Goal: Use online tool/utility: Utilize a website feature to perform a specific function

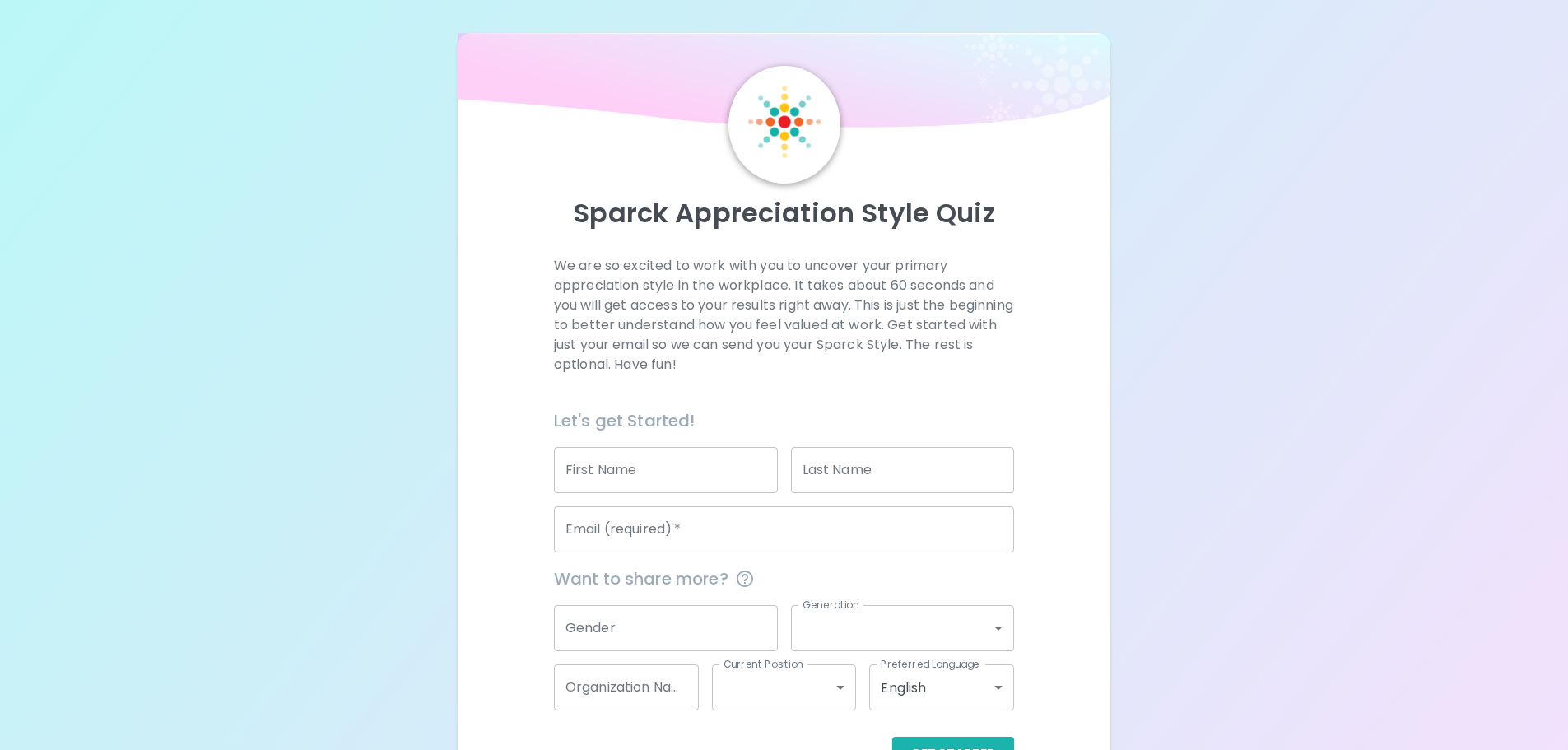
click at [684, 460] on input "First Name" at bounding box center [666, 469] width 224 height 46
type input "[PERSON_NAME]"
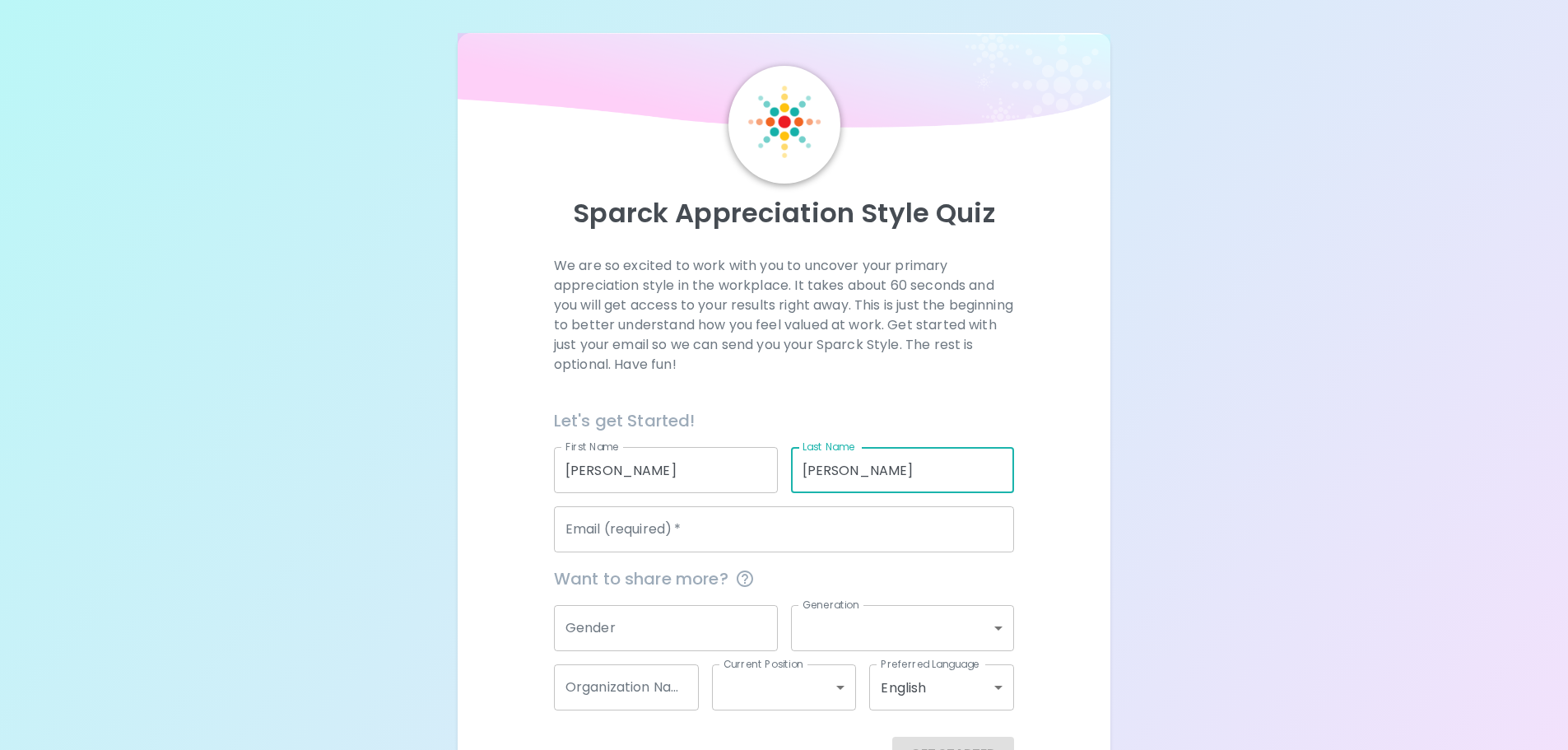
type input "[PERSON_NAME]"
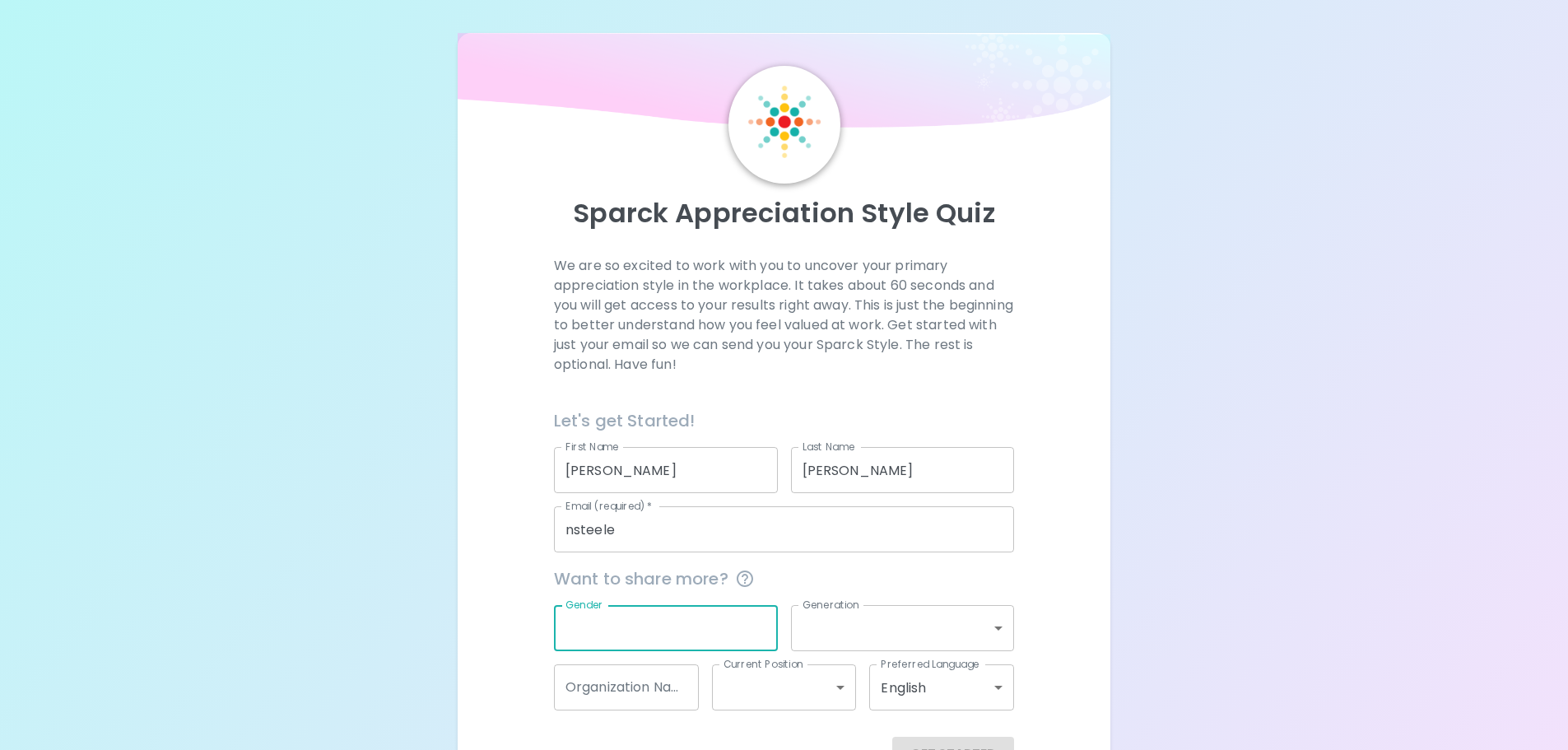
click at [686, 539] on input "nsteele" at bounding box center [784, 529] width 460 height 46
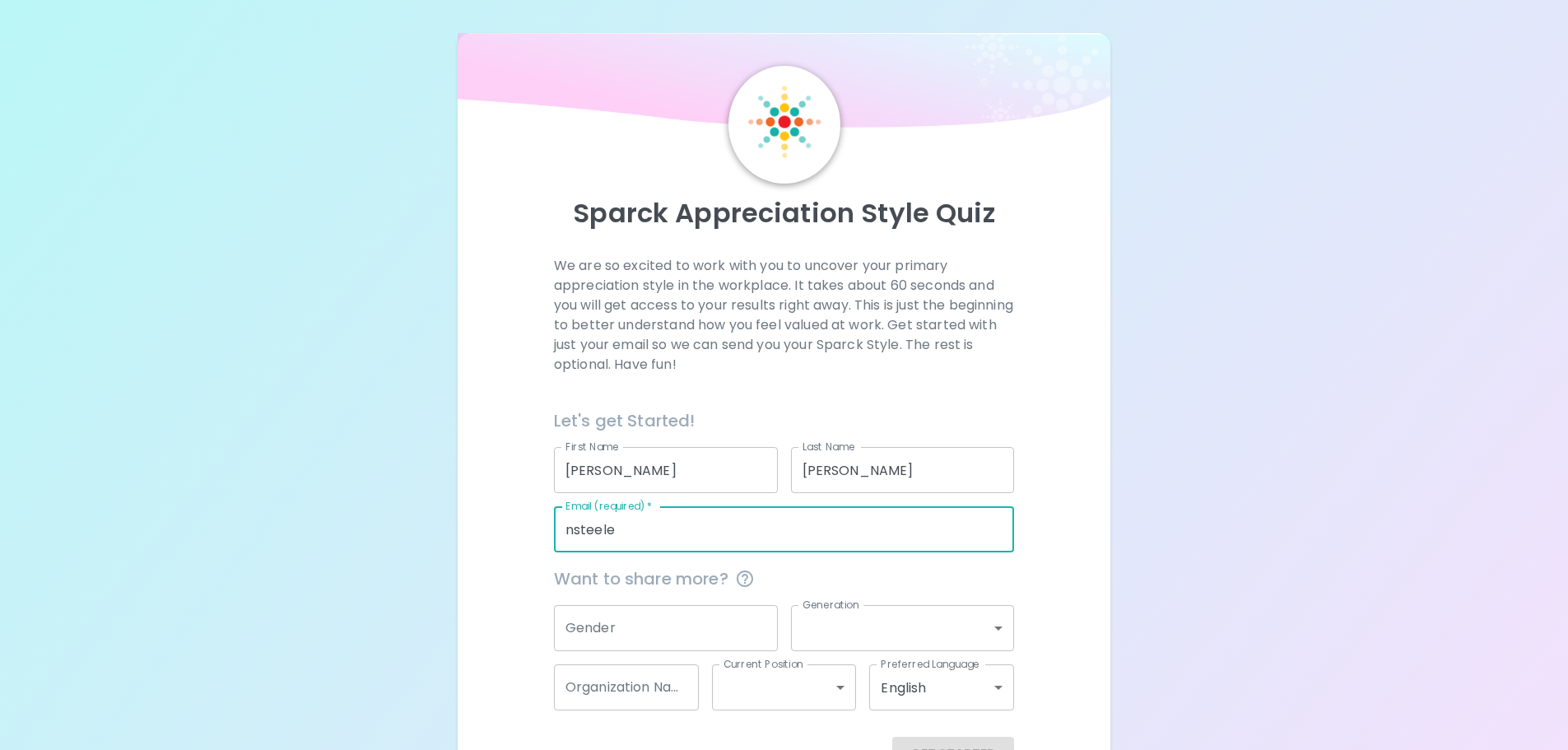
type input "[EMAIL_ADDRESS][DOMAIN_NAME]"
click at [629, 632] on input "Gender" at bounding box center [666, 627] width 224 height 46
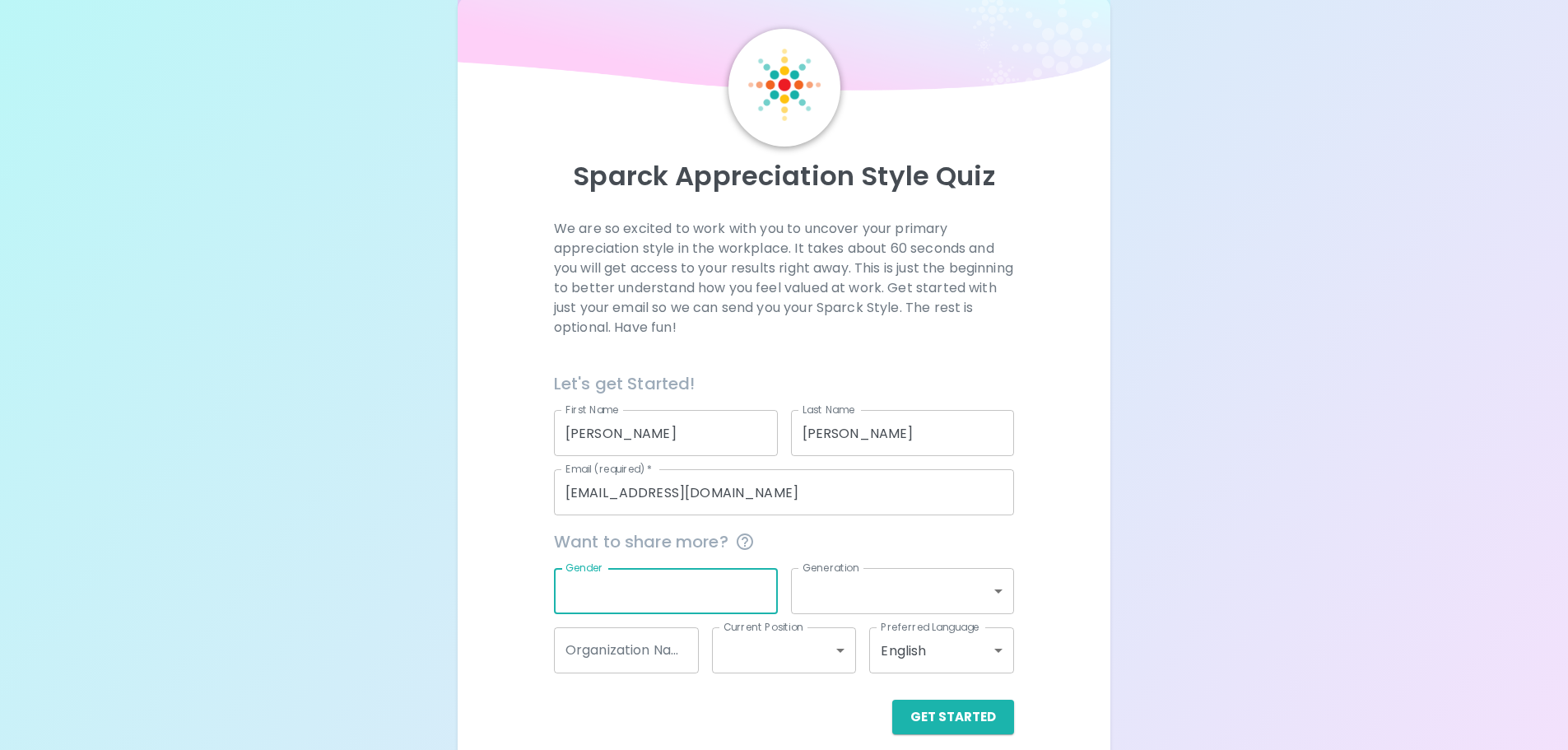
scroll to position [55, 0]
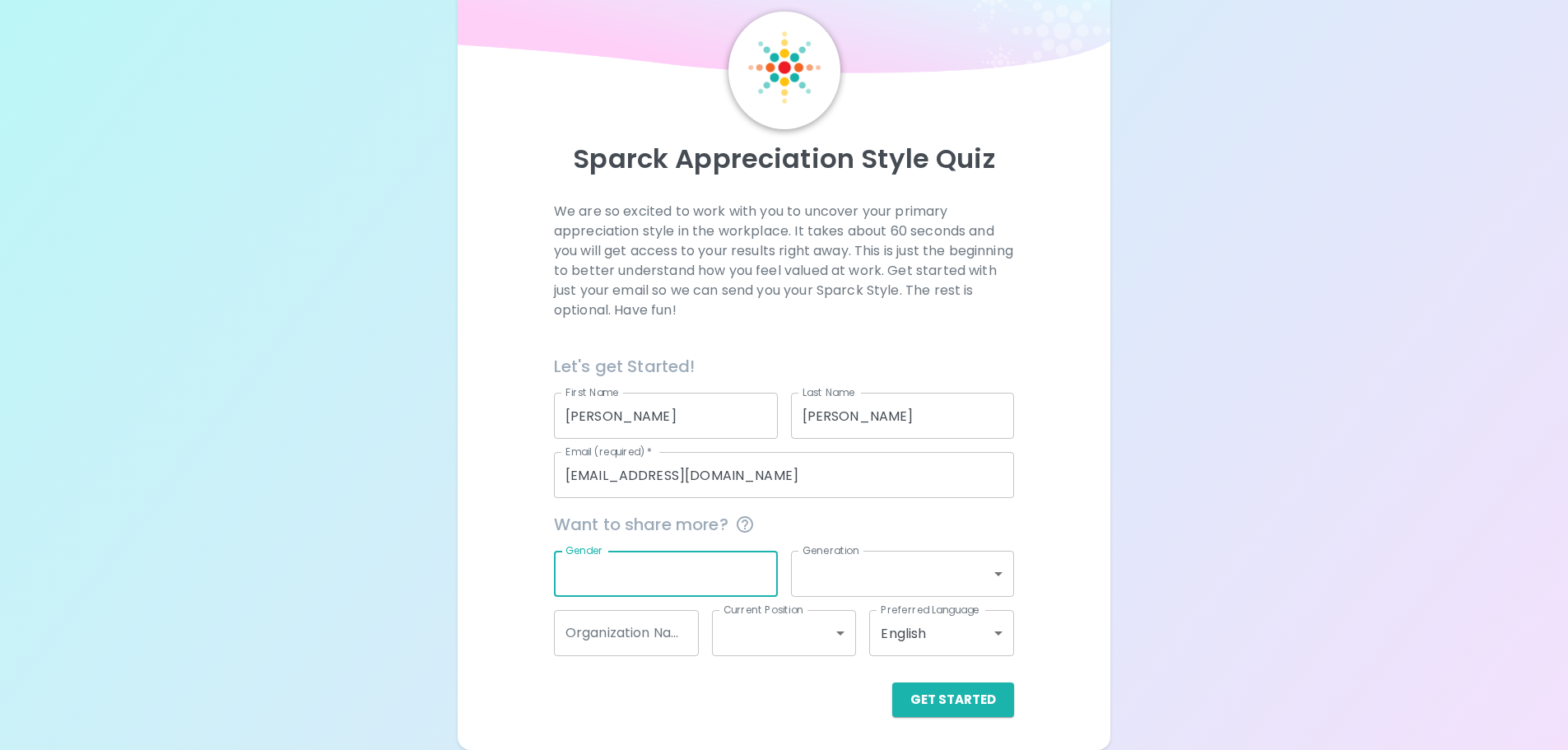
click at [1074, 571] on div "We are so excited to work with you to uncover your primary appreciation style i…" at bounding box center [785, 459] width 614 height 515
click at [839, 636] on body "Sparck Appreciation Style Quiz We are so excited to work with you to uncover yo…" at bounding box center [784, 347] width 1568 height 805
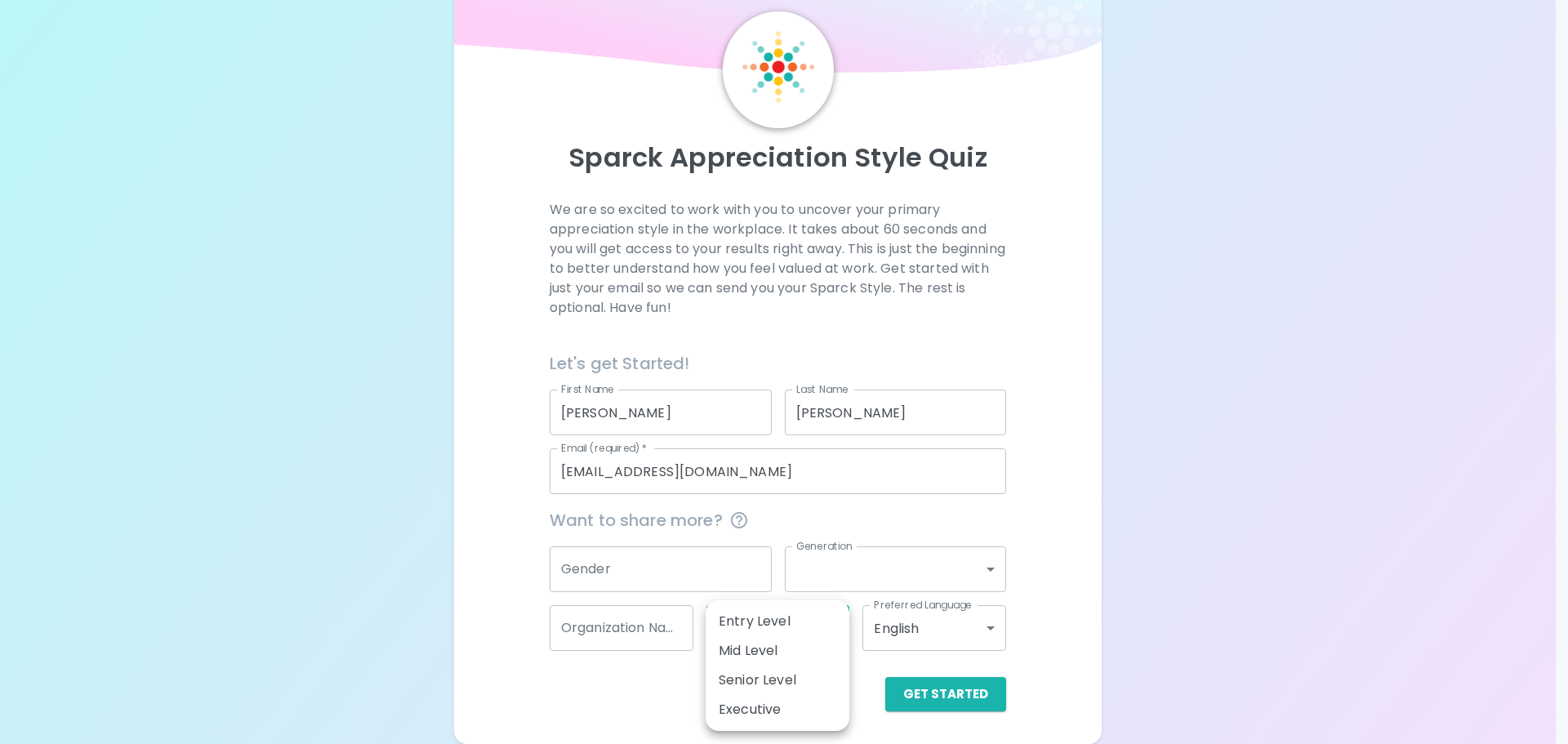
click at [662, 696] on div at bounding box center [784, 372] width 1568 height 744
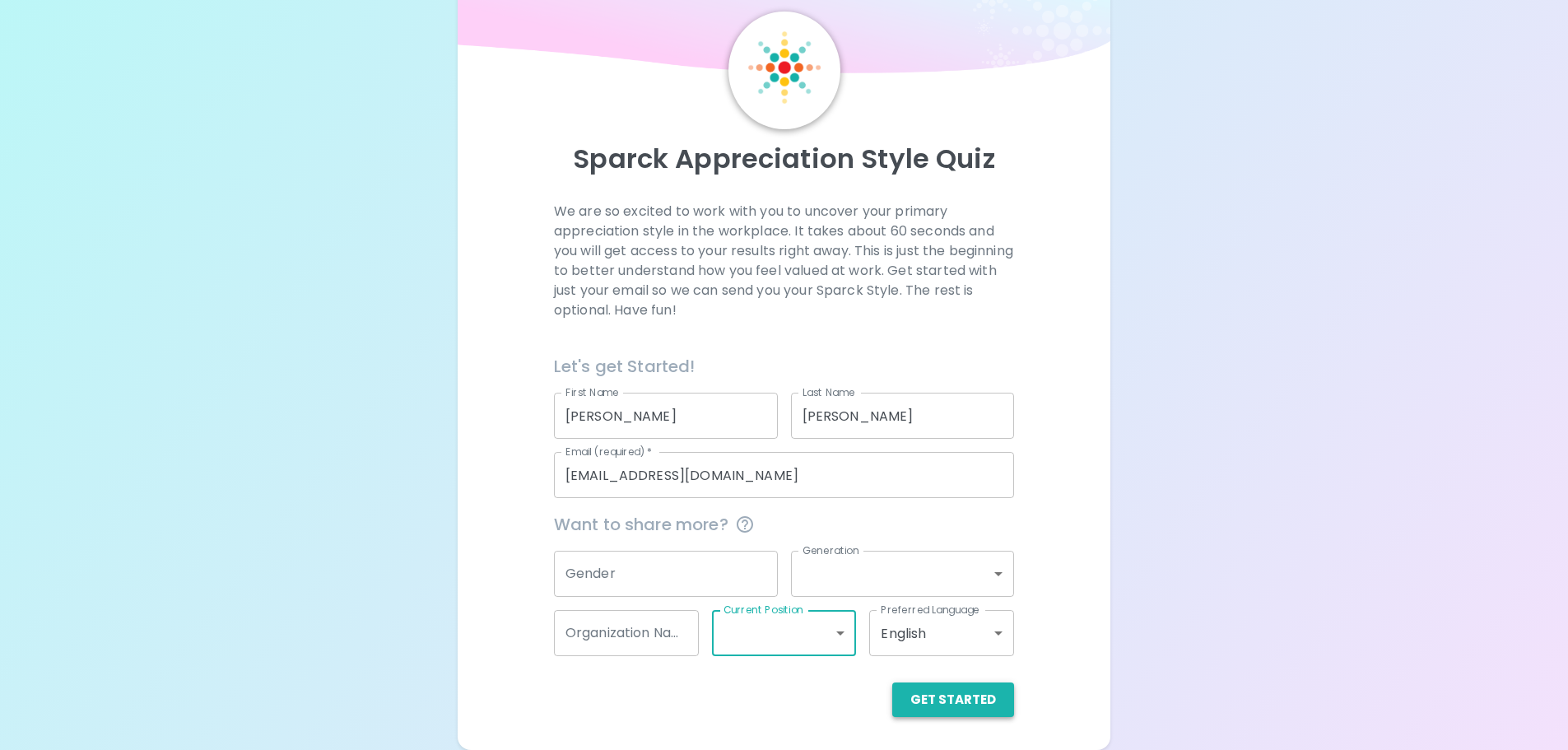
click at [936, 702] on button "Get Started" at bounding box center [953, 699] width 122 height 34
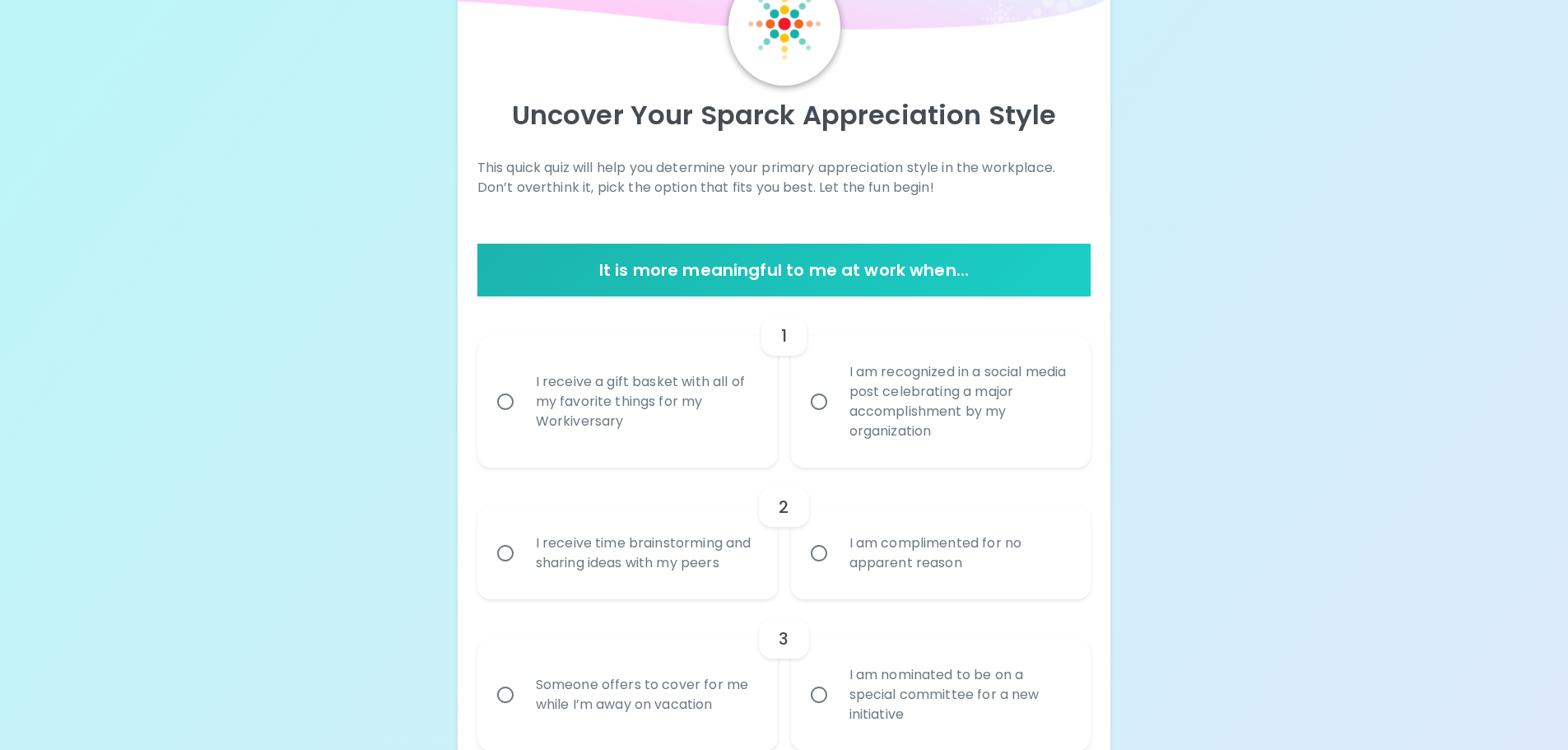
scroll to position [137, 0]
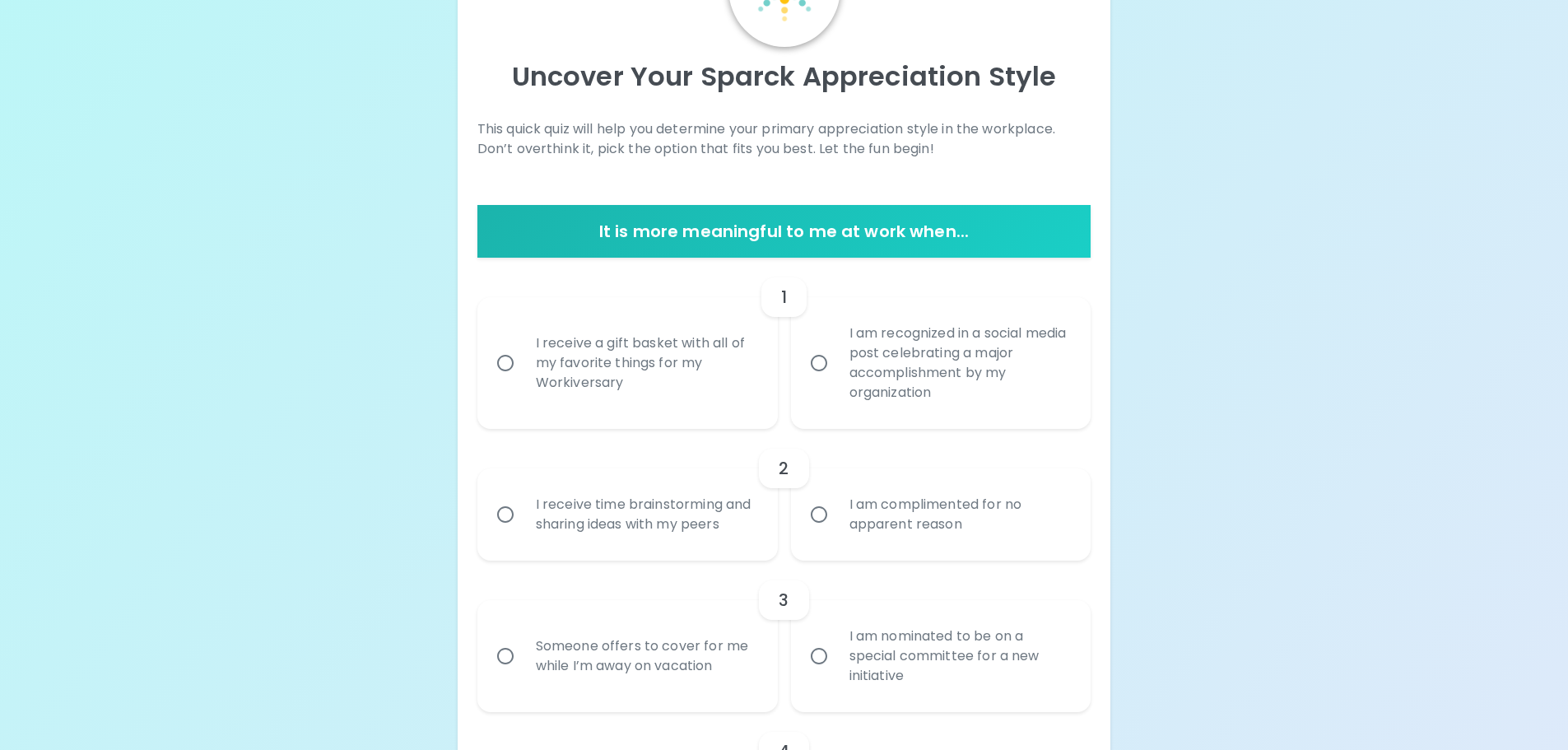
click at [599, 344] on div "I receive a gift basket with all of my favorite things for my Workiversary" at bounding box center [646, 363] width 246 height 99
click at [523, 345] on input "I receive a gift basket with all of my favorite things for my Workiversary" at bounding box center [504, 362] width 34 height 34
radio input "true"
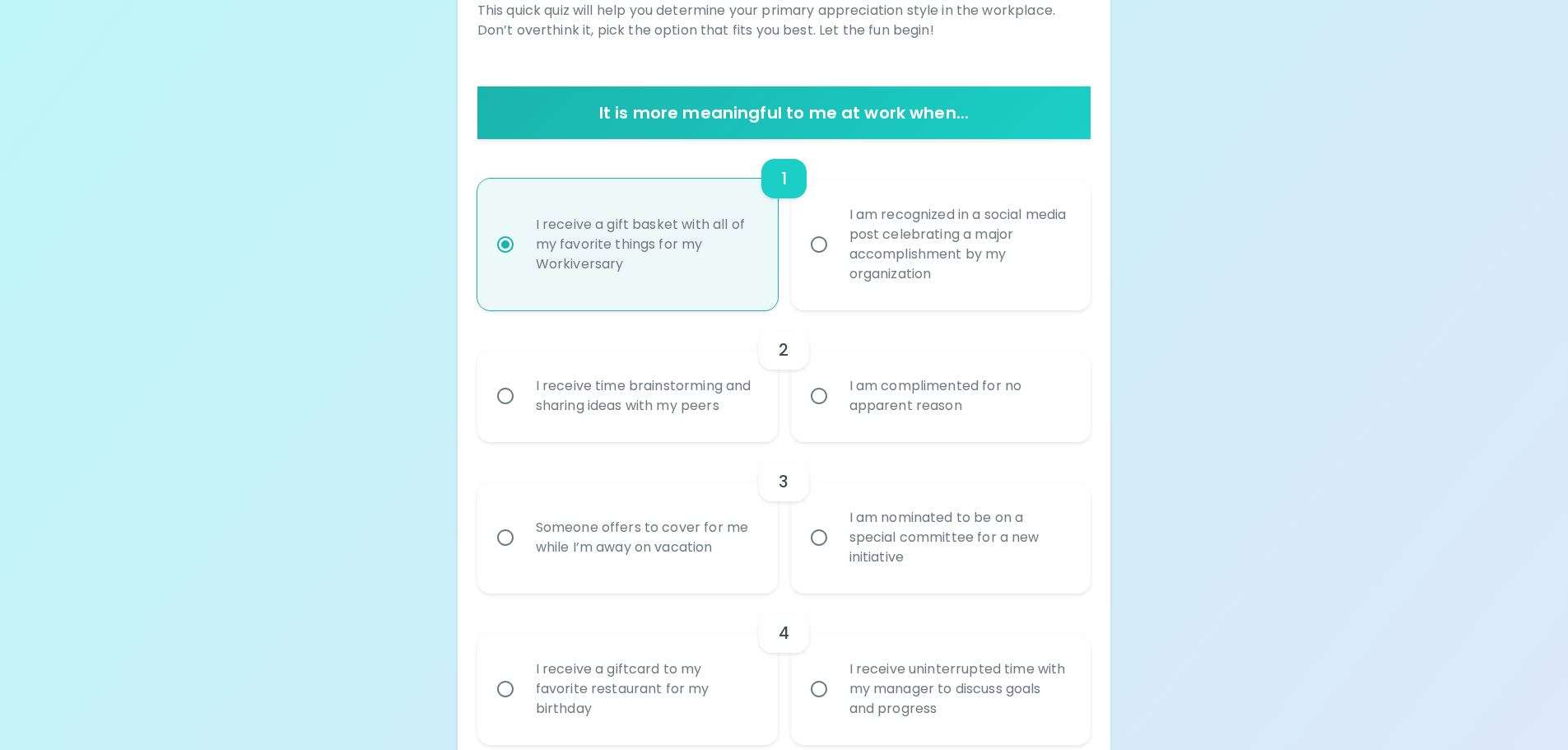
scroll to position [268, 0]
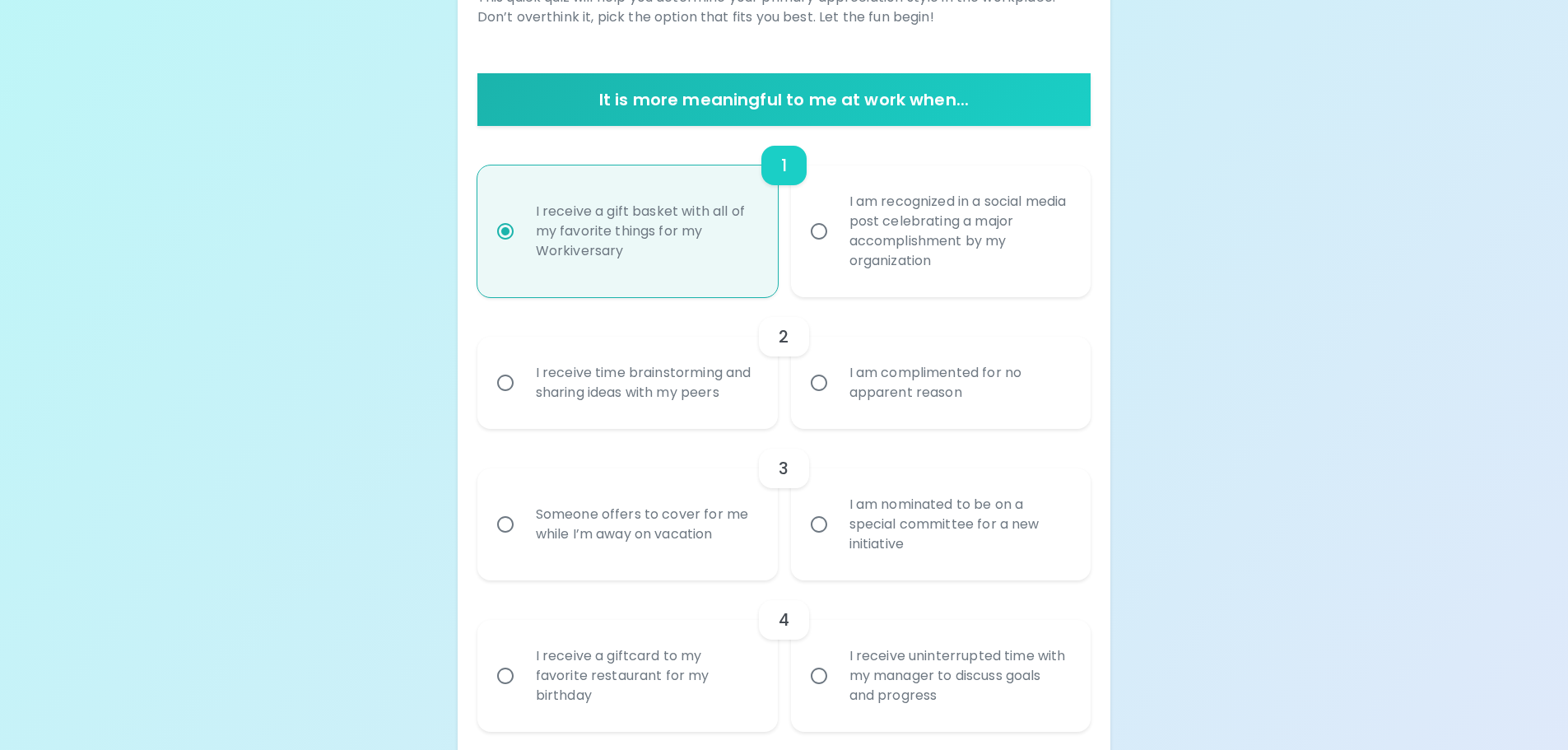
click at [936, 390] on div "I am complimented for no apparent reason" at bounding box center [959, 382] width 246 height 79
click at [836, 390] on input "I am complimented for no apparent reason" at bounding box center [818, 382] width 34 height 34
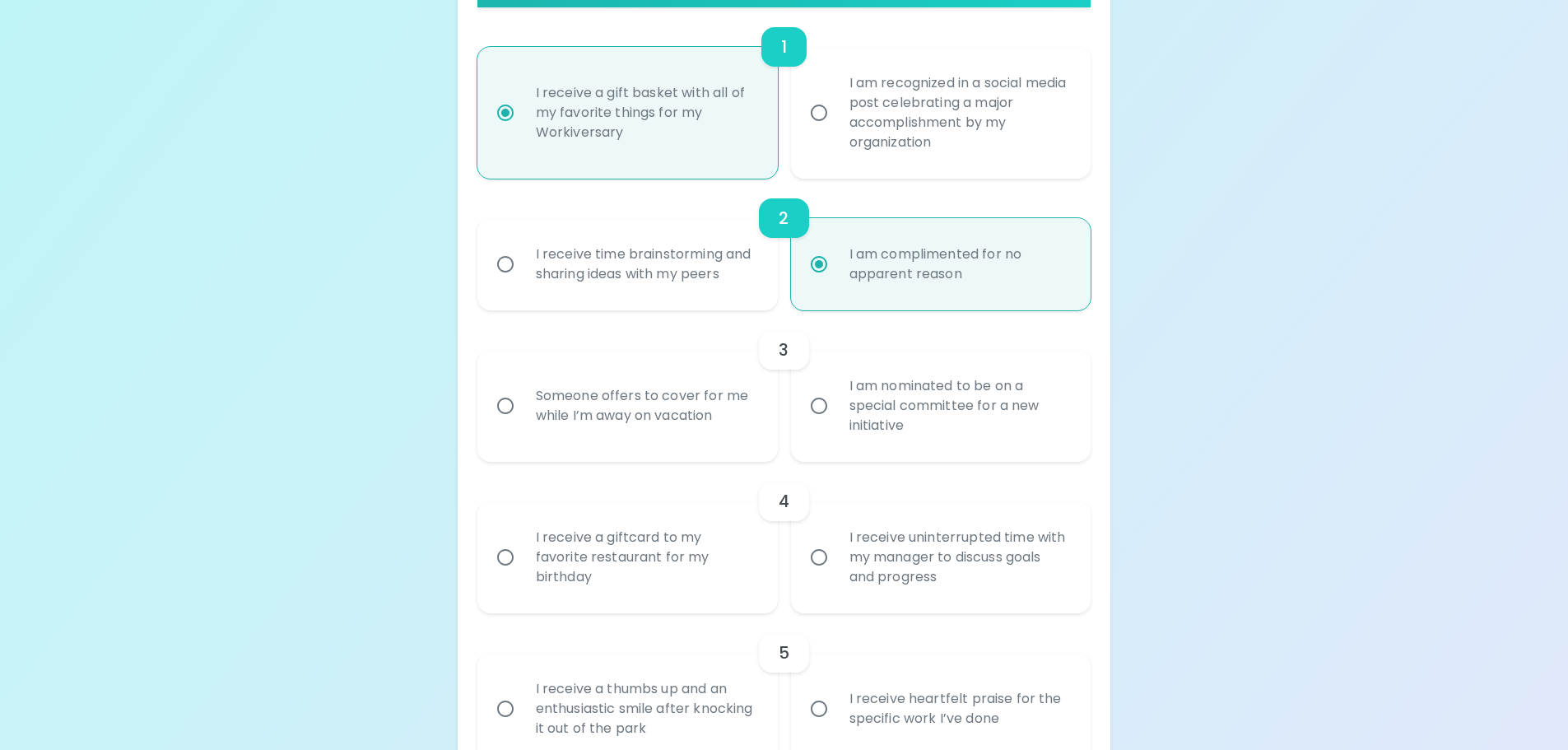
scroll to position [400, 0]
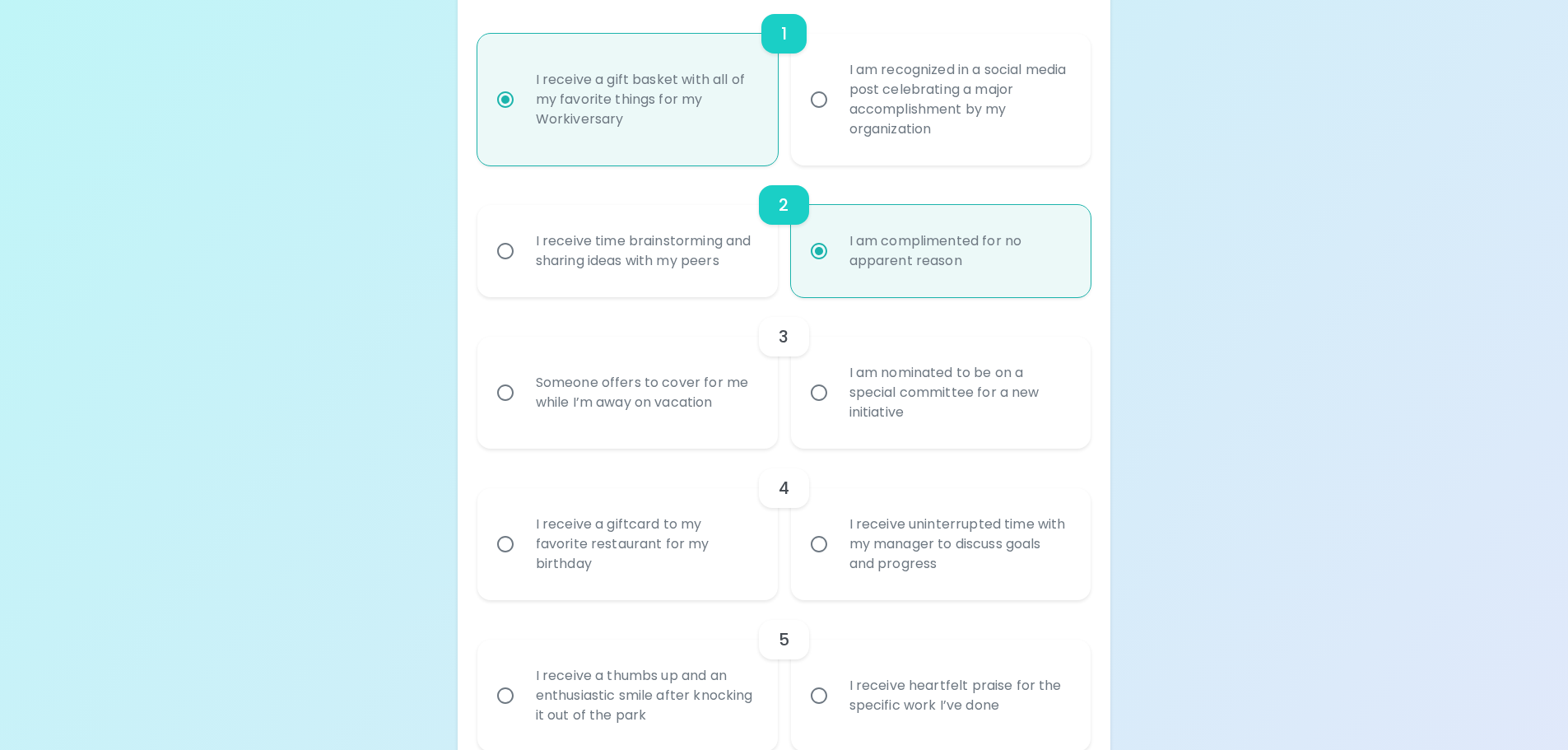
radio input "true"
click at [668, 403] on div "Someone offers to cover for me while I’m away on vacation" at bounding box center [646, 392] width 246 height 79
click at [523, 403] on input "Someone offers to cover for me while I’m away on vacation" at bounding box center [504, 392] width 34 height 34
radio input "false"
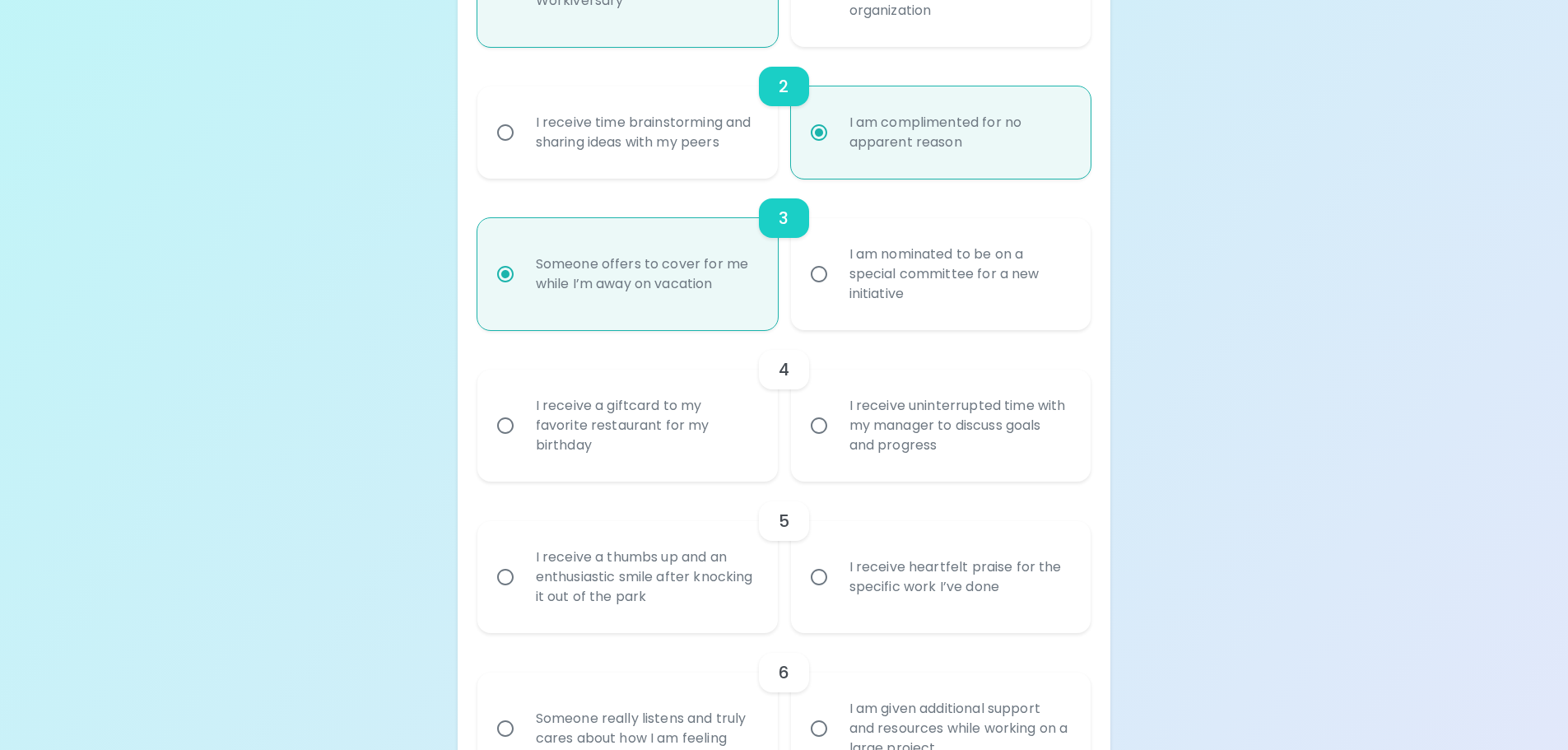
scroll to position [532, 0]
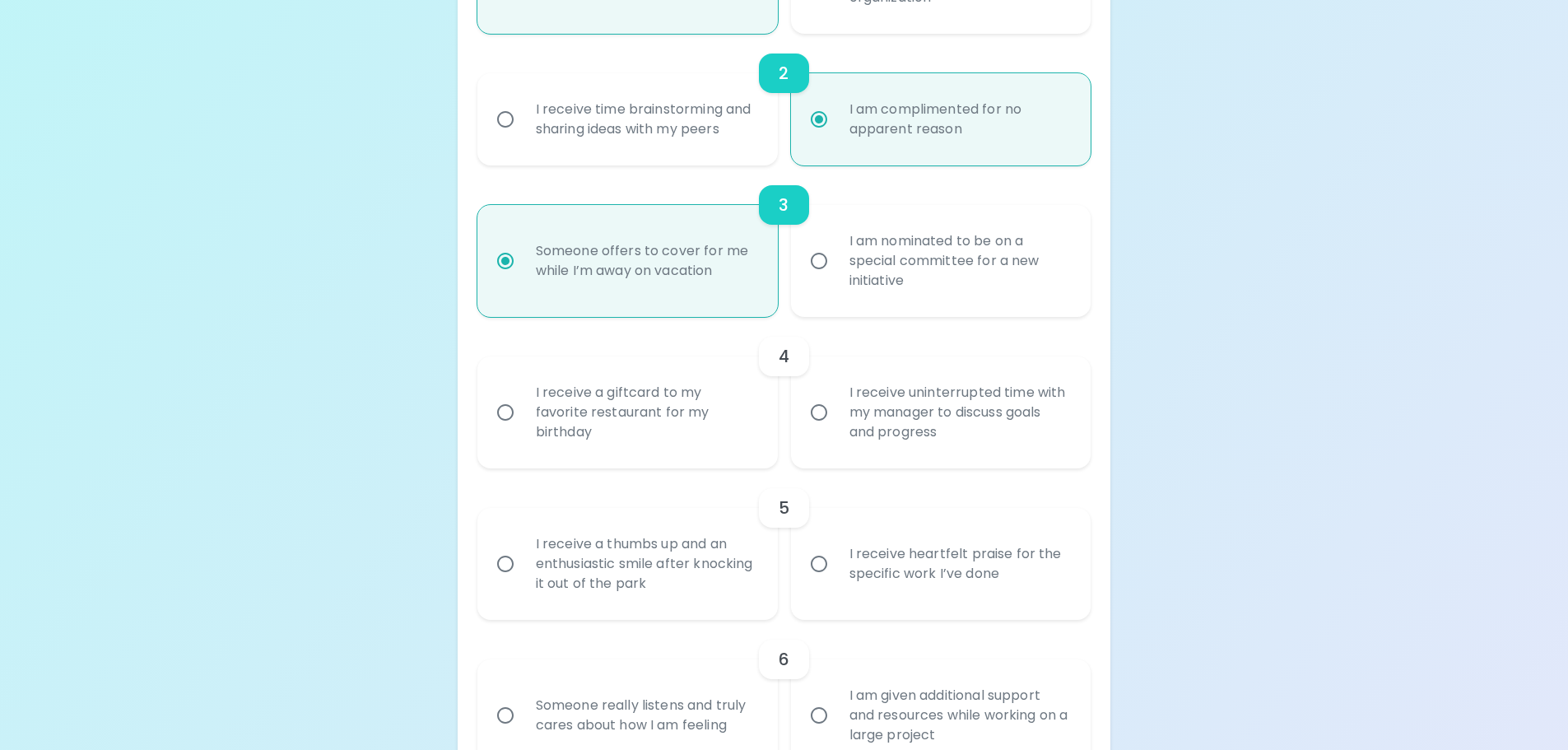
radio input "true"
click at [910, 414] on div "I receive uninterrupted time with my manager to discuss goals and progress" at bounding box center [959, 412] width 246 height 99
click at [836, 414] on input "I receive uninterrupted time with my manager to discuss goals and progress" at bounding box center [818, 412] width 34 height 34
radio input "false"
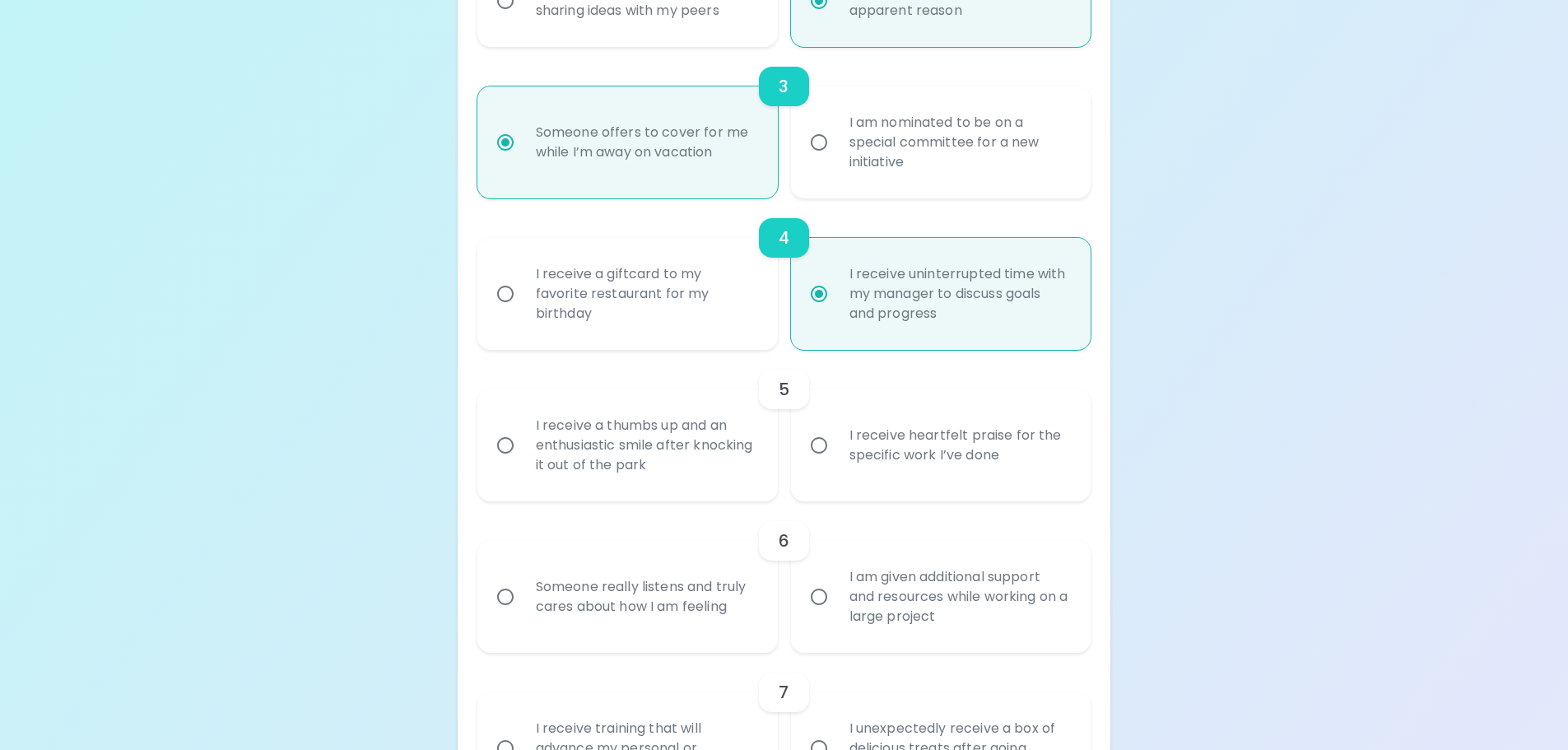
scroll to position [663, 0]
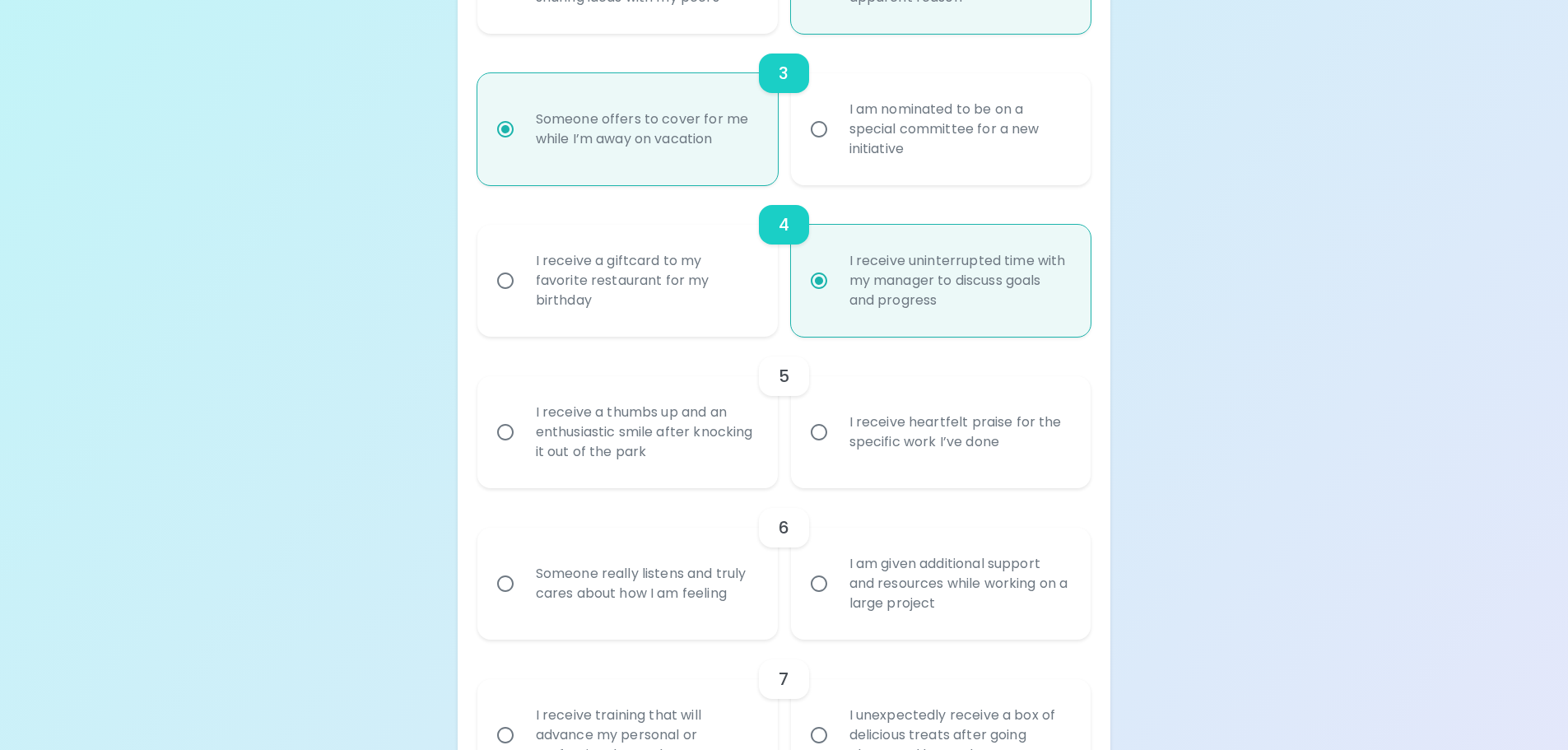
radio input "true"
click at [927, 439] on div "I receive heartfelt praise for the specific work I’ve done" at bounding box center [959, 432] width 246 height 79
click at [836, 439] on input "I receive heartfelt praise for the specific work I’ve done" at bounding box center [818, 431] width 34 height 34
radio input "false"
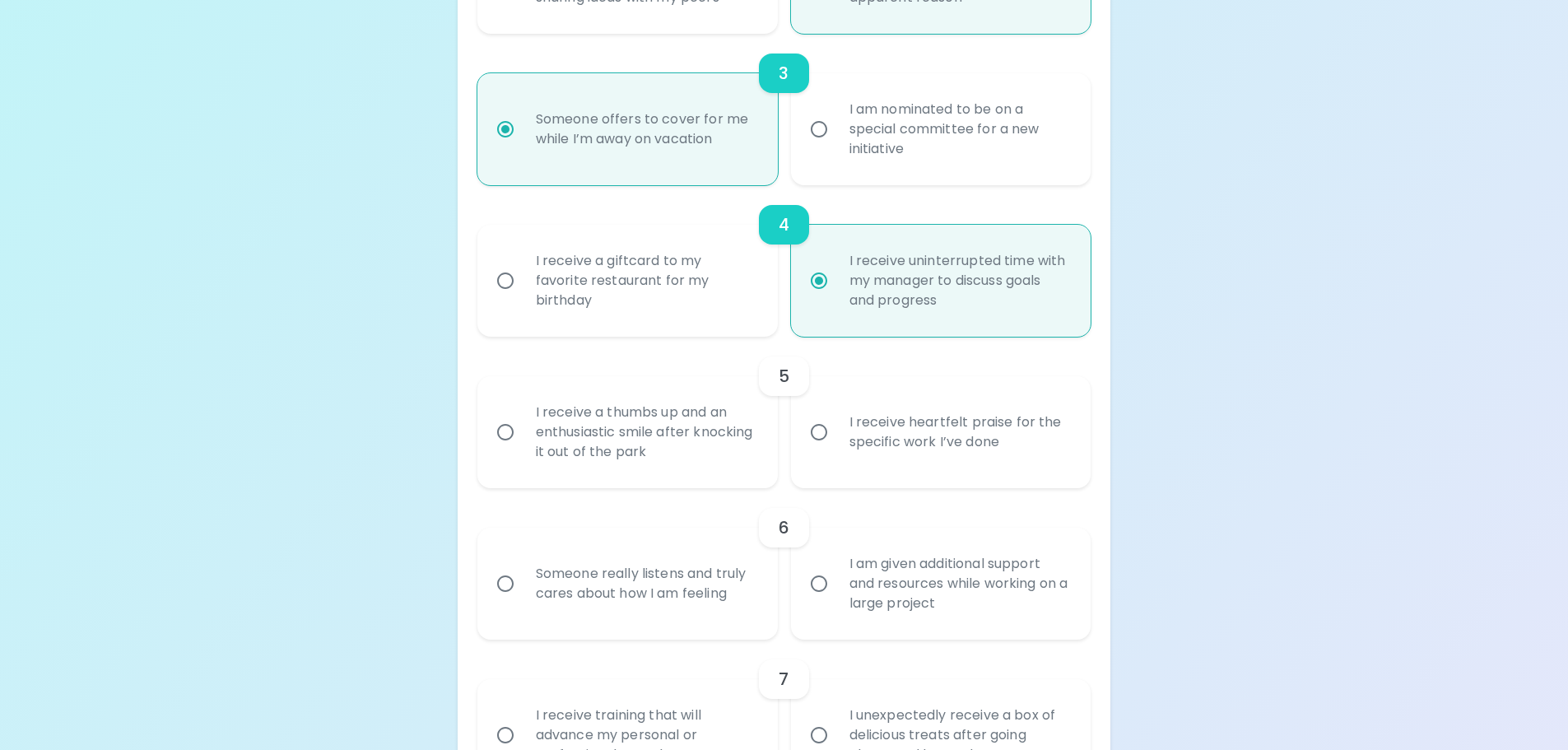
radio input "false"
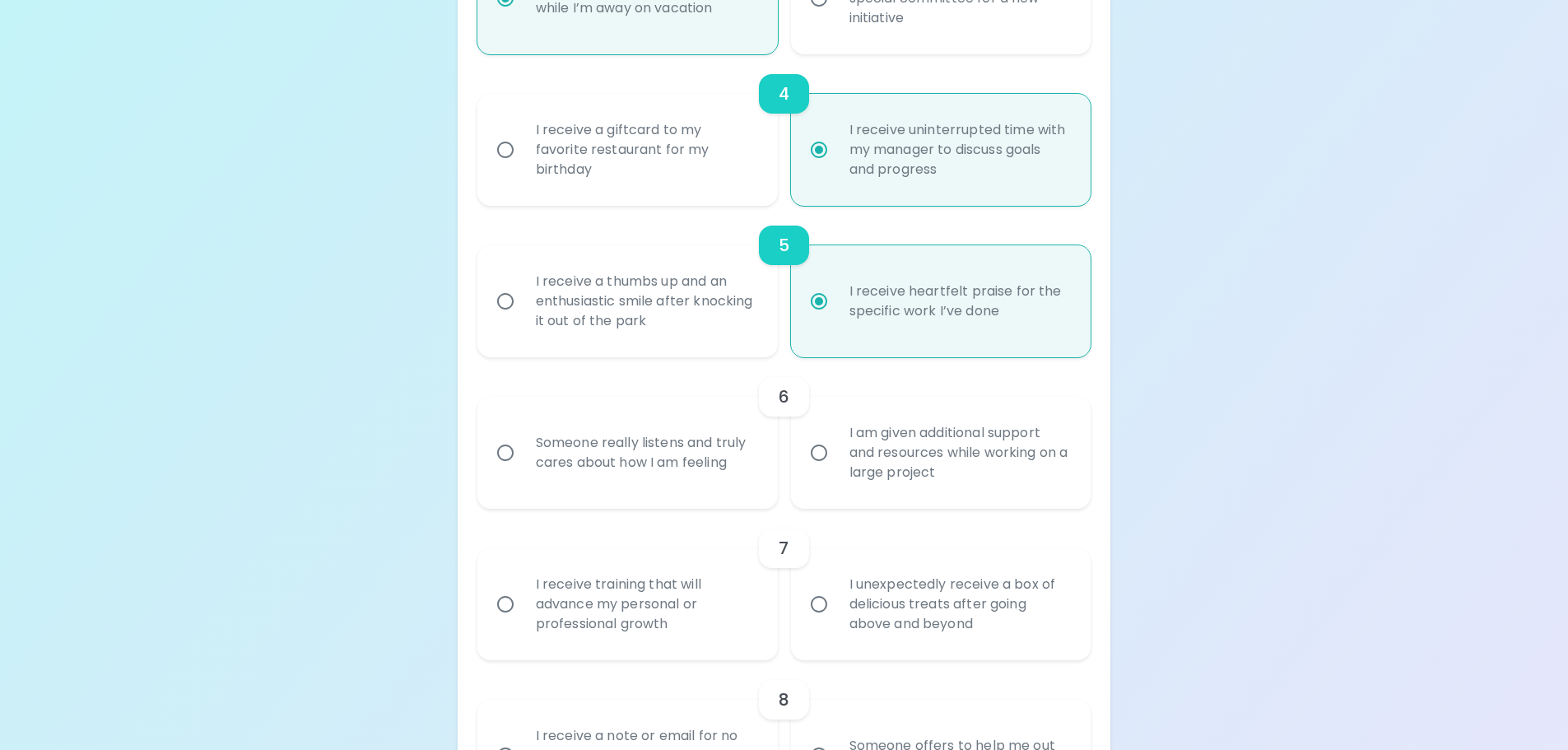
scroll to position [795, 0]
radio input "true"
click at [645, 457] on div "Someone really listens and truly cares about how I am feeling" at bounding box center [646, 452] width 246 height 79
click at [523, 457] on input "Someone really listens and truly cares about how I am feeling" at bounding box center [504, 452] width 34 height 34
radio input "false"
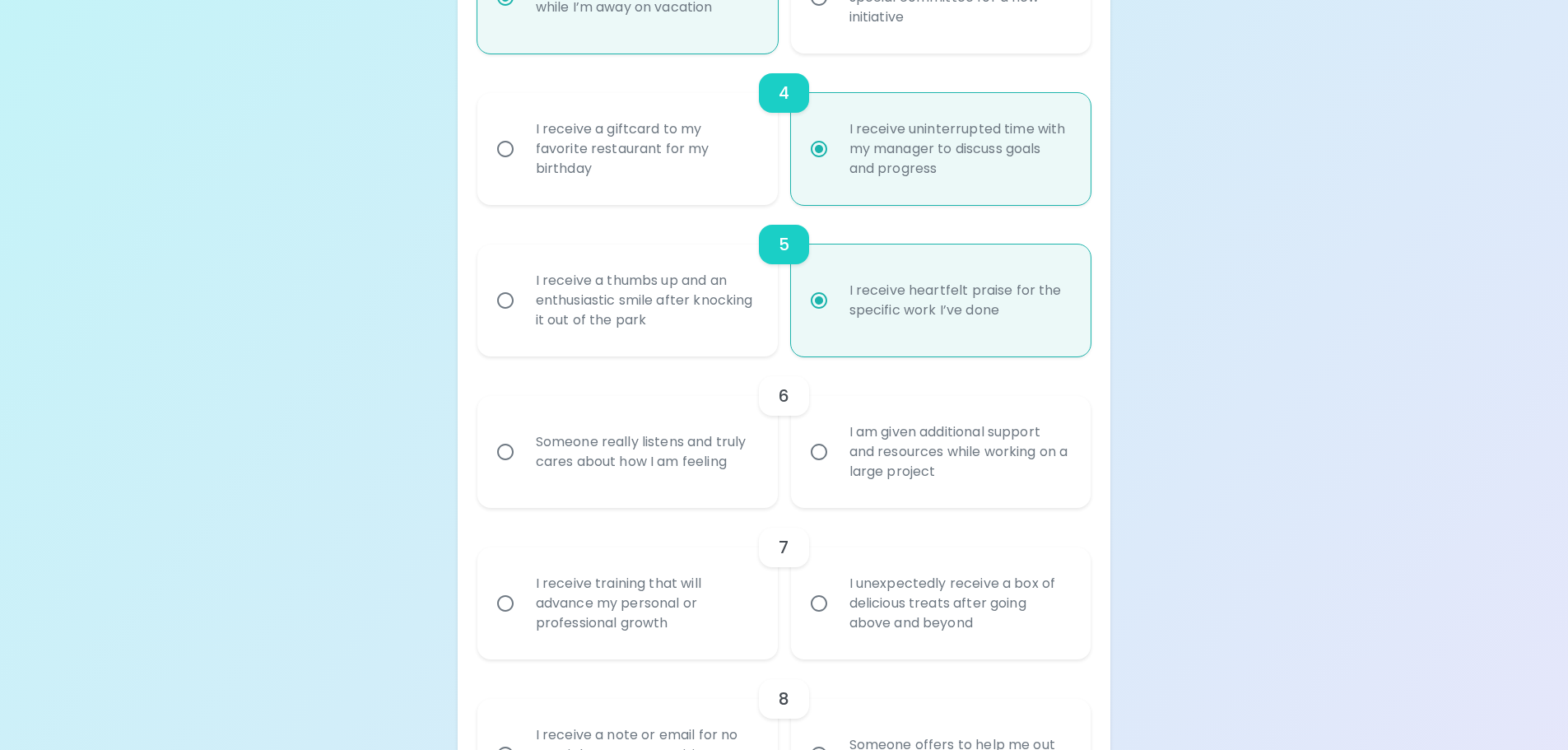
radio input "false"
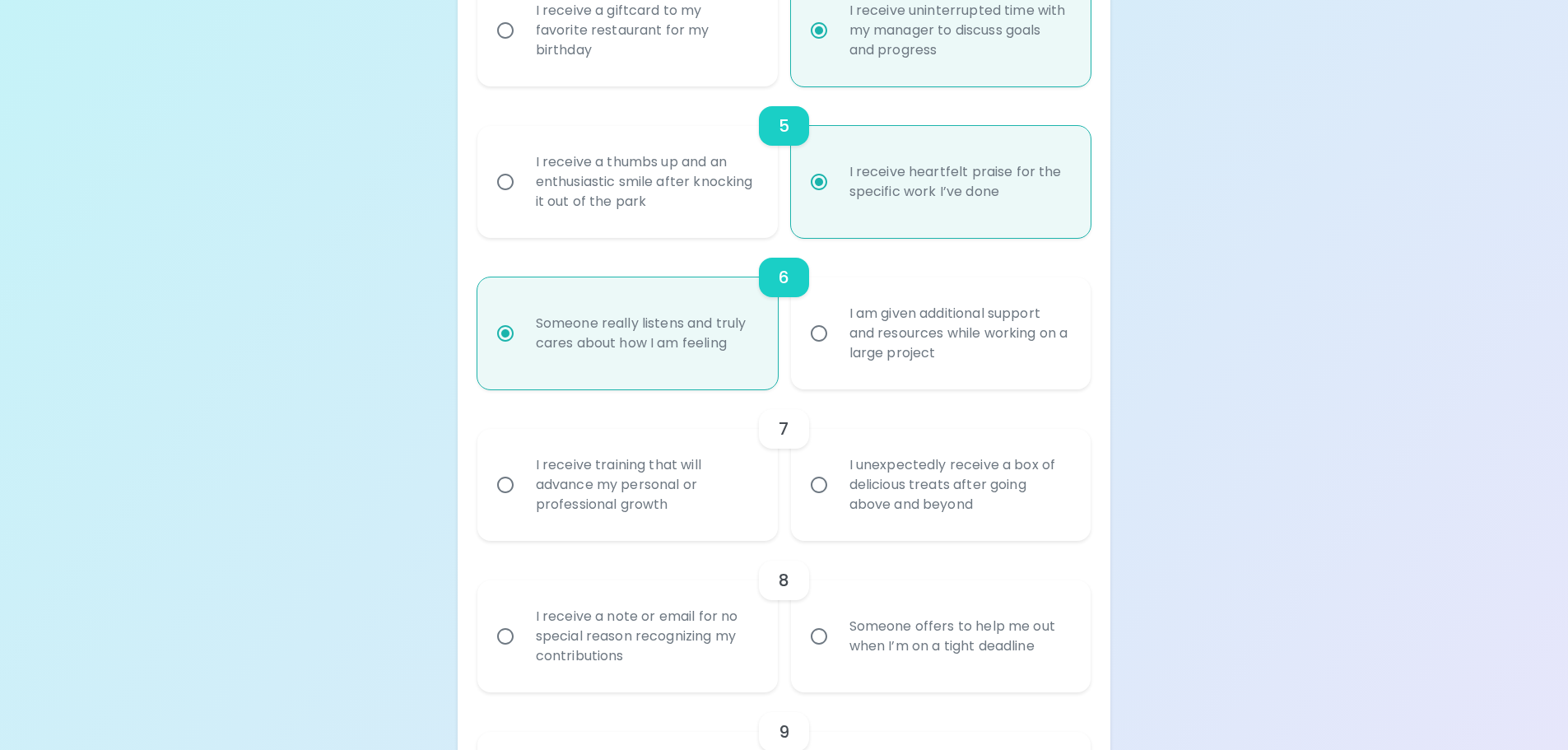
scroll to position [927, 0]
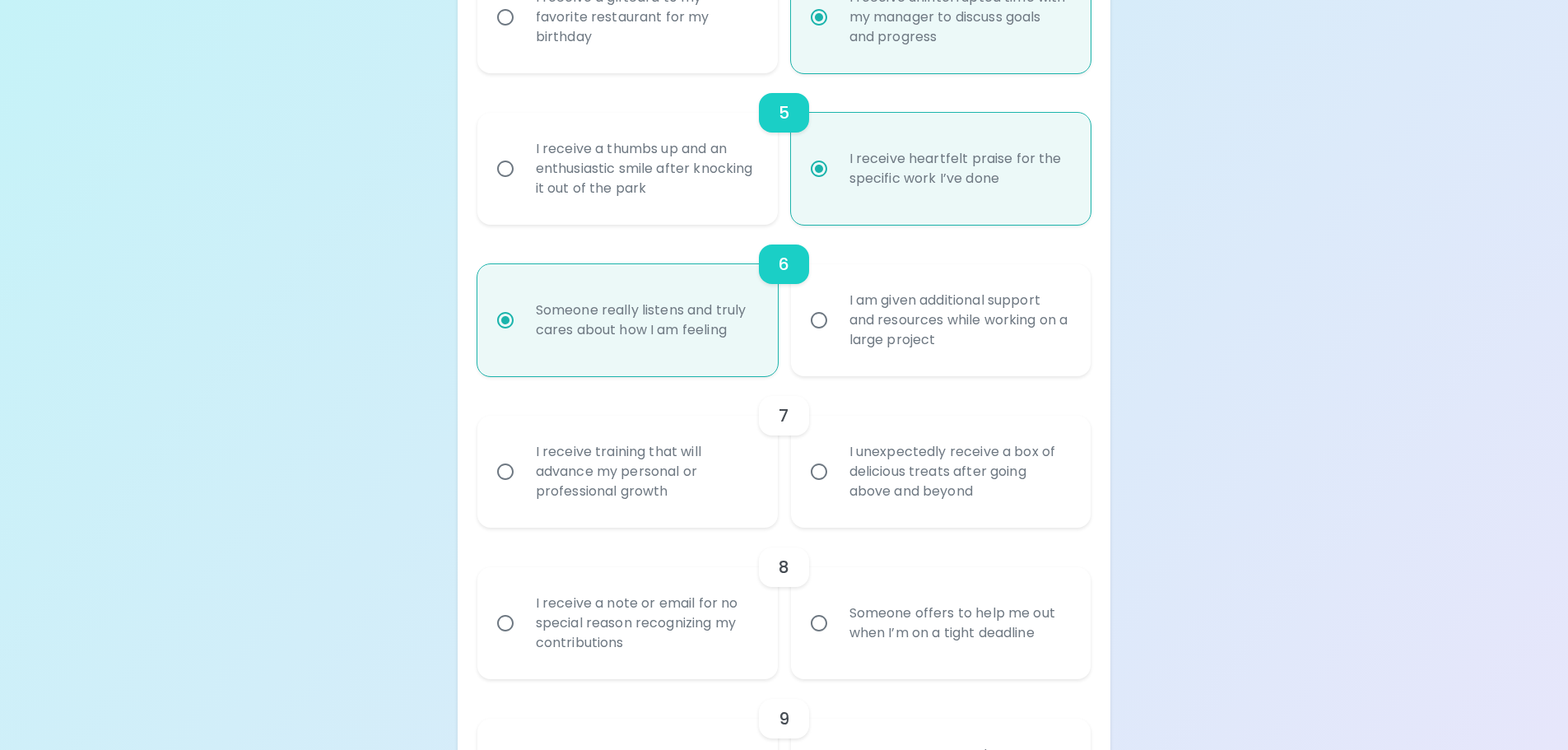
radio input "true"
click at [899, 491] on div "I unexpectedly receive a box of delicious treats after going above and beyond" at bounding box center [959, 471] width 246 height 99
click at [836, 489] on input "I unexpectedly receive a box of delicious treats after going above and beyond" at bounding box center [818, 471] width 34 height 34
radio input "false"
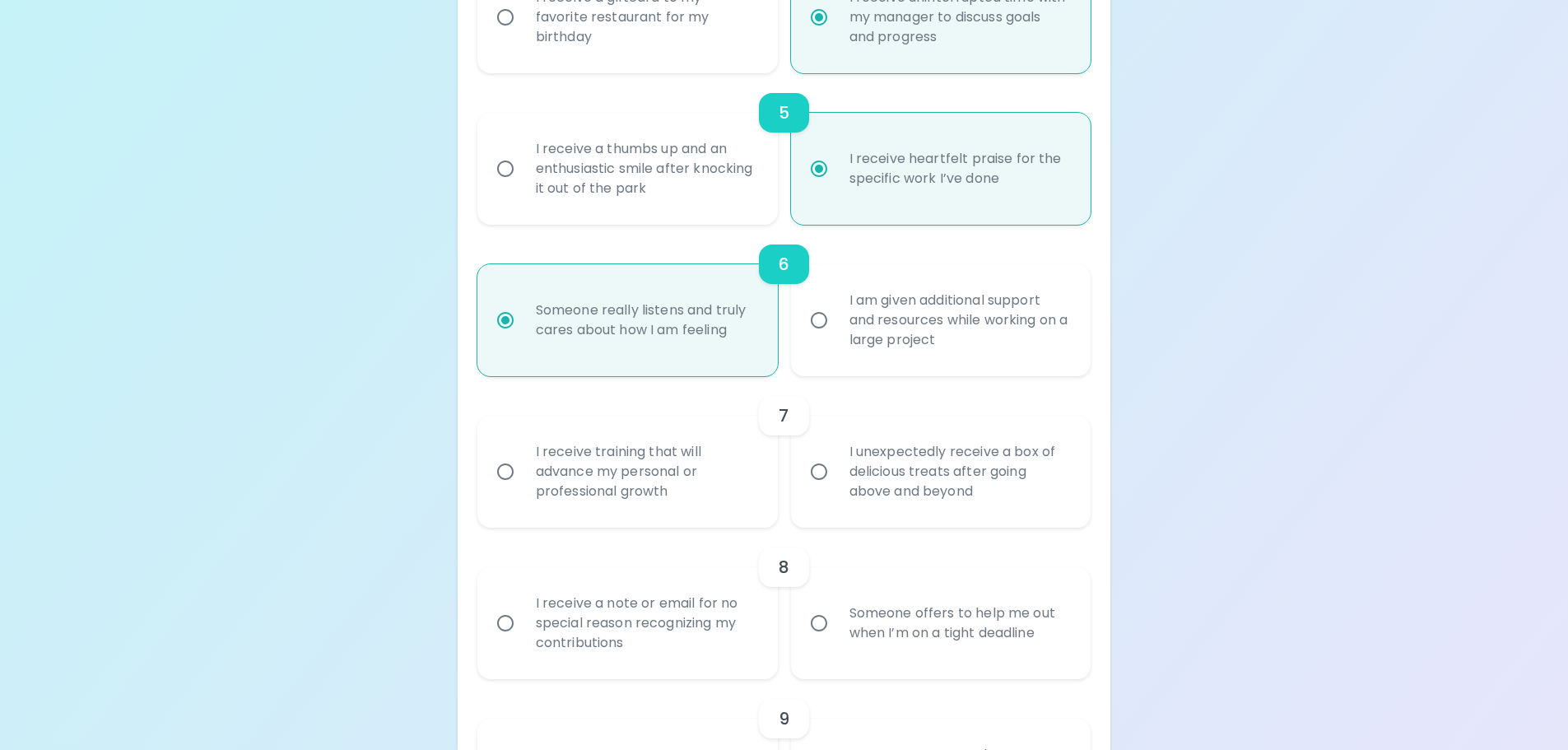
radio input "false"
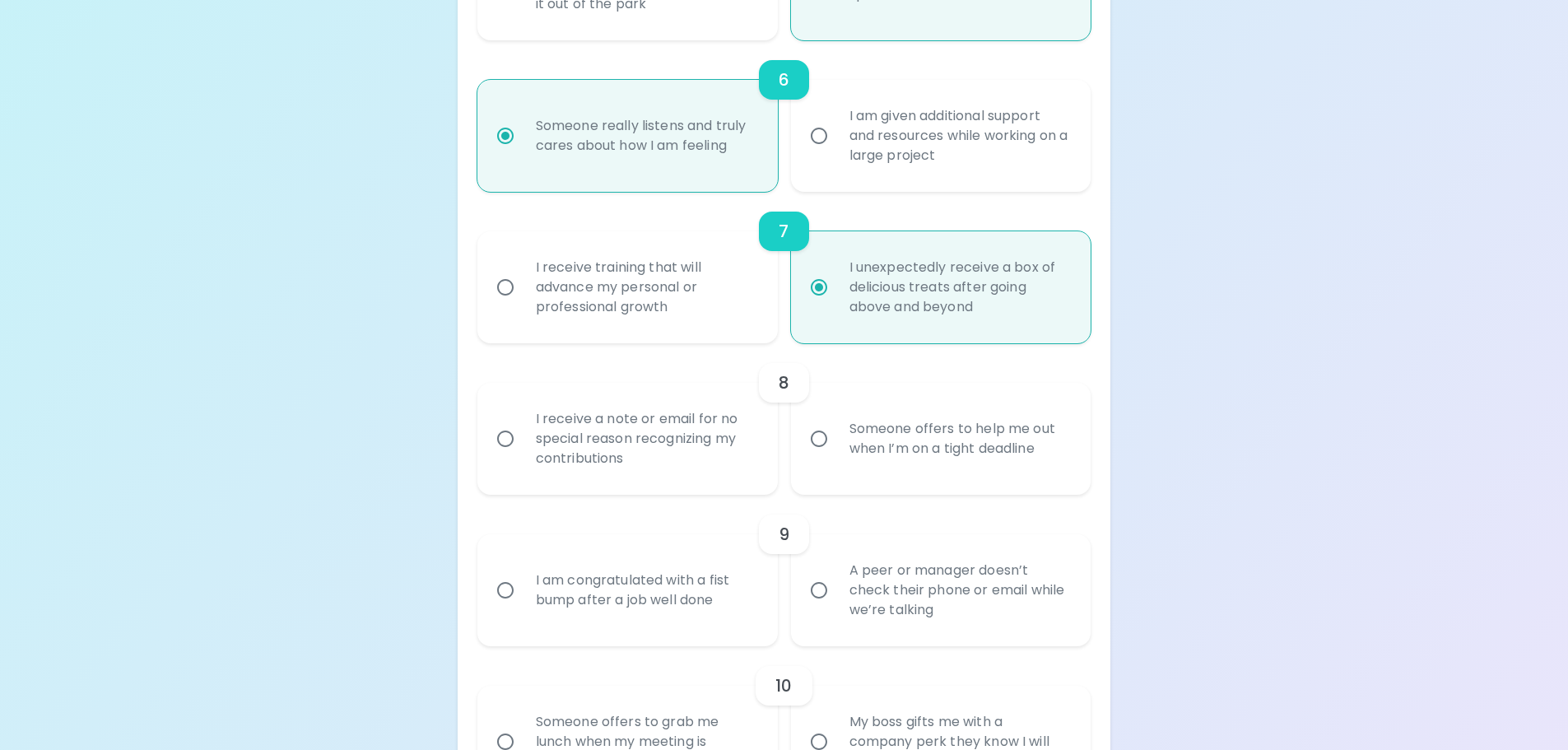
scroll to position [1141, 0]
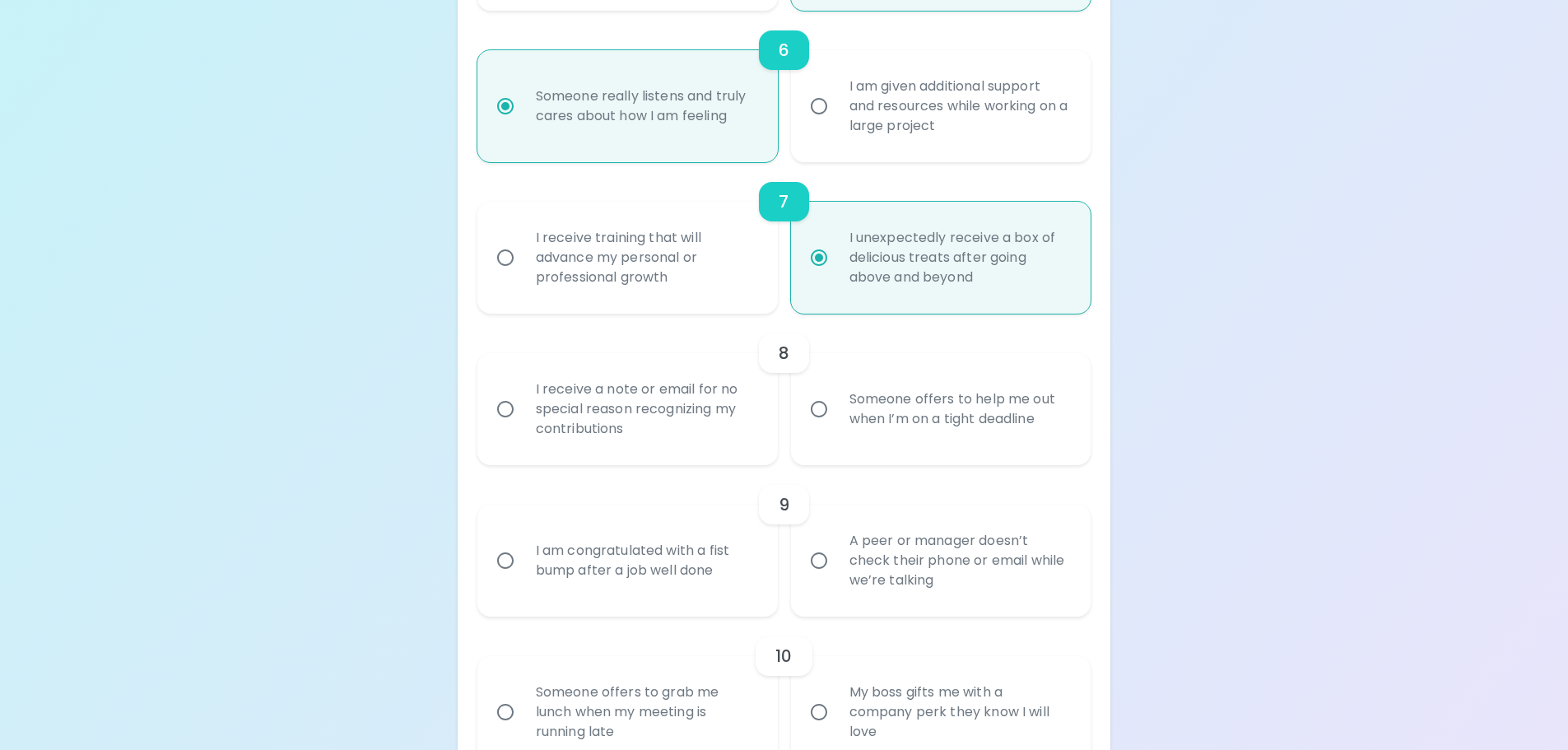
radio input "true"
click at [909, 439] on div "Someone offers to help me out when I’m on a tight deadline" at bounding box center [959, 409] width 246 height 79
click at [836, 426] on input "Someone offers to help me out when I’m on a tight deadline" at bounding box center [818, 409] width 34 height 34
radio input "false"
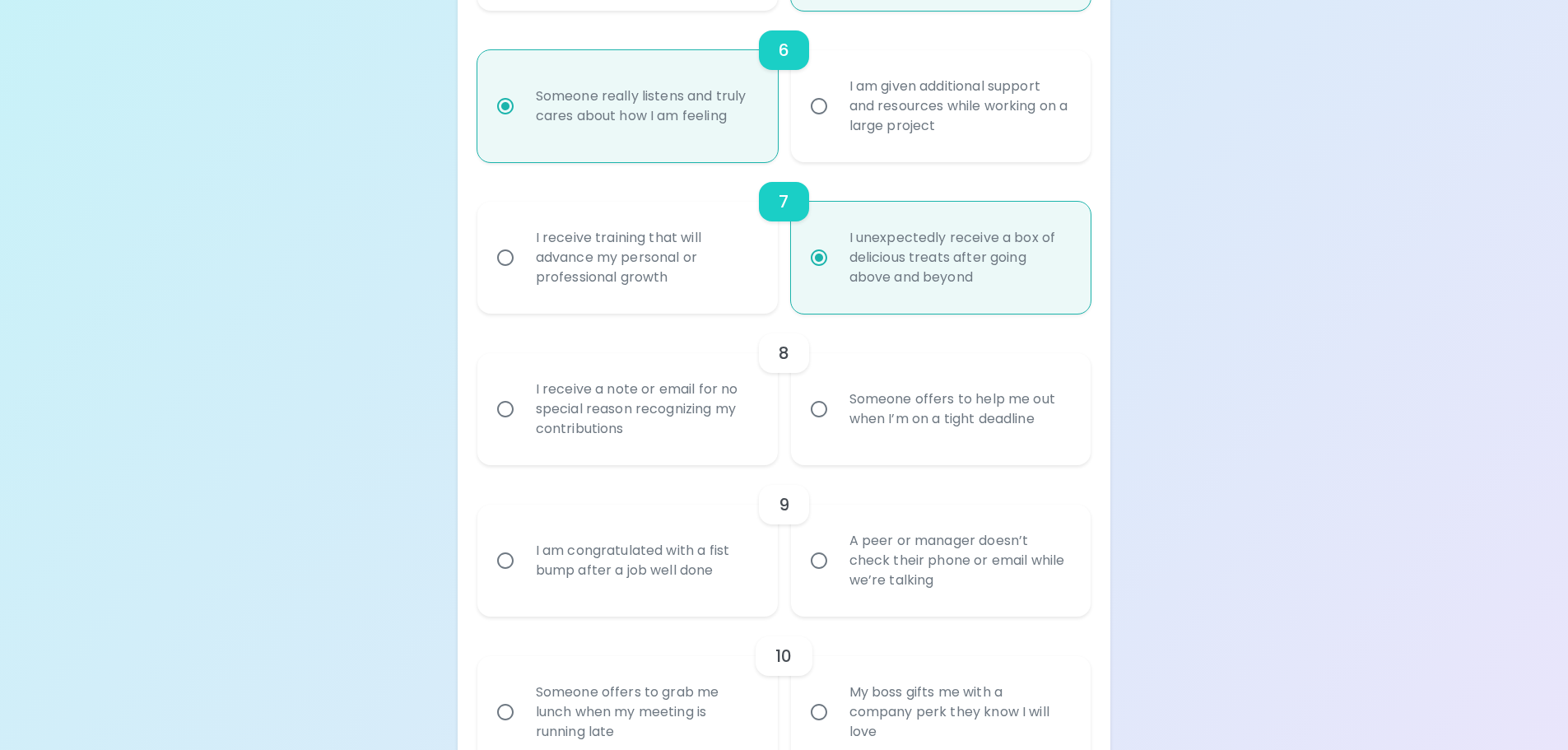
radio input "false"
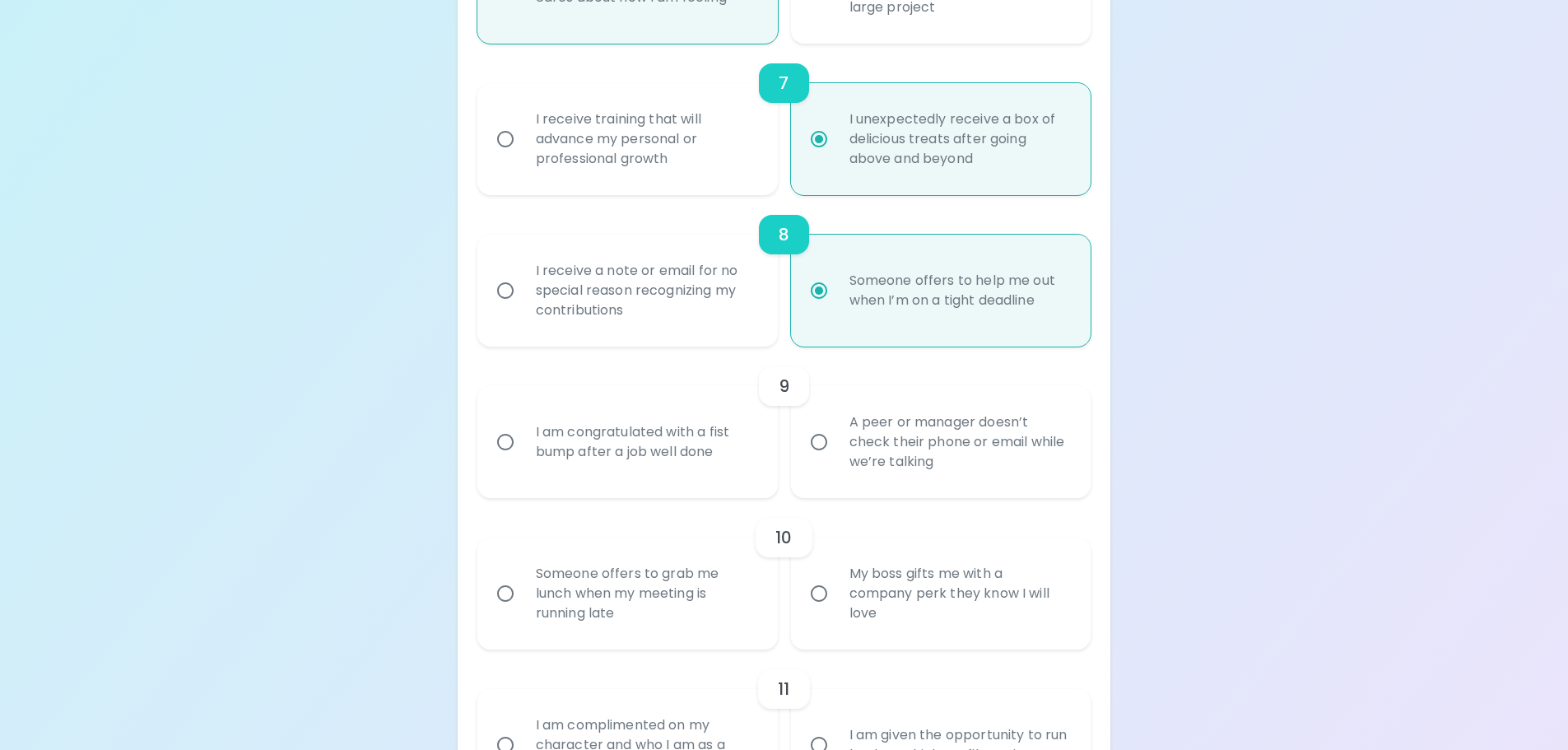
scroll to position [1273, 0]
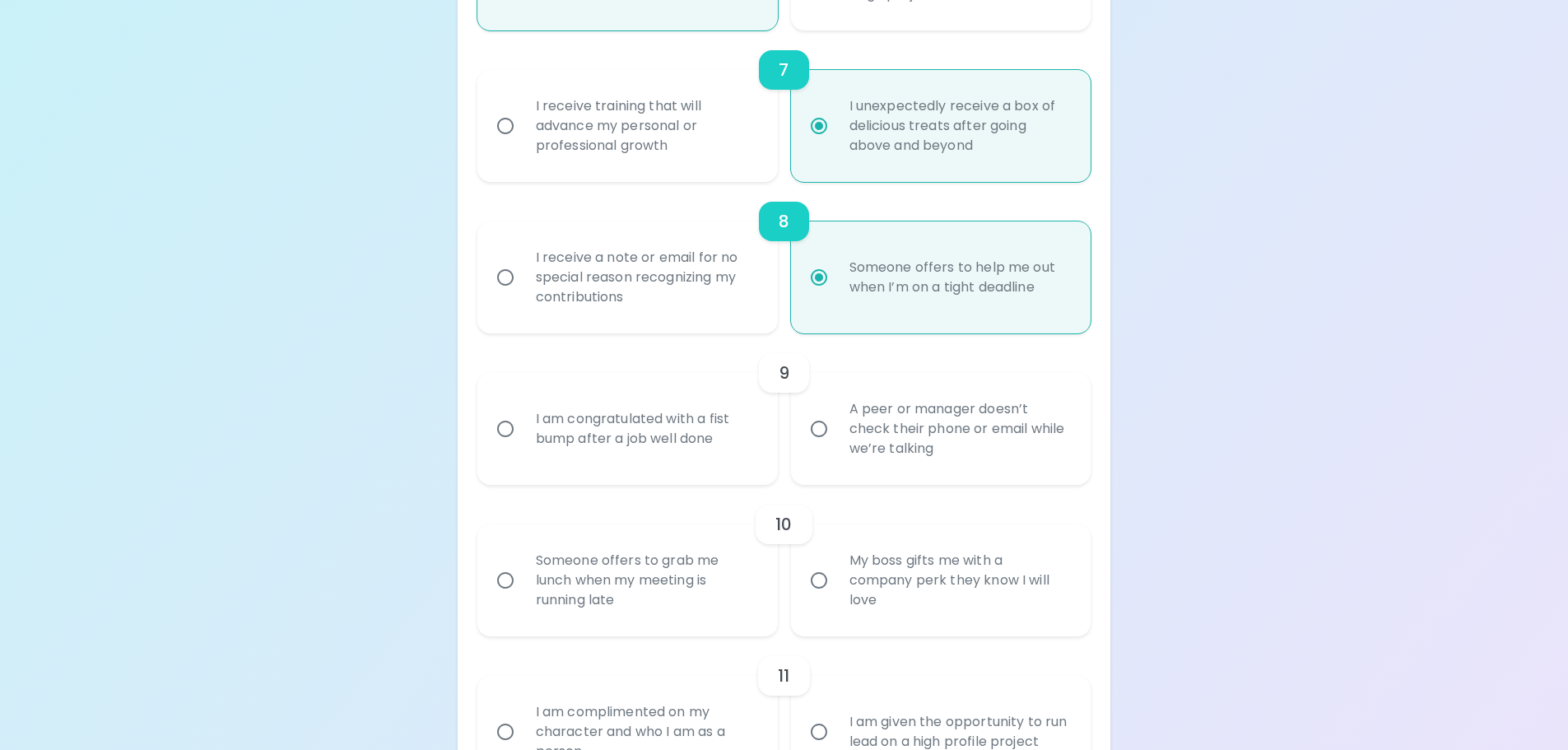
radio input "true"
click at [718, 461] on div "I am congratulated with a fist bump after a job well done" at bounding box center [646, 428] width 246 height 79
click at [523, 446] on input "I am congratulated with a fist bump after a job well done" at bounding box center [504, 428] width 34 height 34
radio input "false"
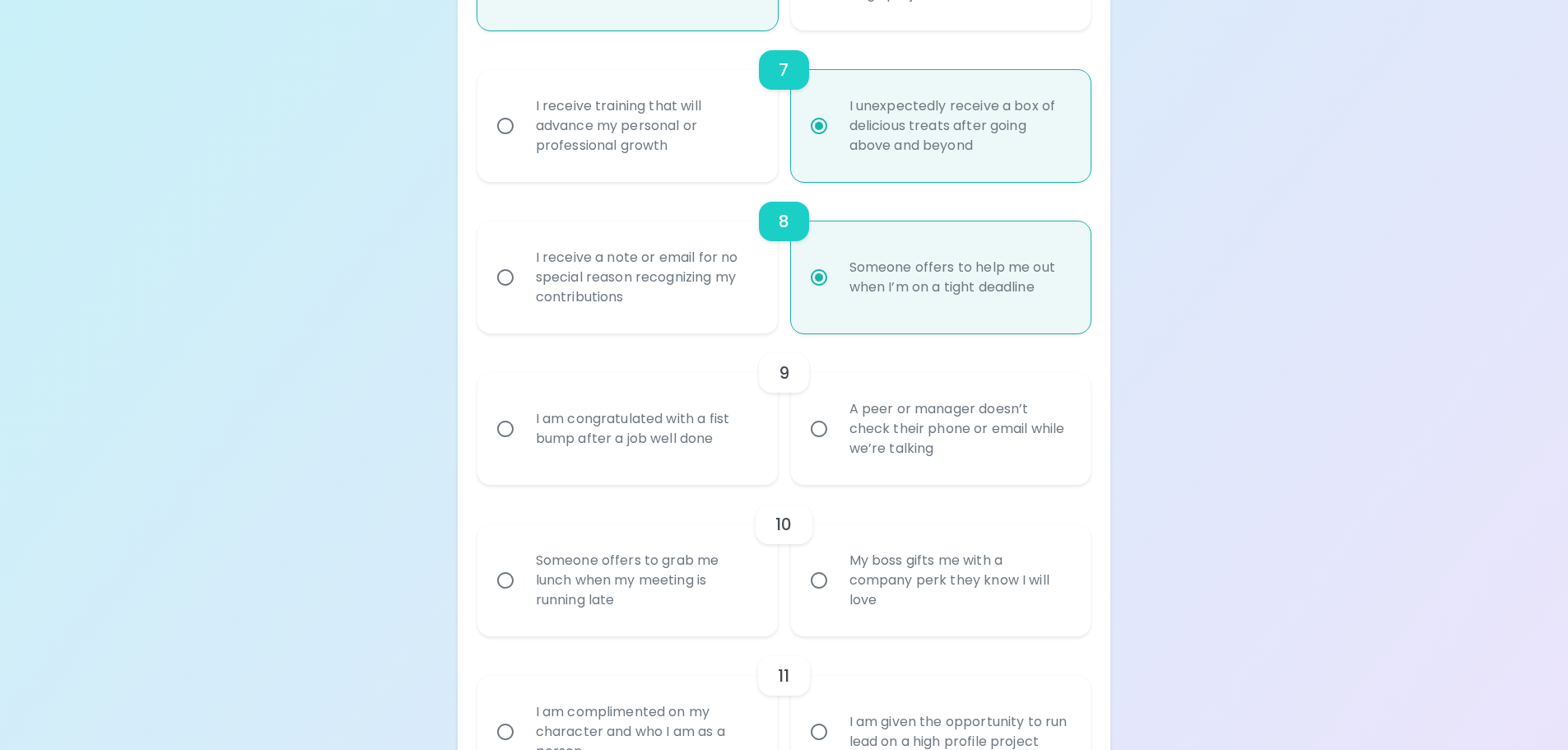
radio input "false"
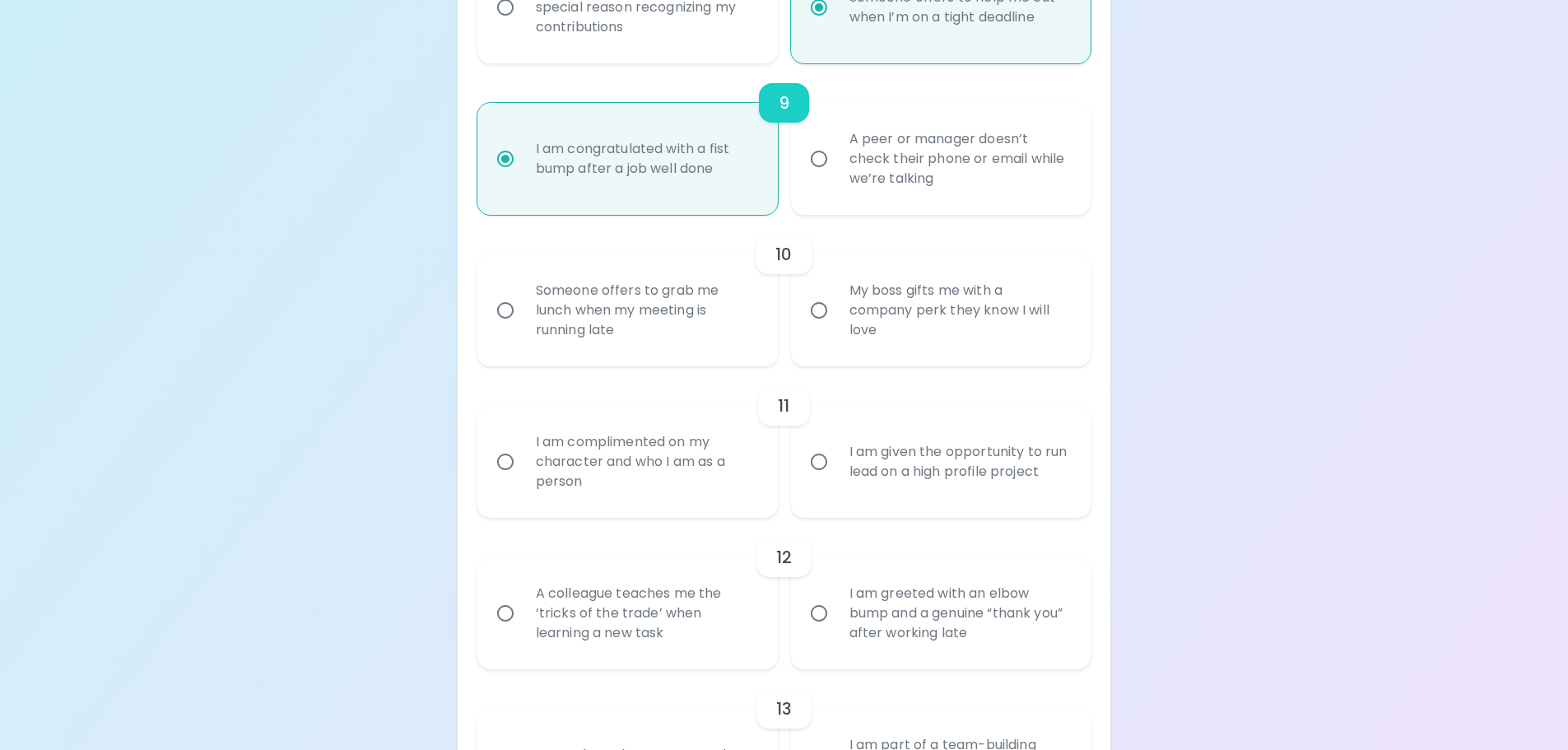
scroll to position [1569, 0]
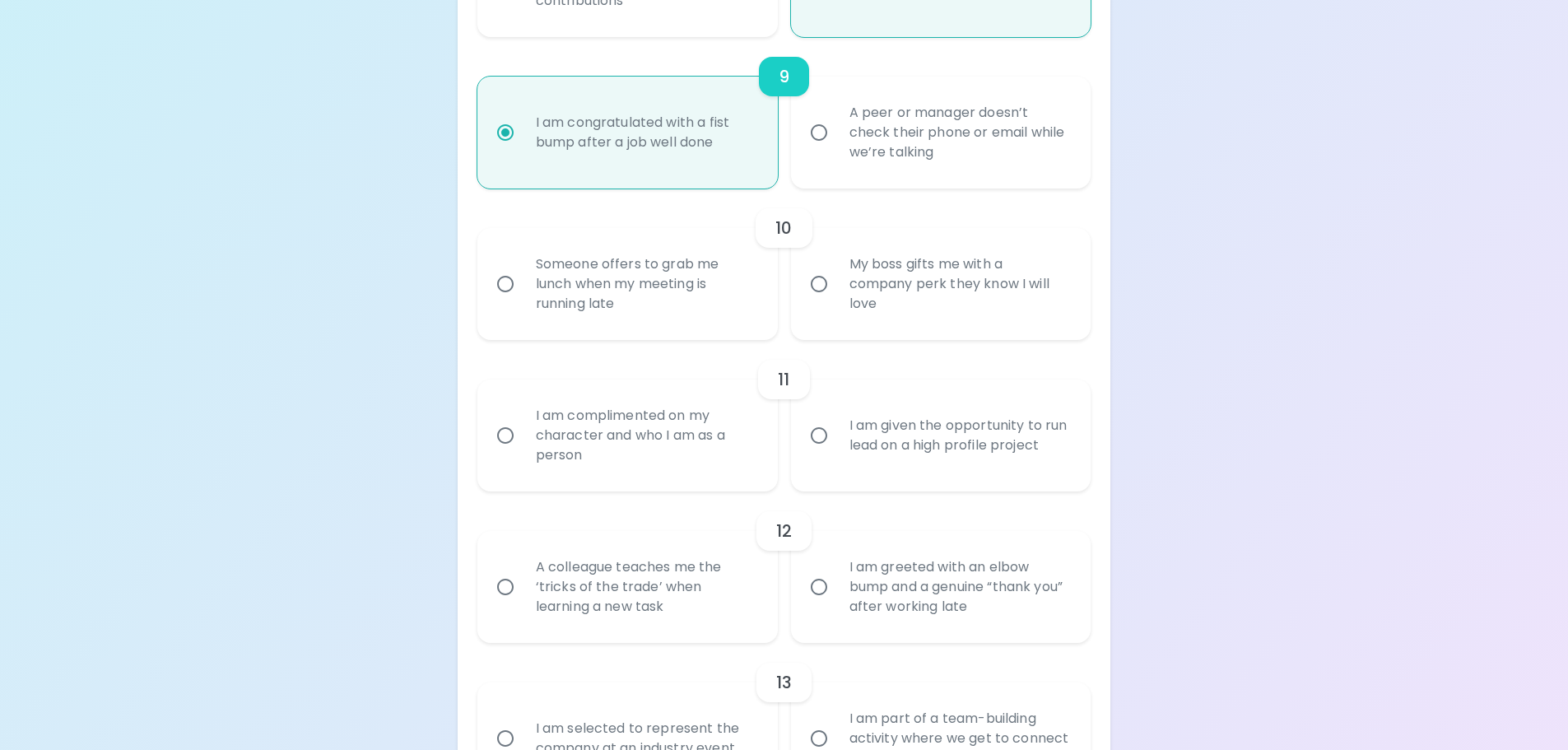
radio input "true"
click at [873, 292] on div "My boss gifts me with a company perk they know I will love" at bounding box center [959, 284] width 246 height 99
click at [836, 292] on input "My boss gifts me with a company perk they know I will love" at bounding box center [818, 283] width 34 height 34
radio input "false"
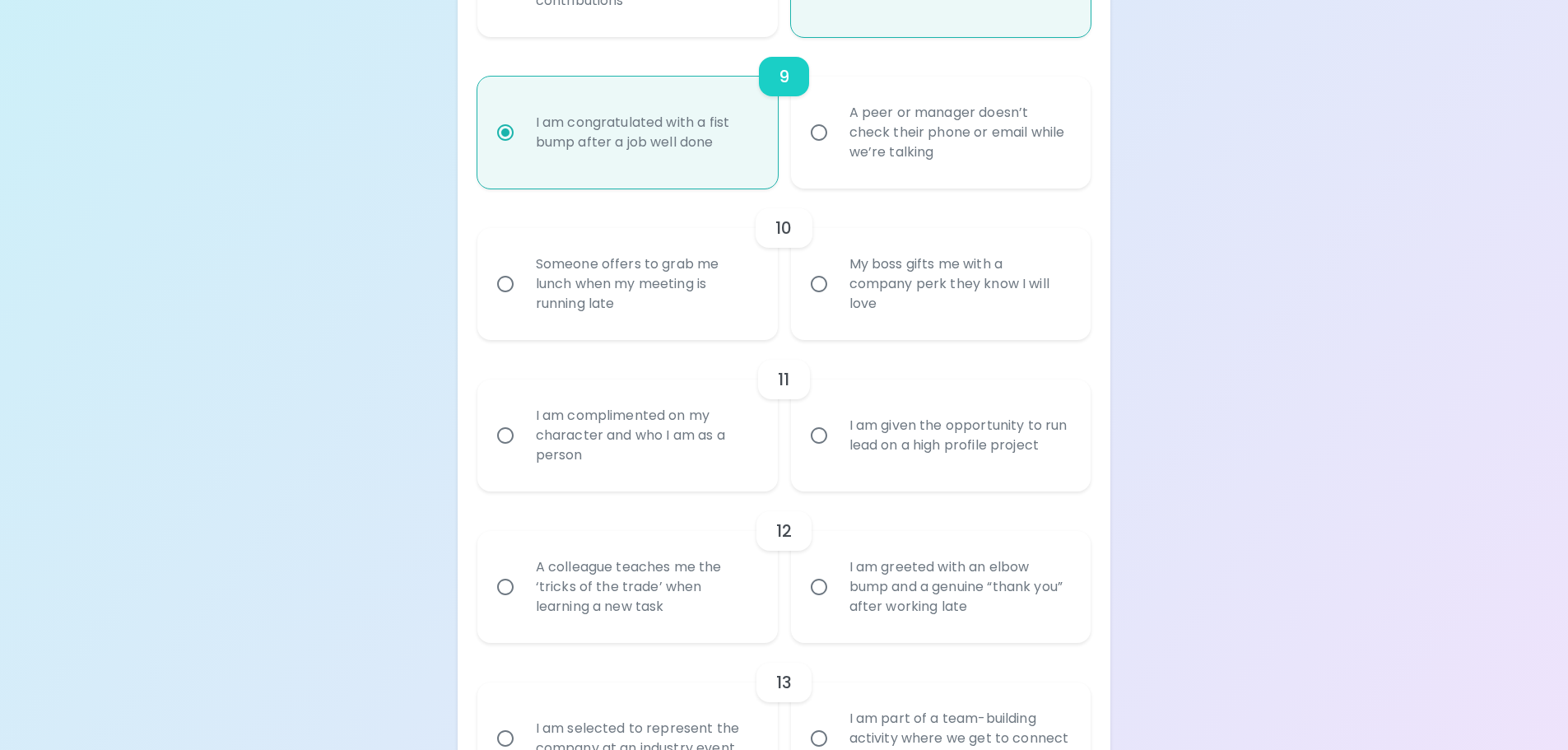
radio input "false"
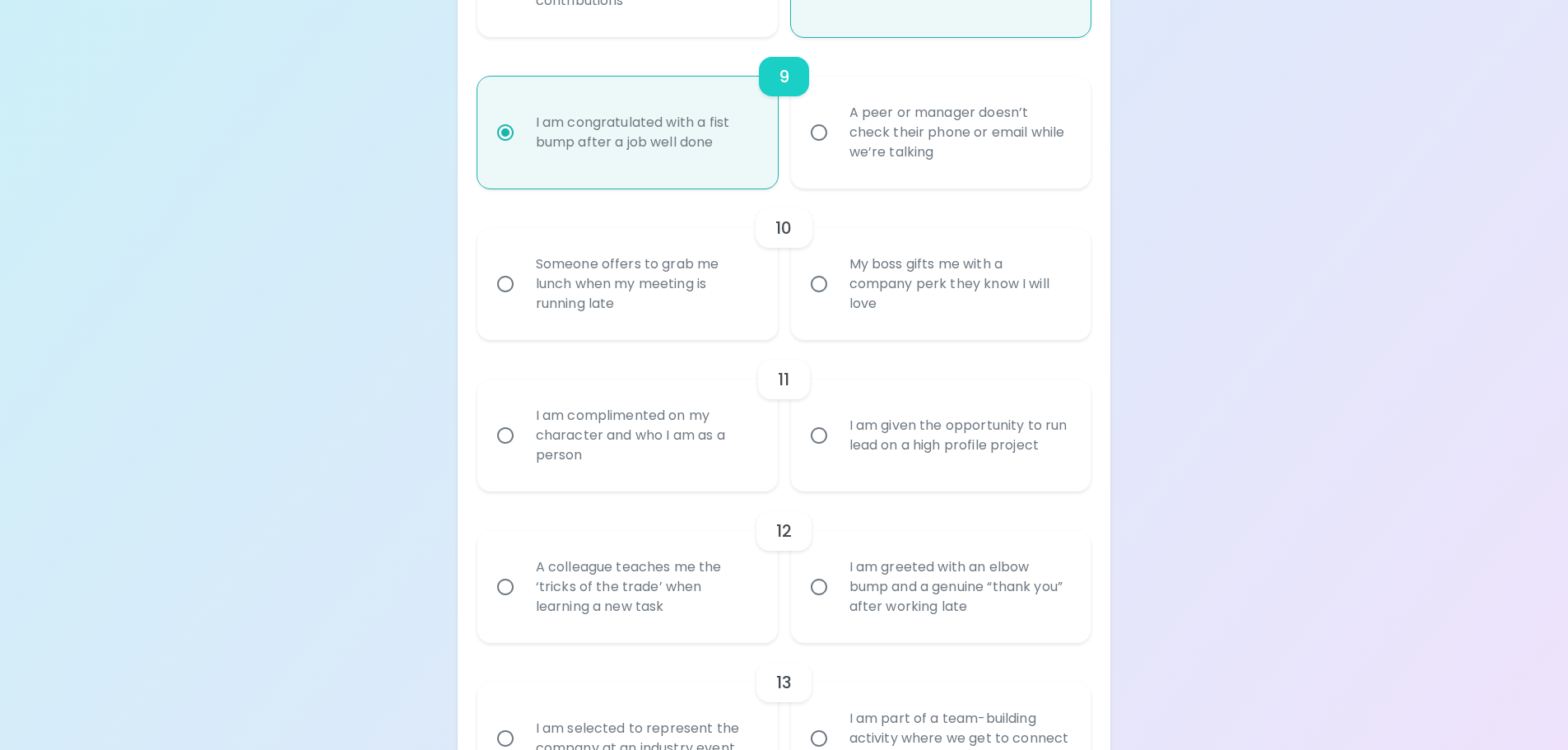
radio input "false"
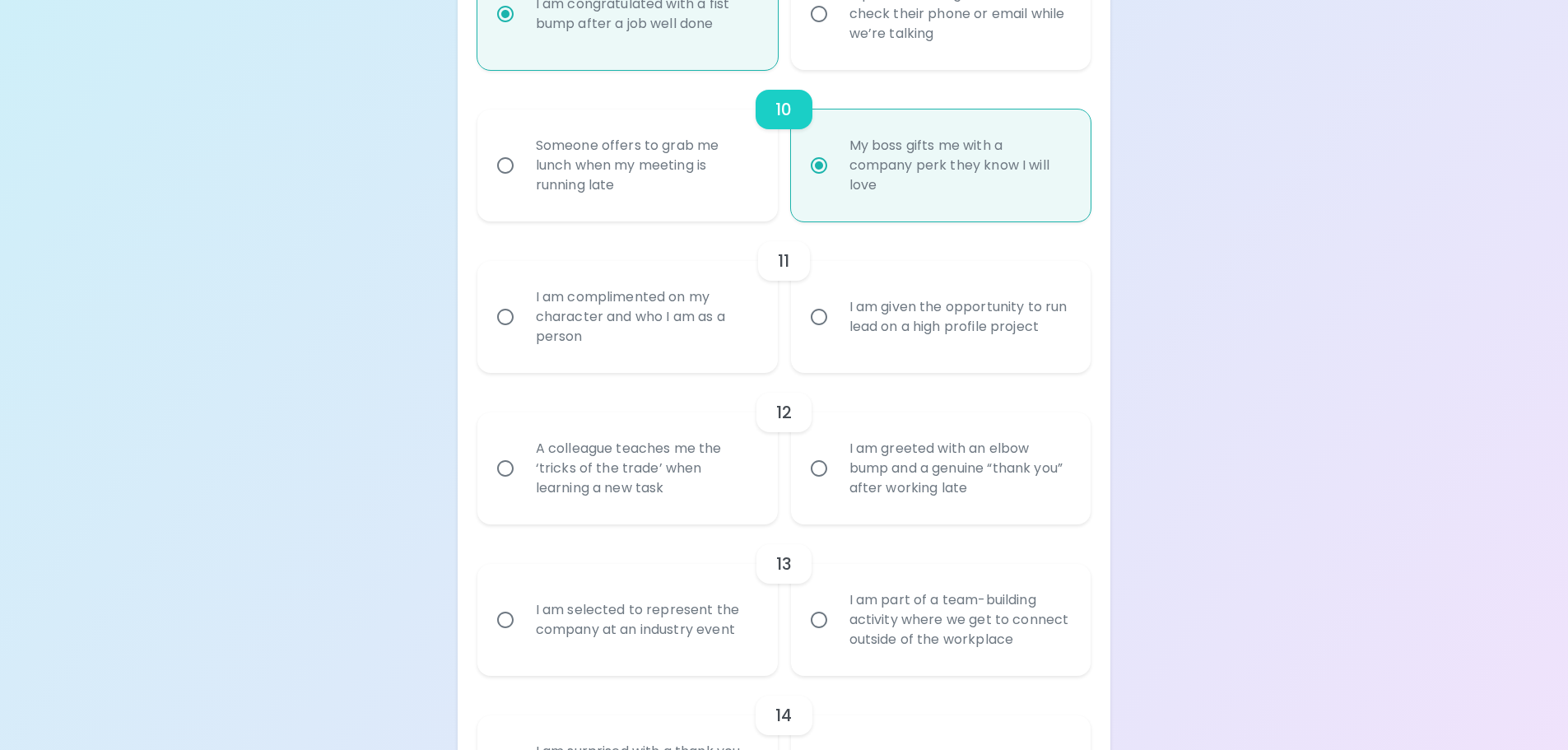
scroll to position [1701, 0]
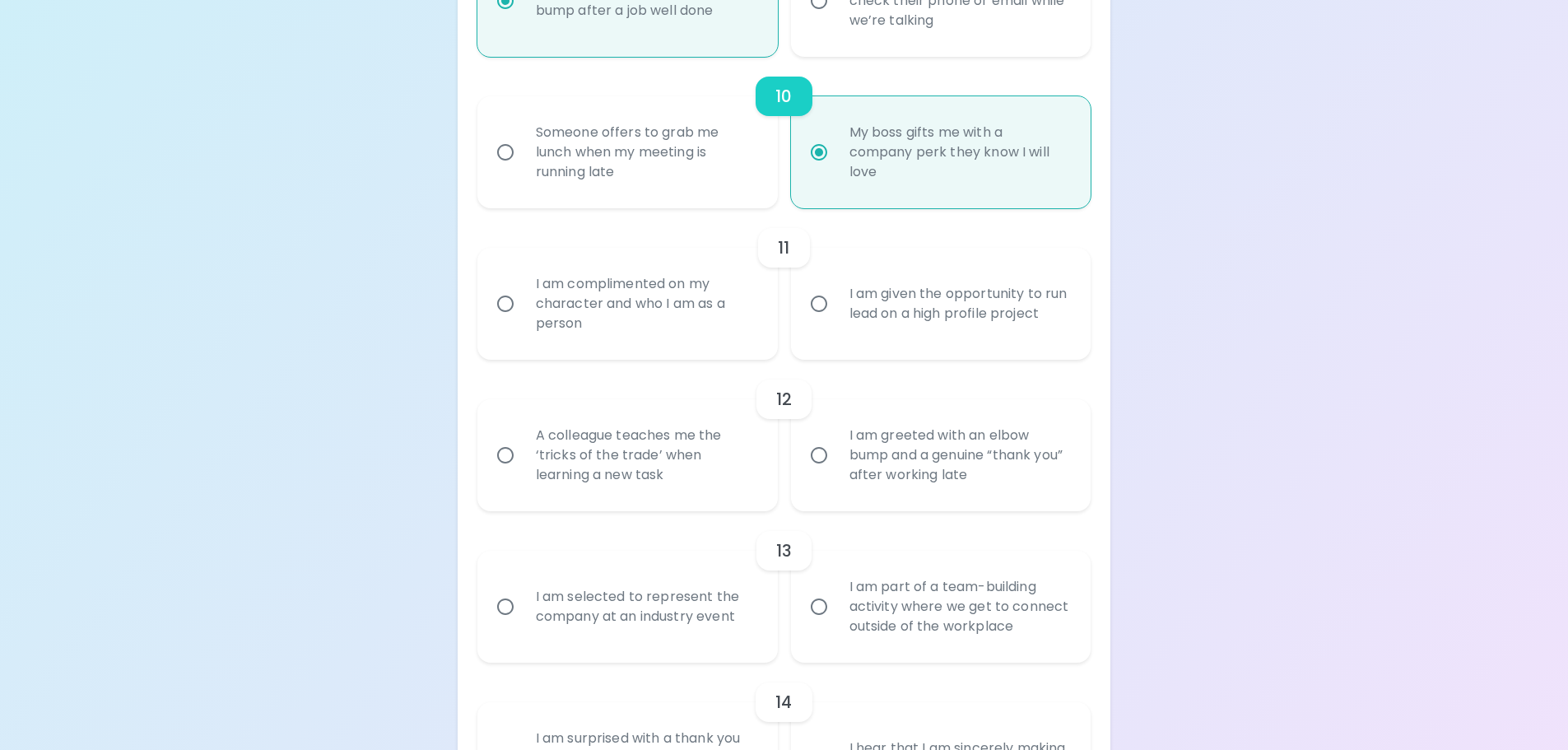
radio input "true"
click at [734, 171] on div "Someone offers to grab me lunch when my meeting is running late" at bounding box center [646, 151] width 246 height 99
click at [523, 170] on input "Someone offers to grab me lunch when my meeting is running late" at bounding box center [504, 151] width 34 height 34
radio input "false"
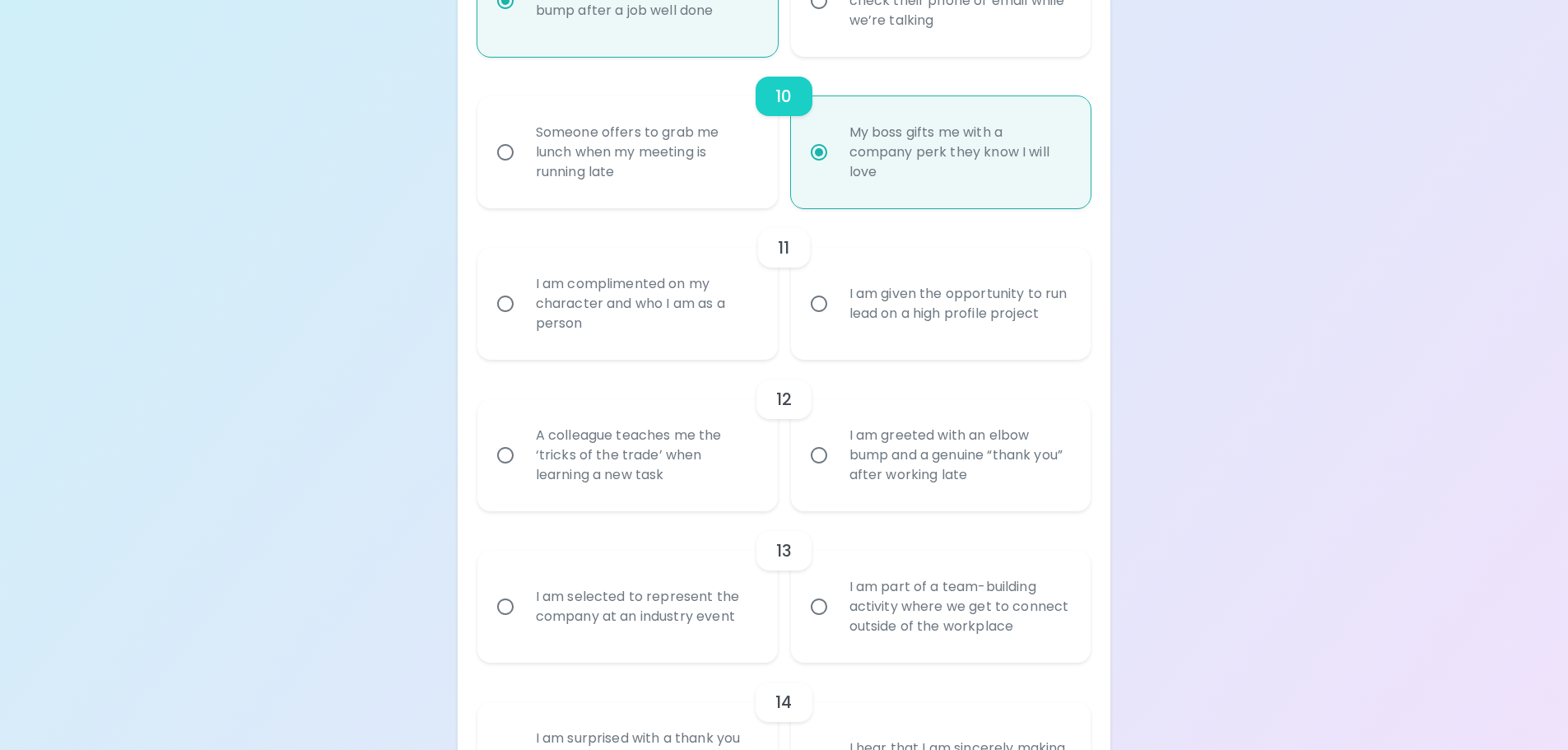
radio input "false"
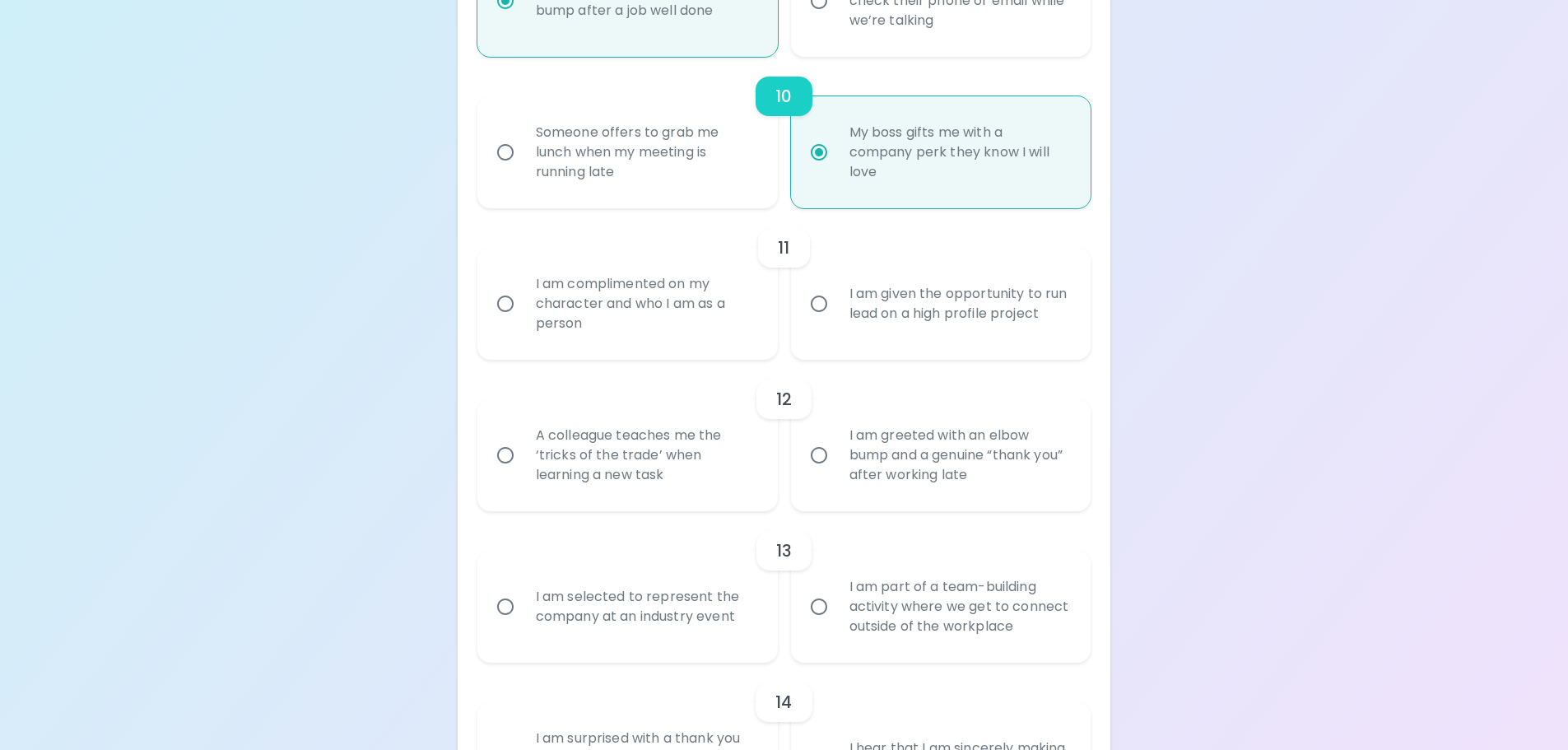
radio input "false"
radio input "true"
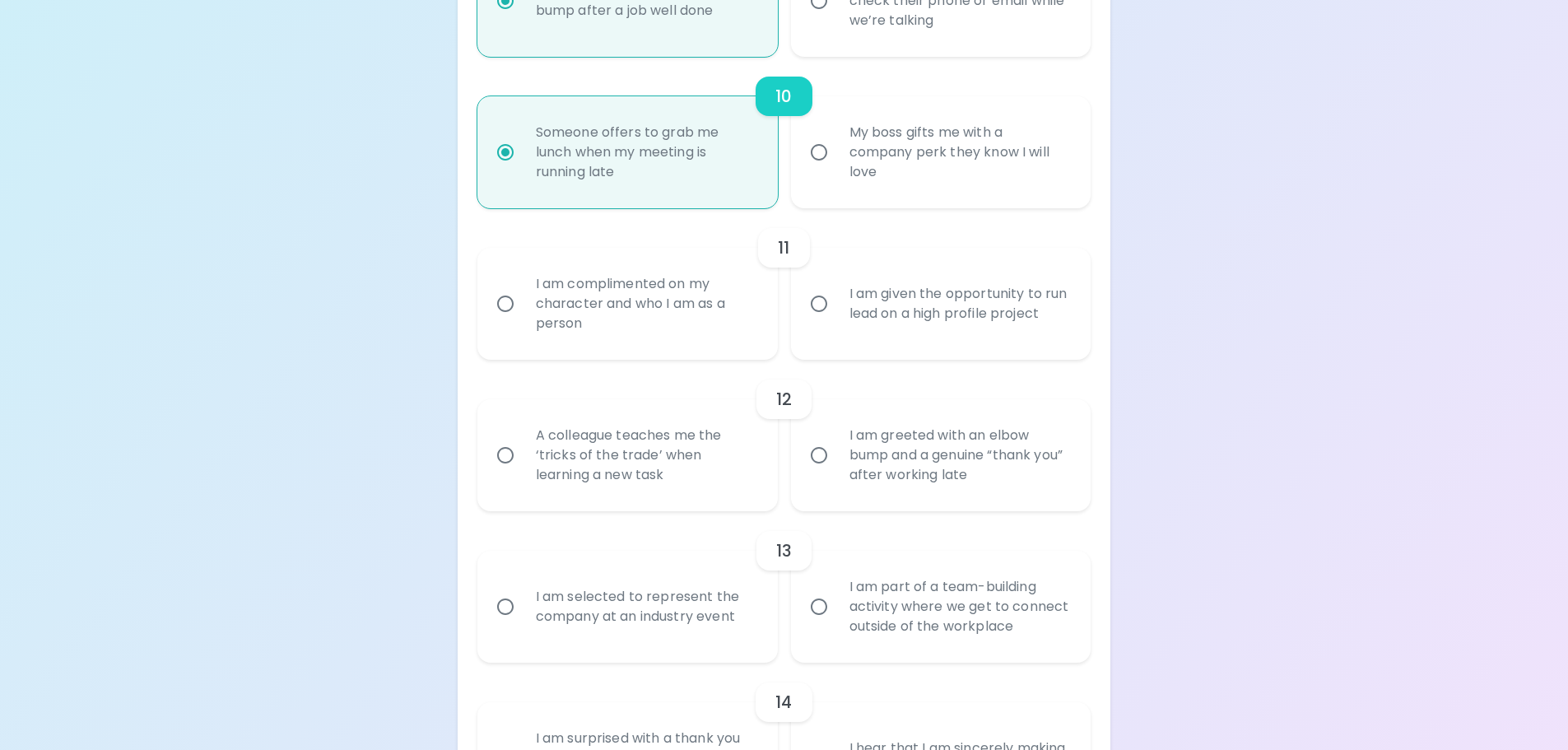
radio input "true"
click at [709, 314] on div "I am complimented on my character and who I am as a person" at bounding box center [646, 303] width 246 height 99
click at [523, 314] on input "I am complimented on my character and who I am as a person" at bounding box center [504, 303] width 34 height 34
radio input "false"
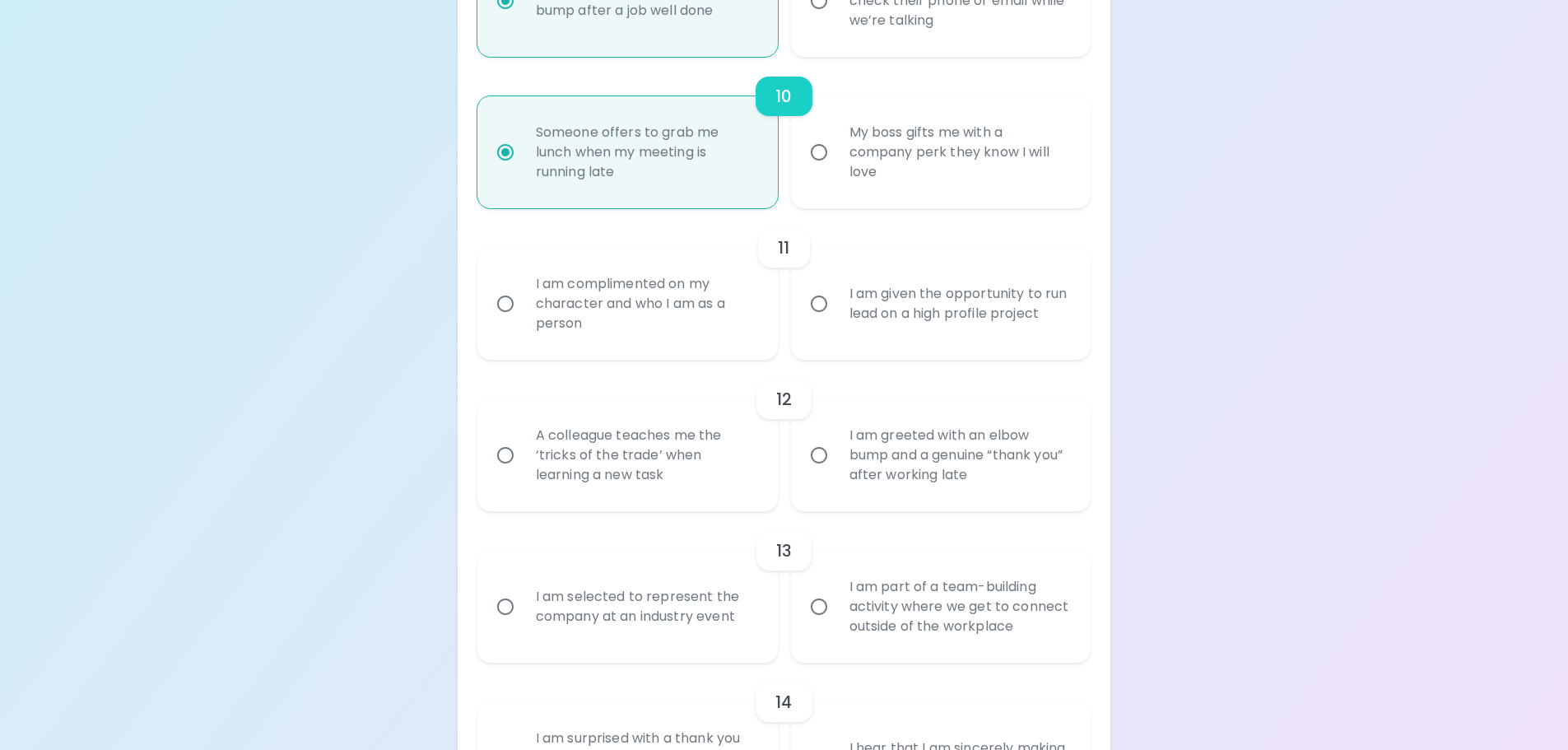
radio input "false"
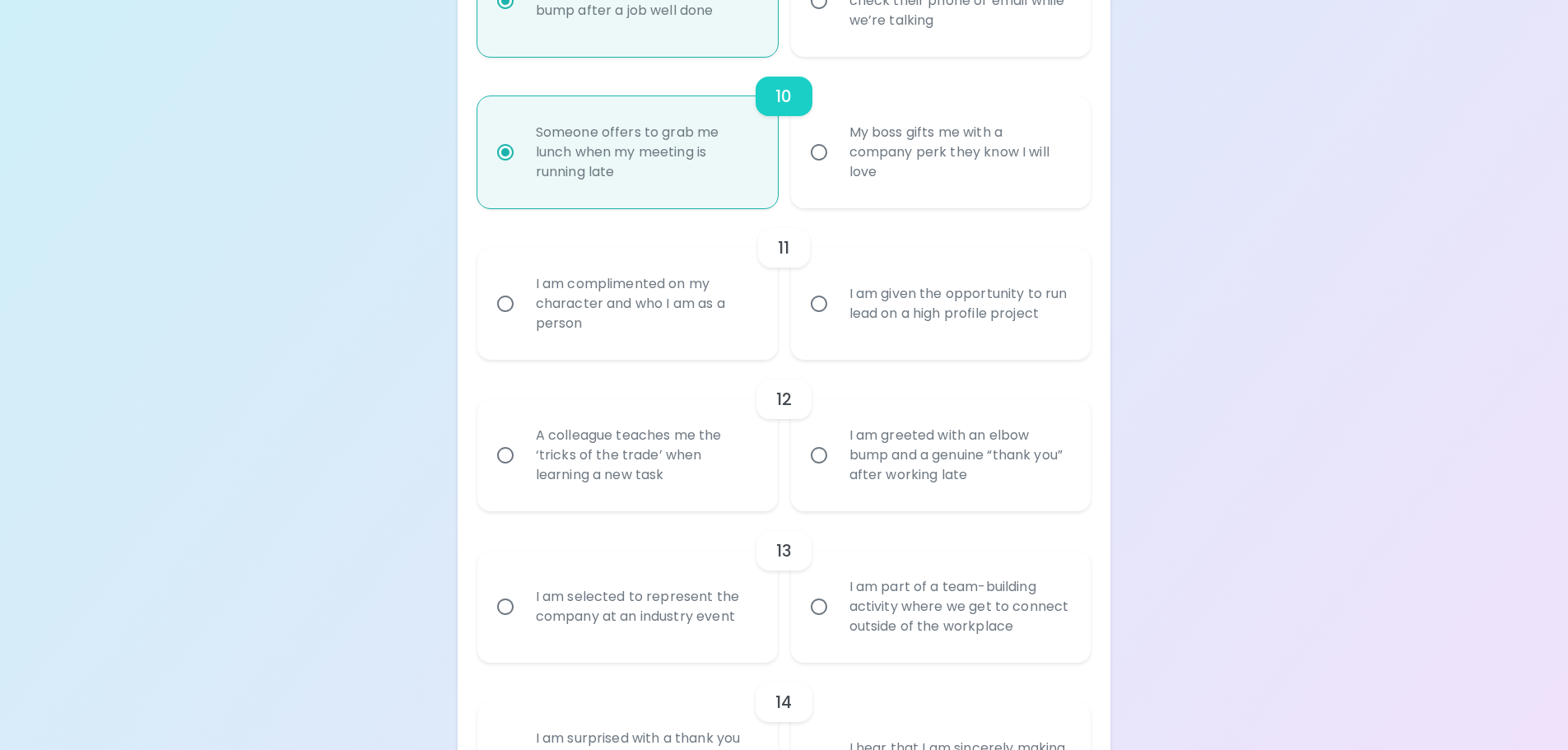
radio input "false"
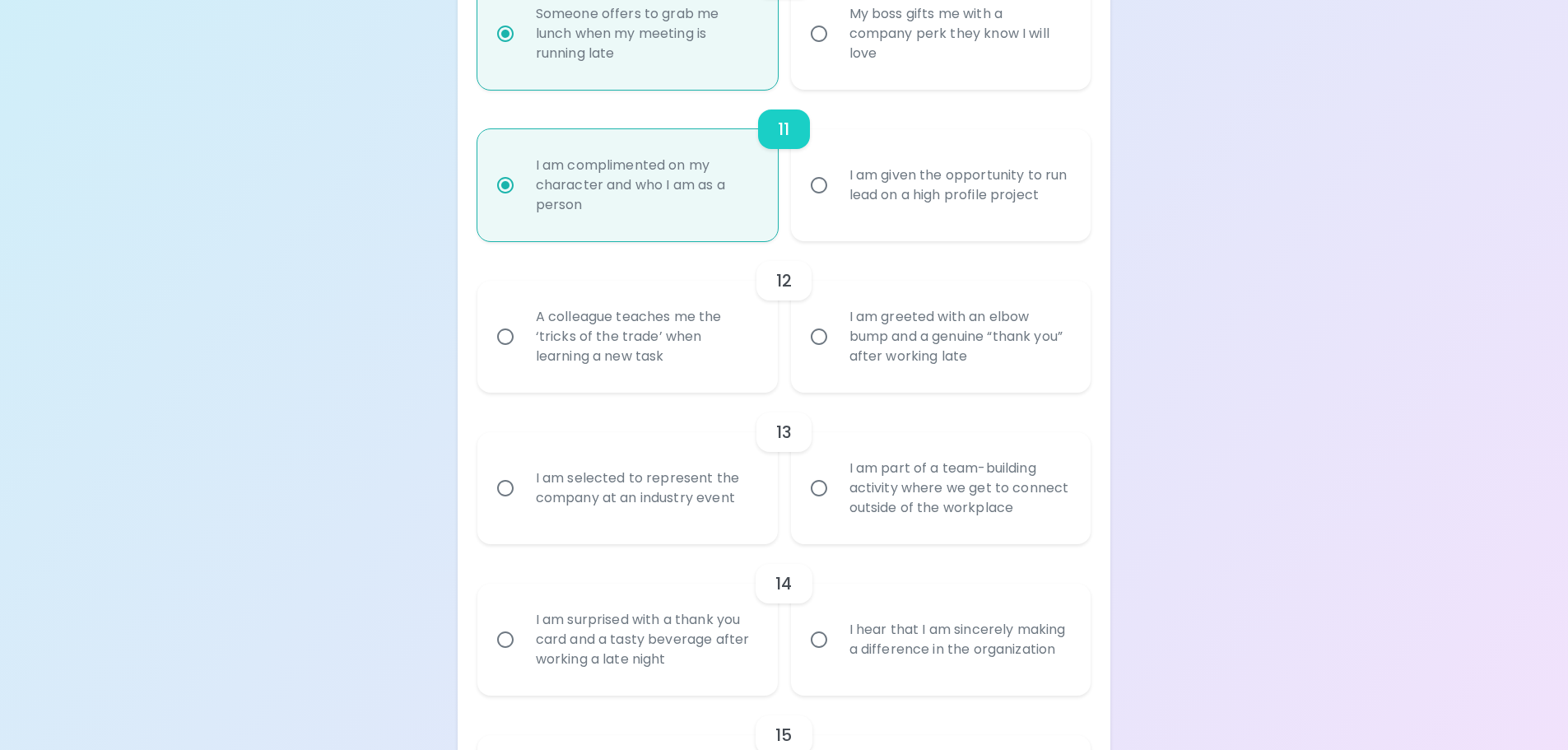
scroll to position [1833, 0]
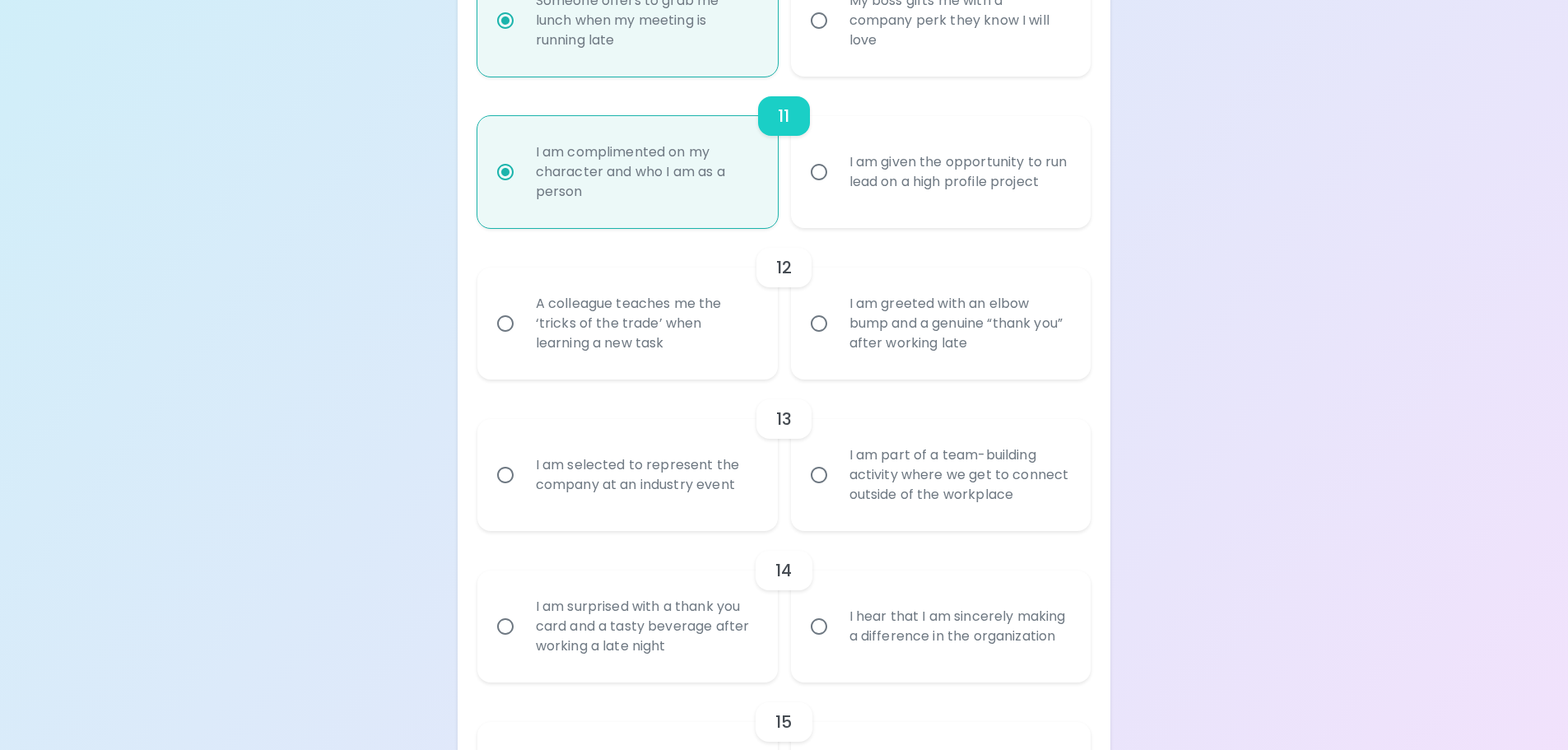
radio input "true"
click at [688, 295] on div "A colleague teaches me the ‘tricks of the trade’ when learning a new task" at bounding box center [646, 323] width 246 height 99
click at [523, 306] on input "A colleague teaches me the ‘tricks of the trade’ when learning a new task" at bounding box center [504, 323] width 34 height 34
radio input "false"
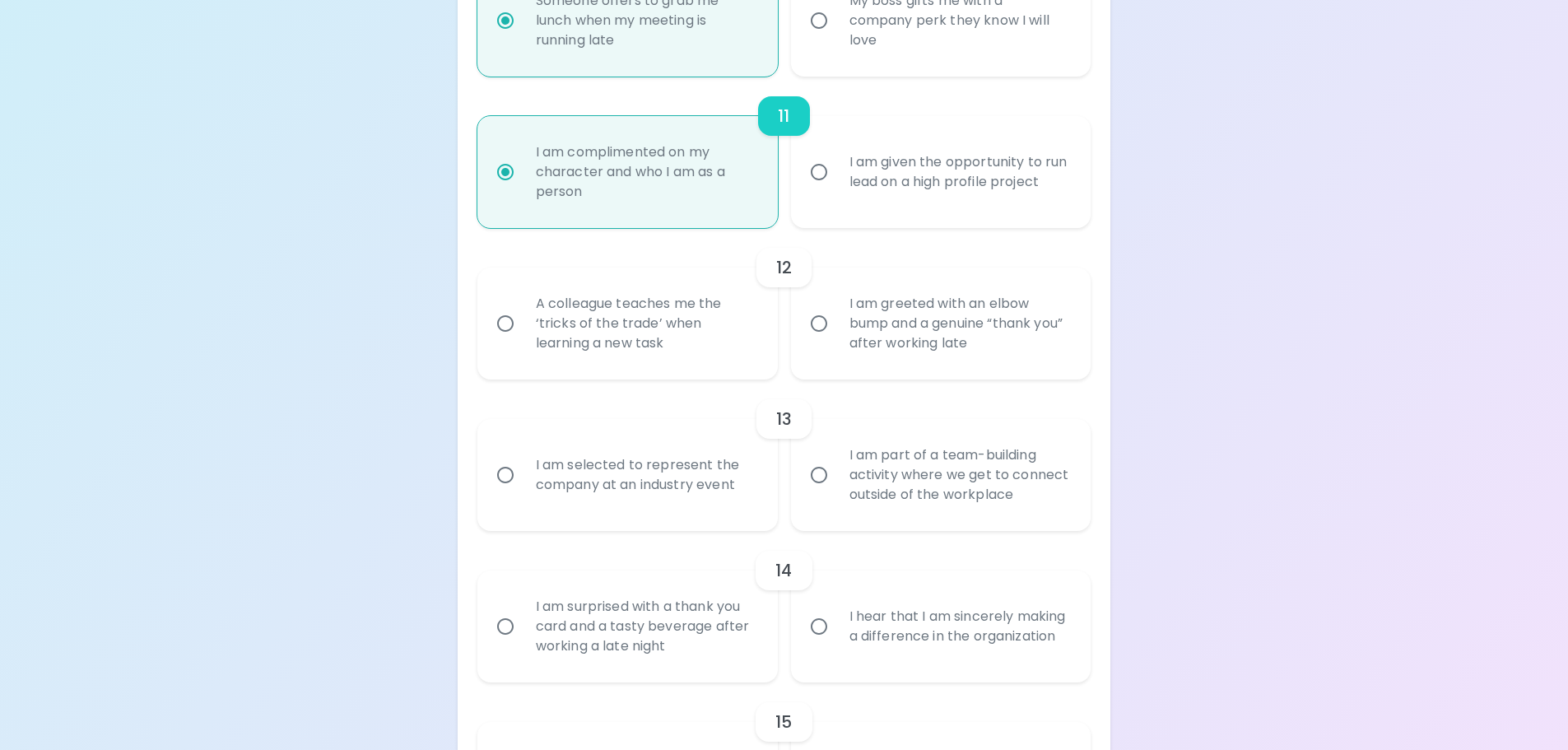
radio input "false"
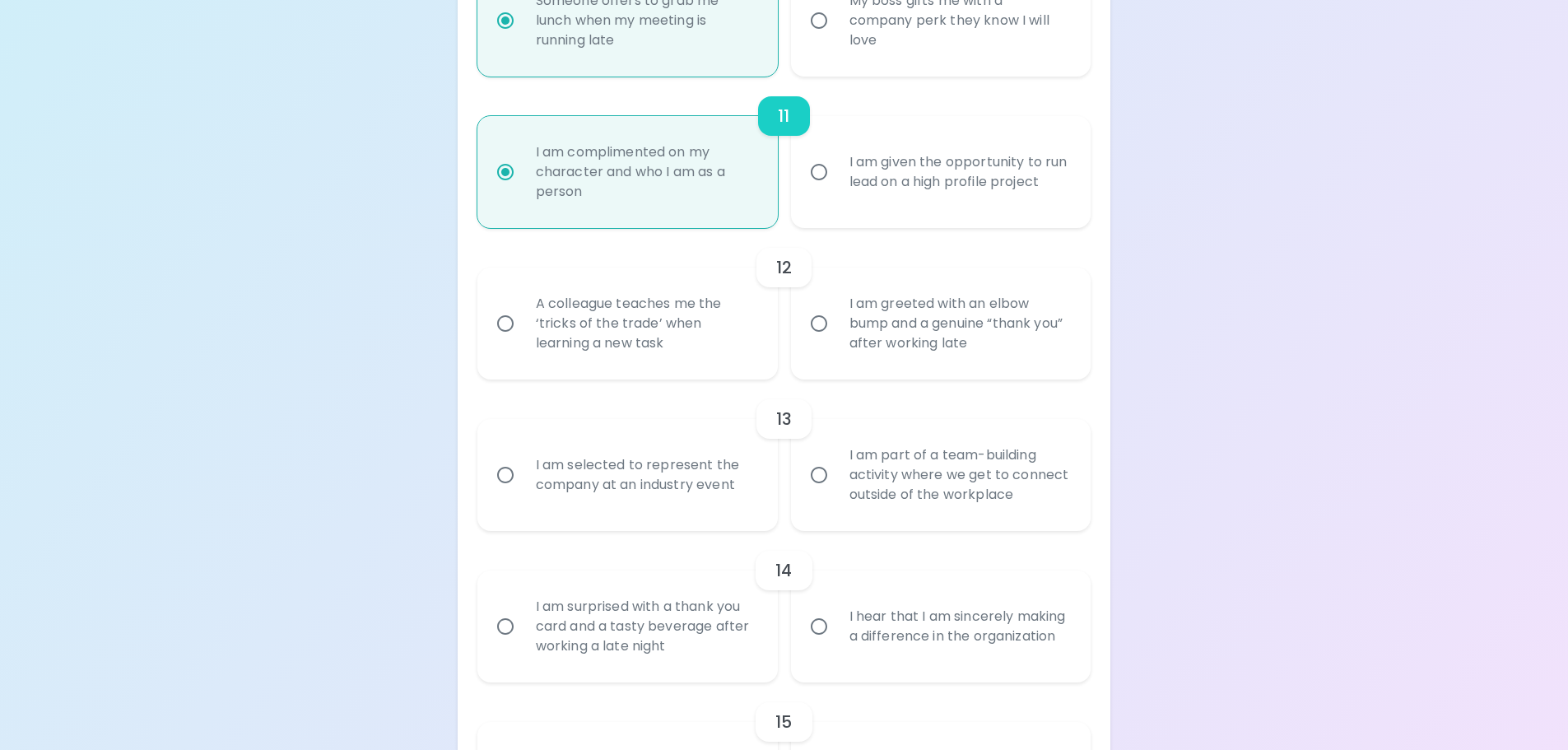
radio input "false"
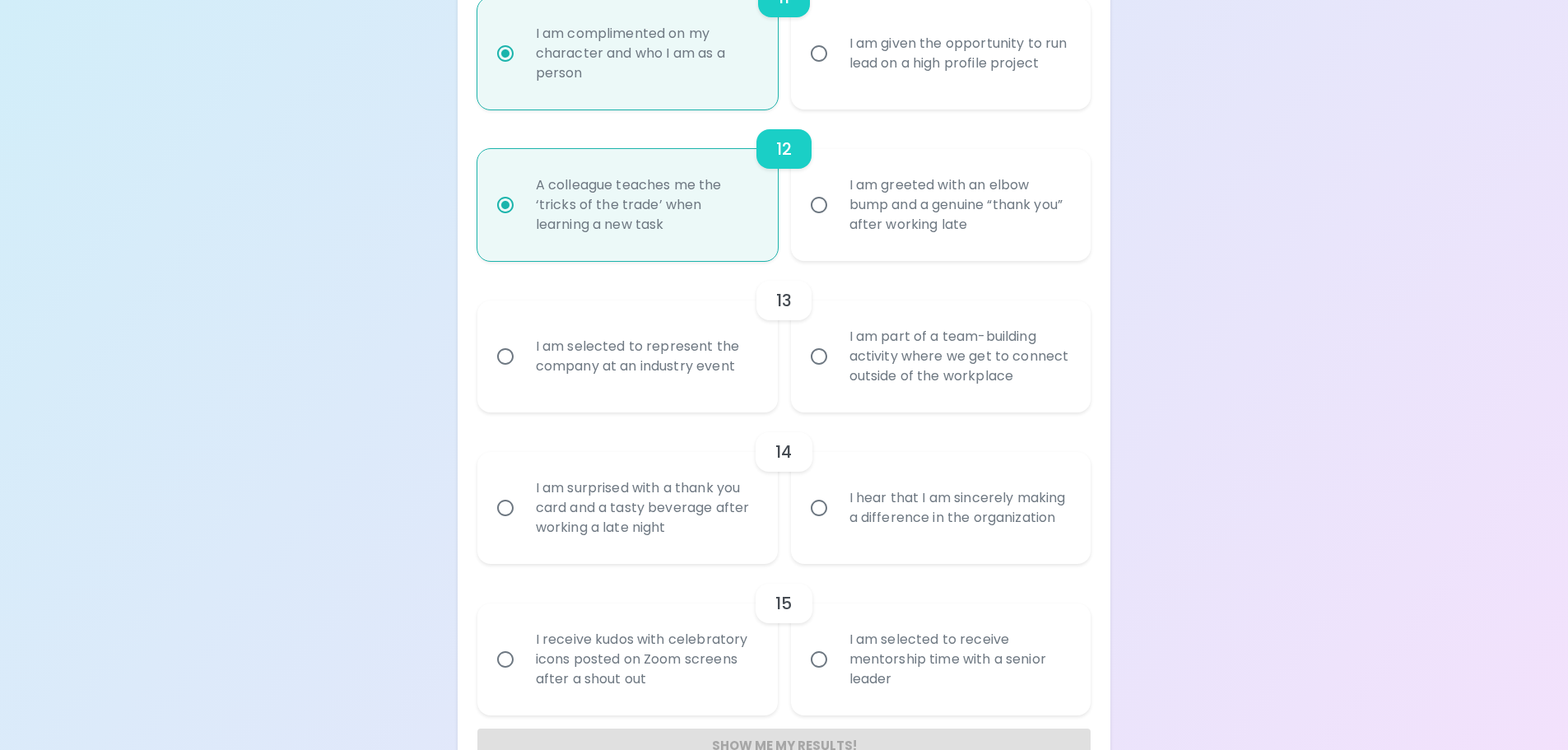
scroll to position [1964, 0]
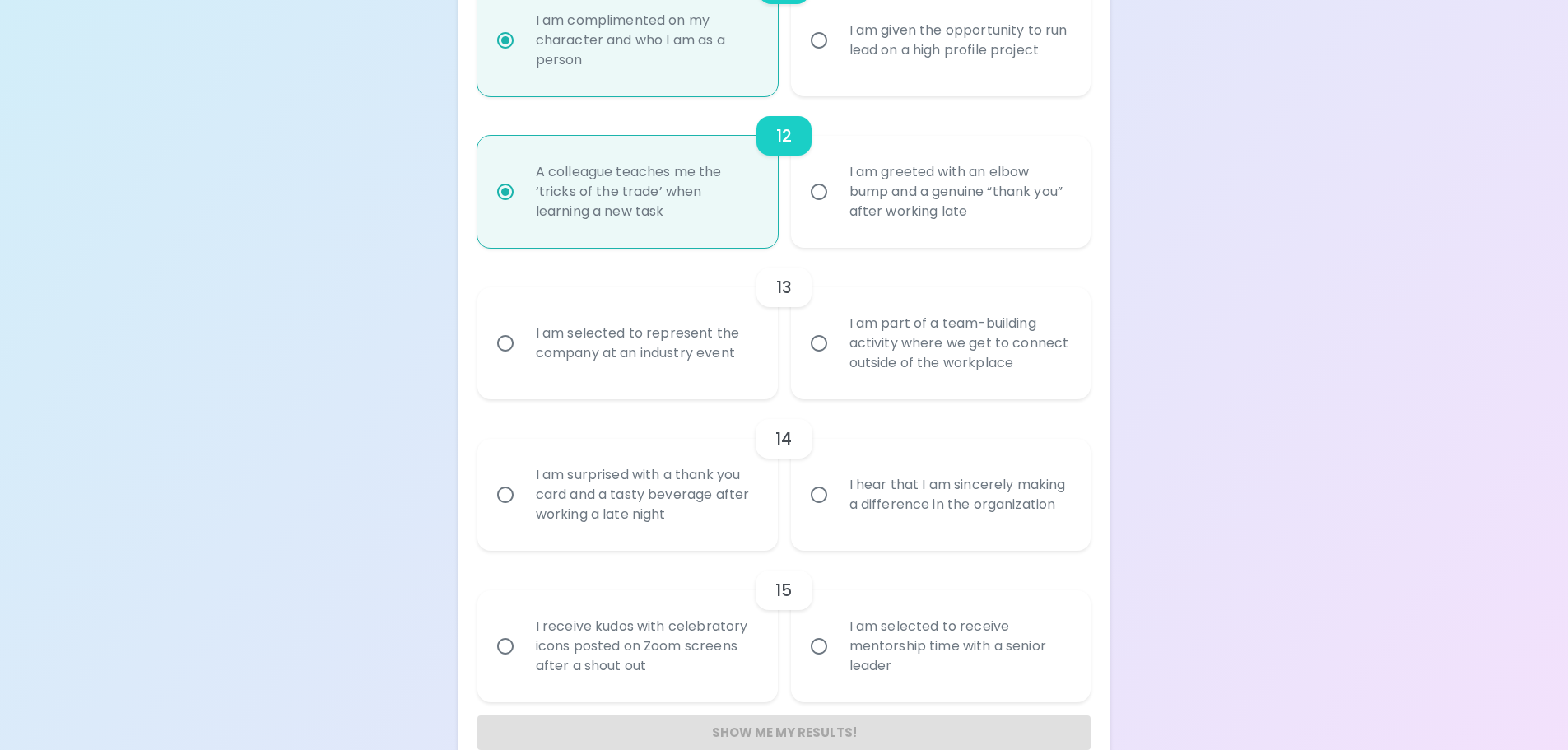
radio input "true"
click at [720, 340] on div "I am selected to represent the company at an industry event" at bounding box center [646, 342] width 246 height 79
click at [523, 340] on input "I am selected to represent the company at an industry event" at bounding box center [504, 342] width 34 height 34
radio input "false"
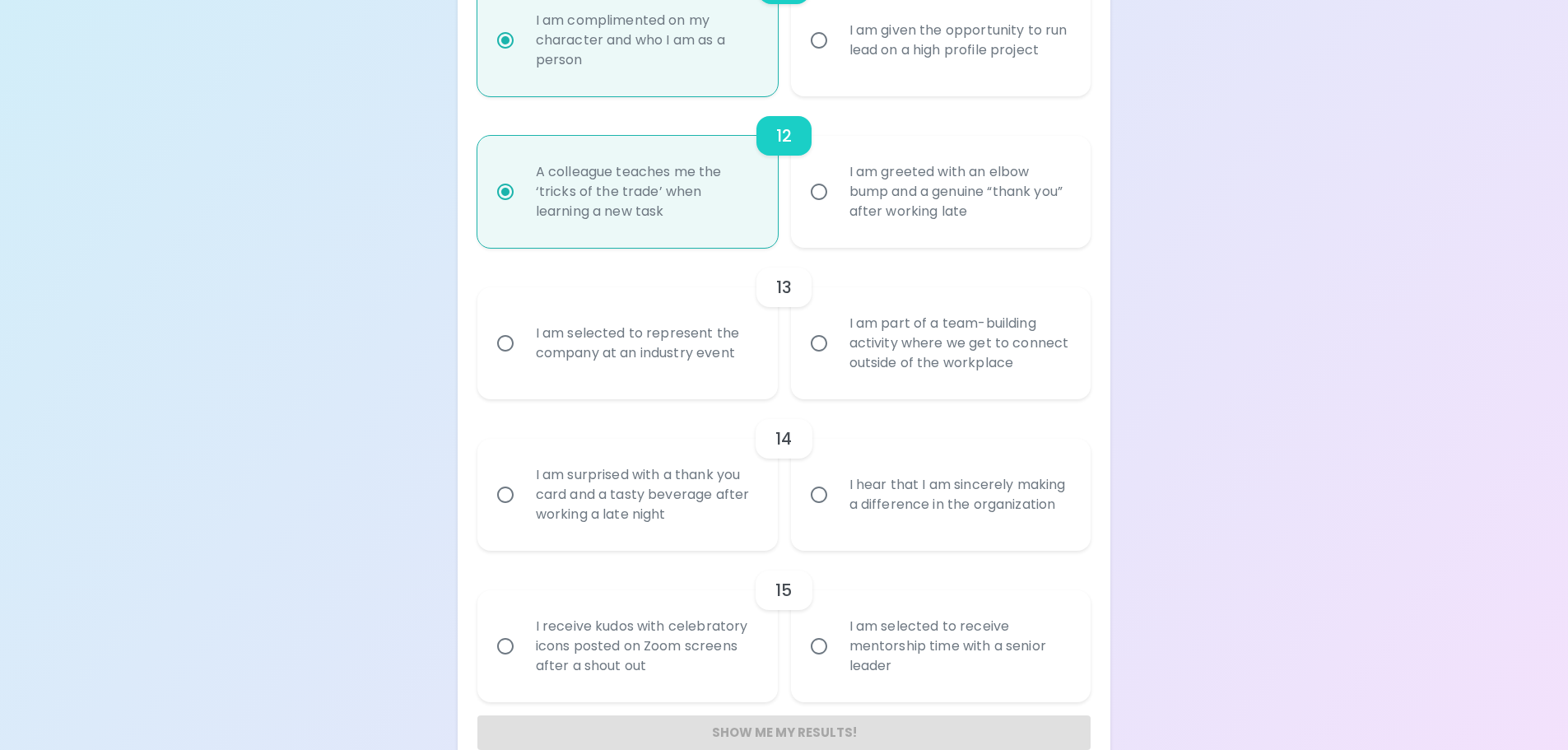
radio input "false"
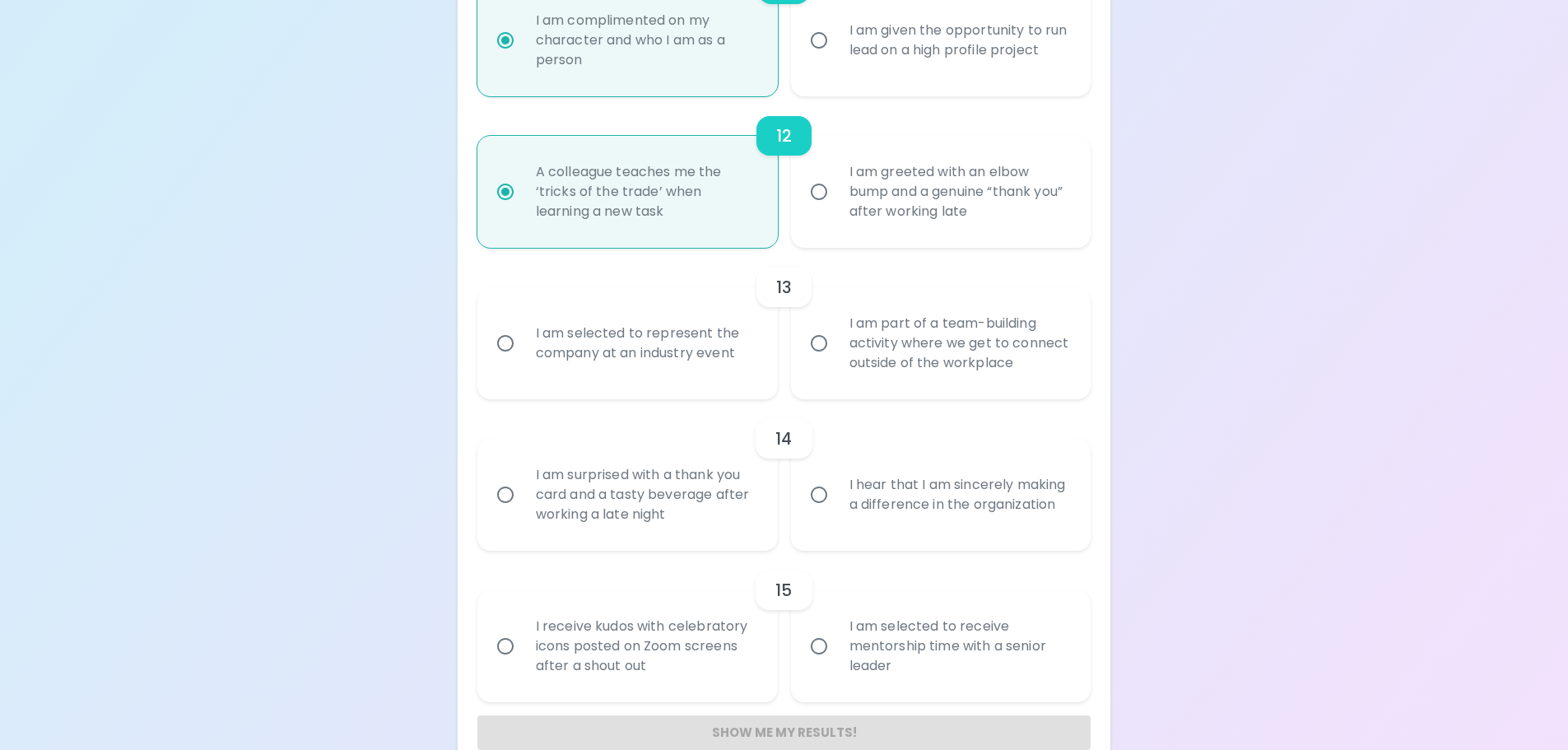
radio input "false"
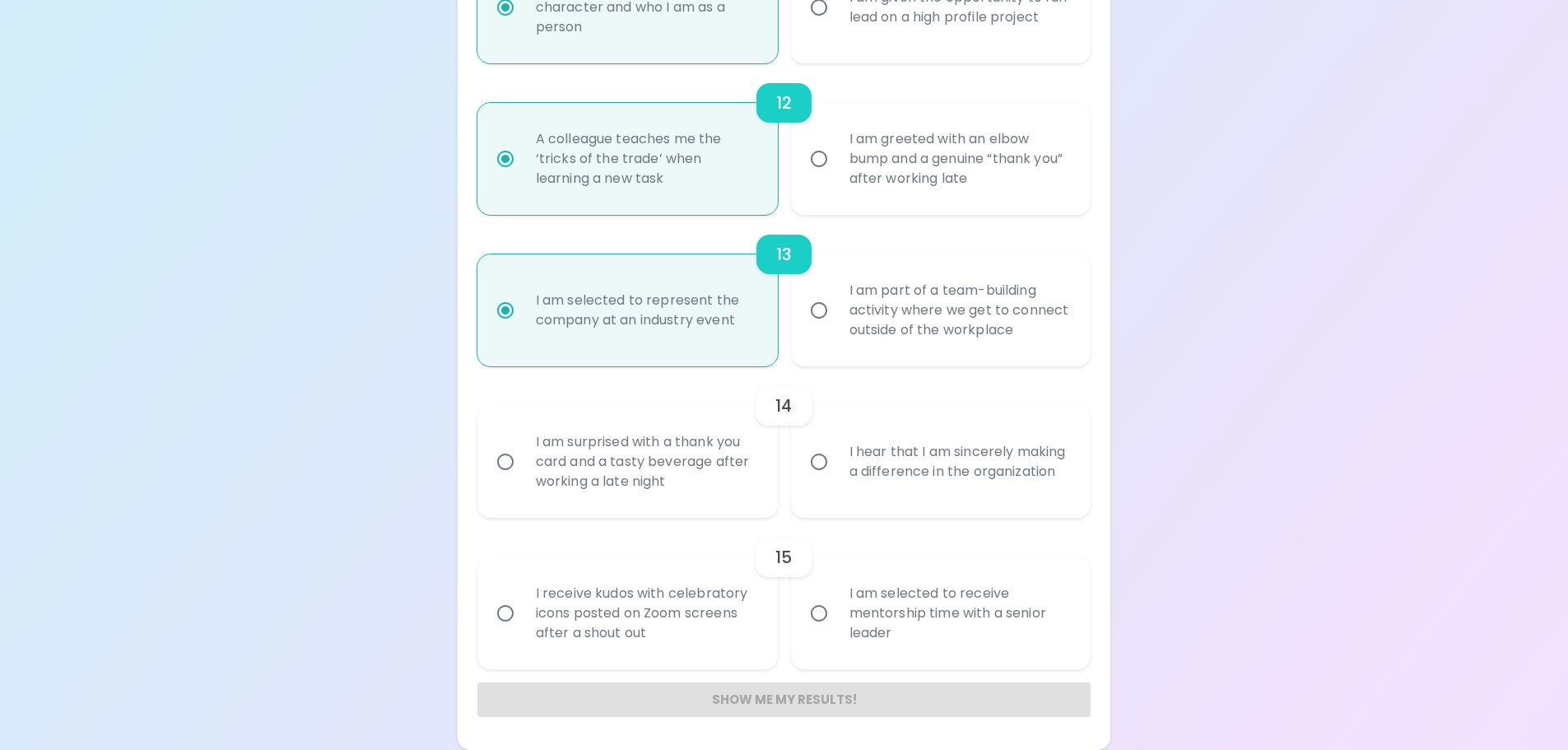
radio input "true"
click at [826, 325] on input "I am part of a team-building activity where we get to connect outside of the wo…" at bounding box center [818, 309] width 34 height 34
radio input "false"
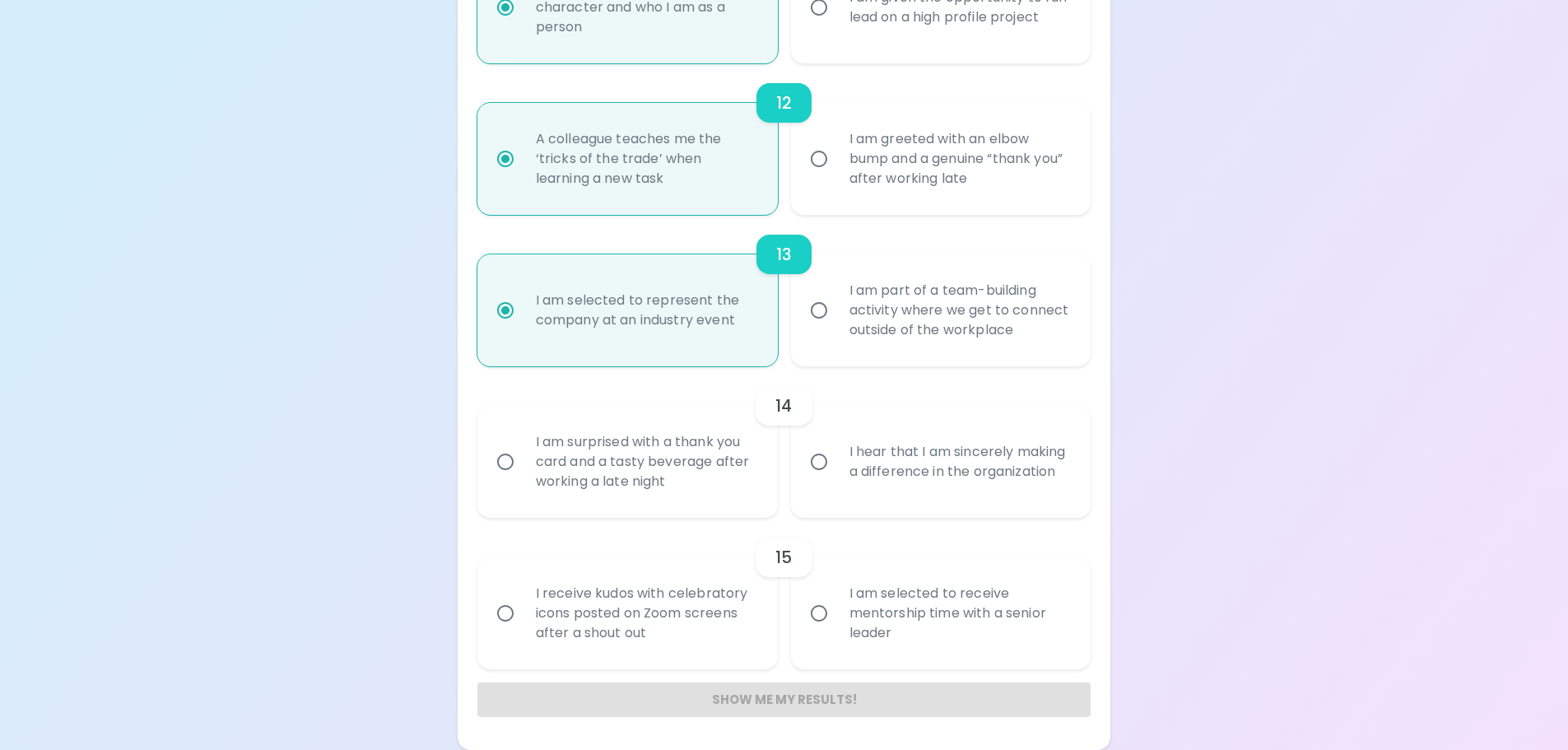
radio input "false"
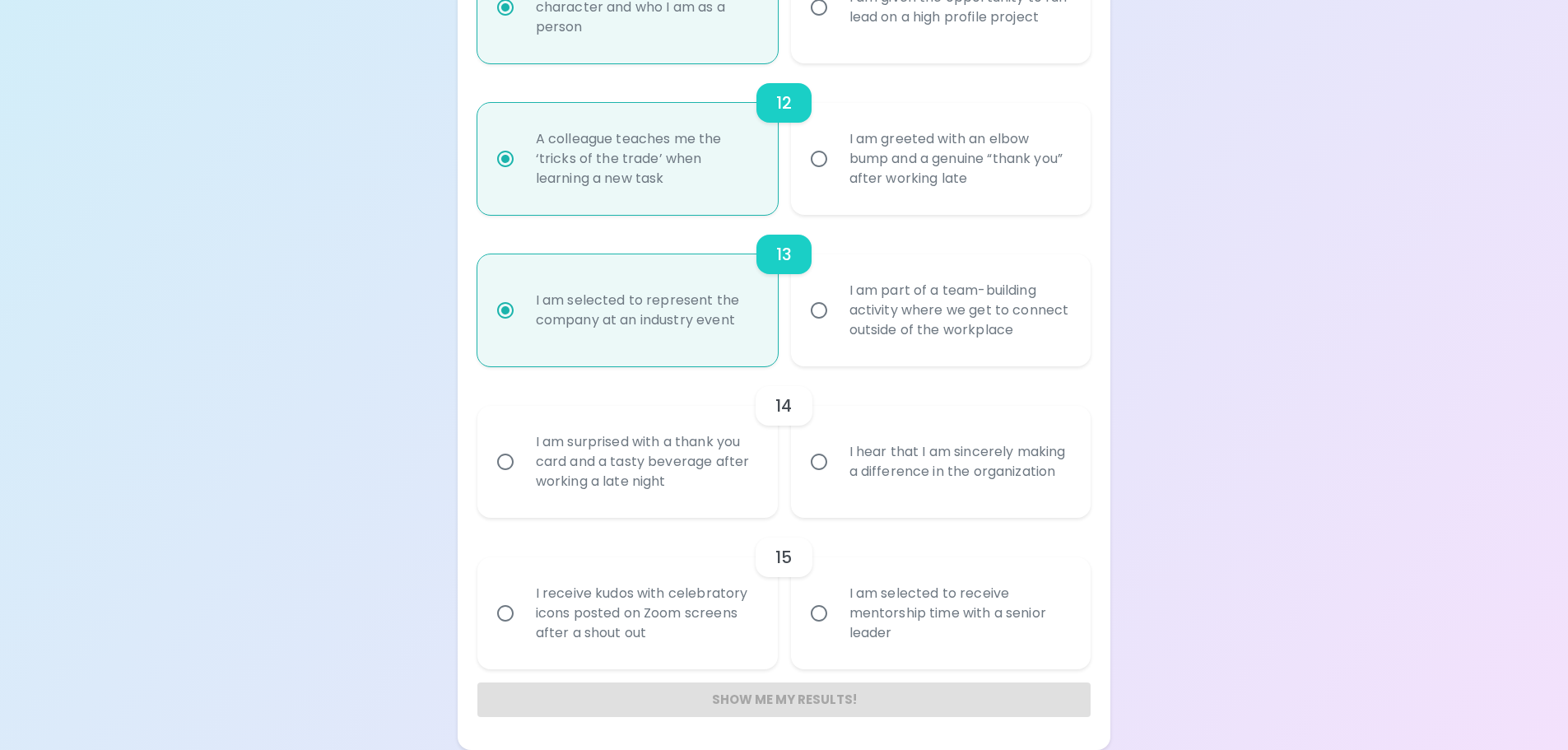
radio input "false"
radio input "true"
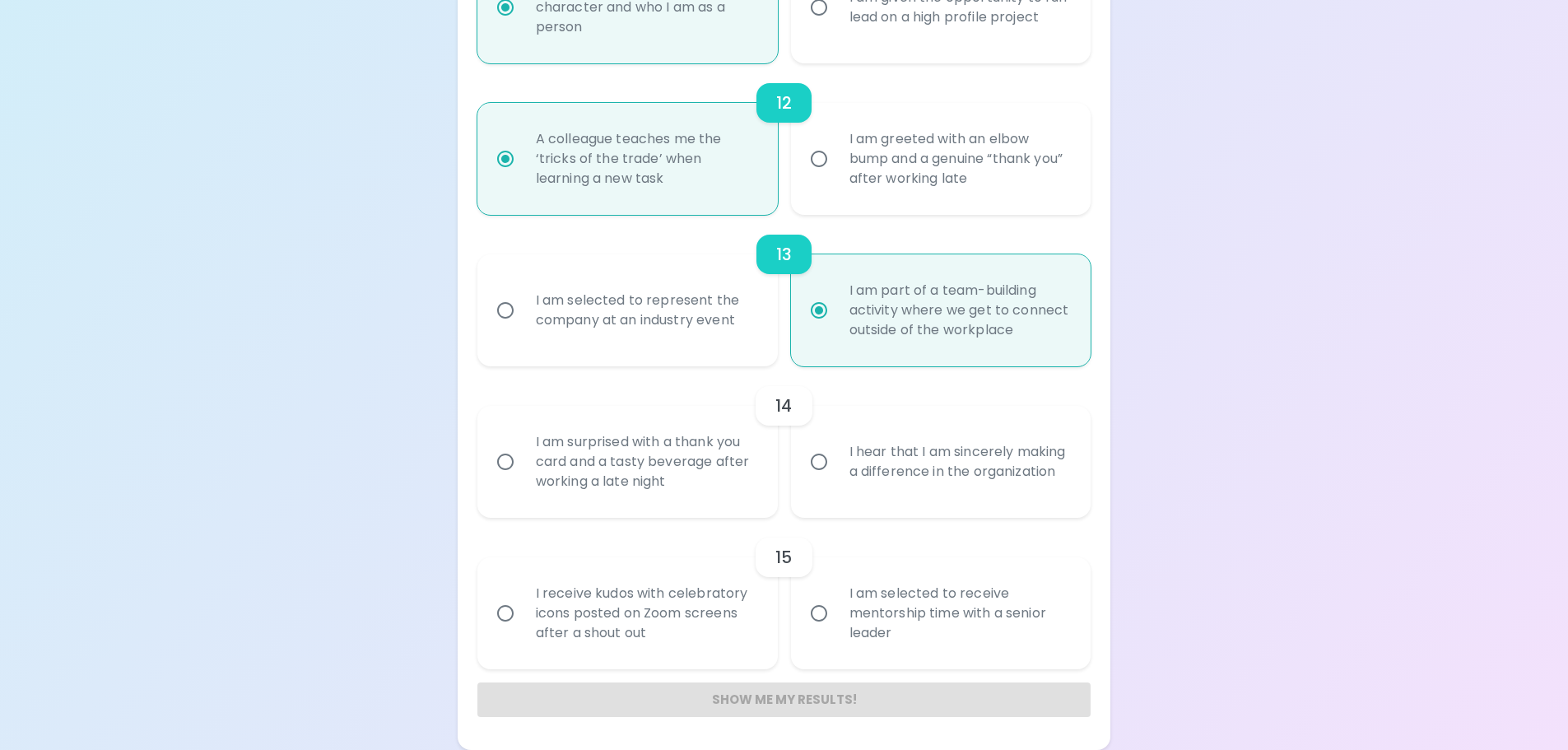
radio input "true"
click at [887, 491] on div "I hear that I am sincerely making a difference in the organization" at bounding box center [959, 461] width 246 height 79
click at [836, 479] on input "I hear that I am sincerely making a difference in the organization" at bounding box center [818, 461] width 34 height 34
radio input "false"
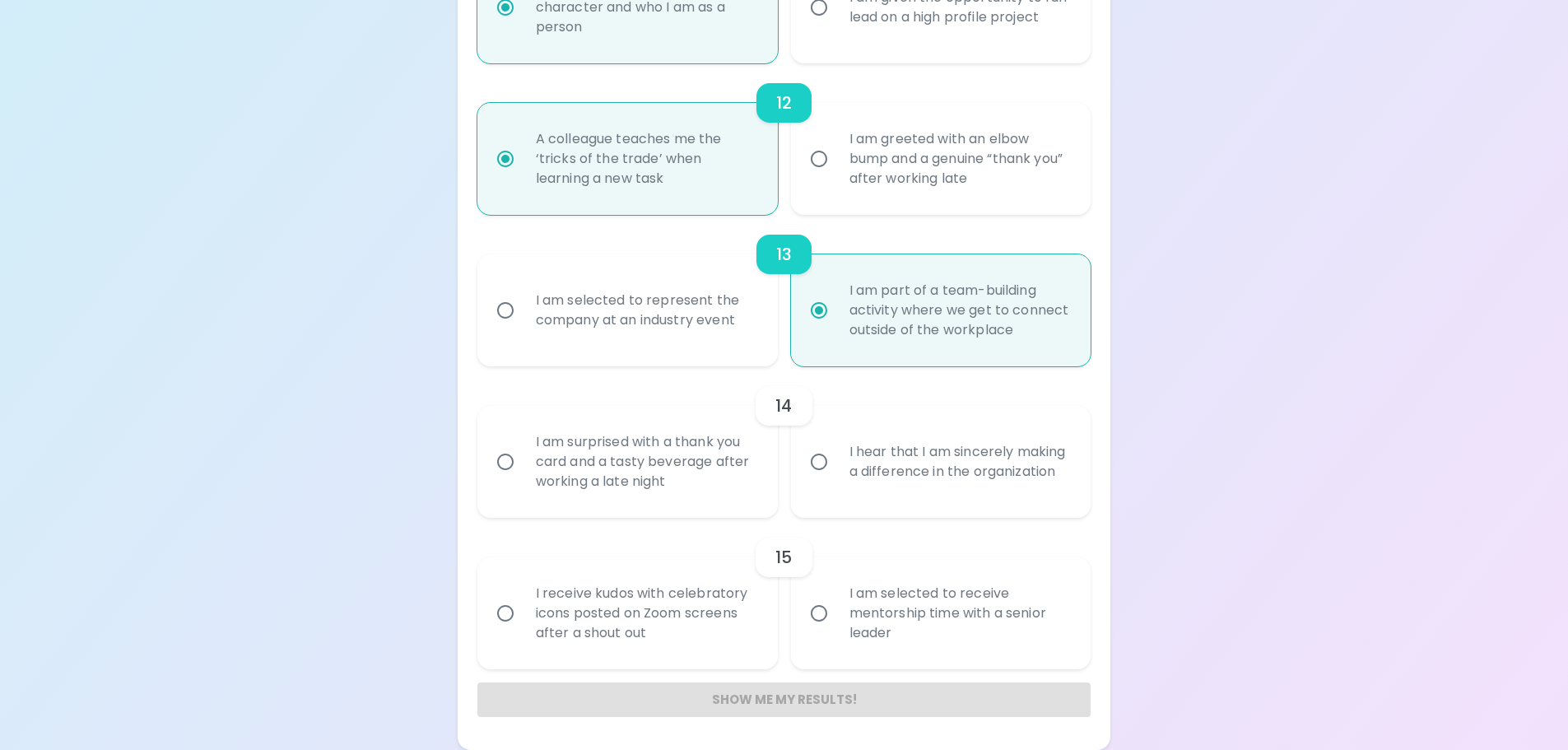
radio input "false"
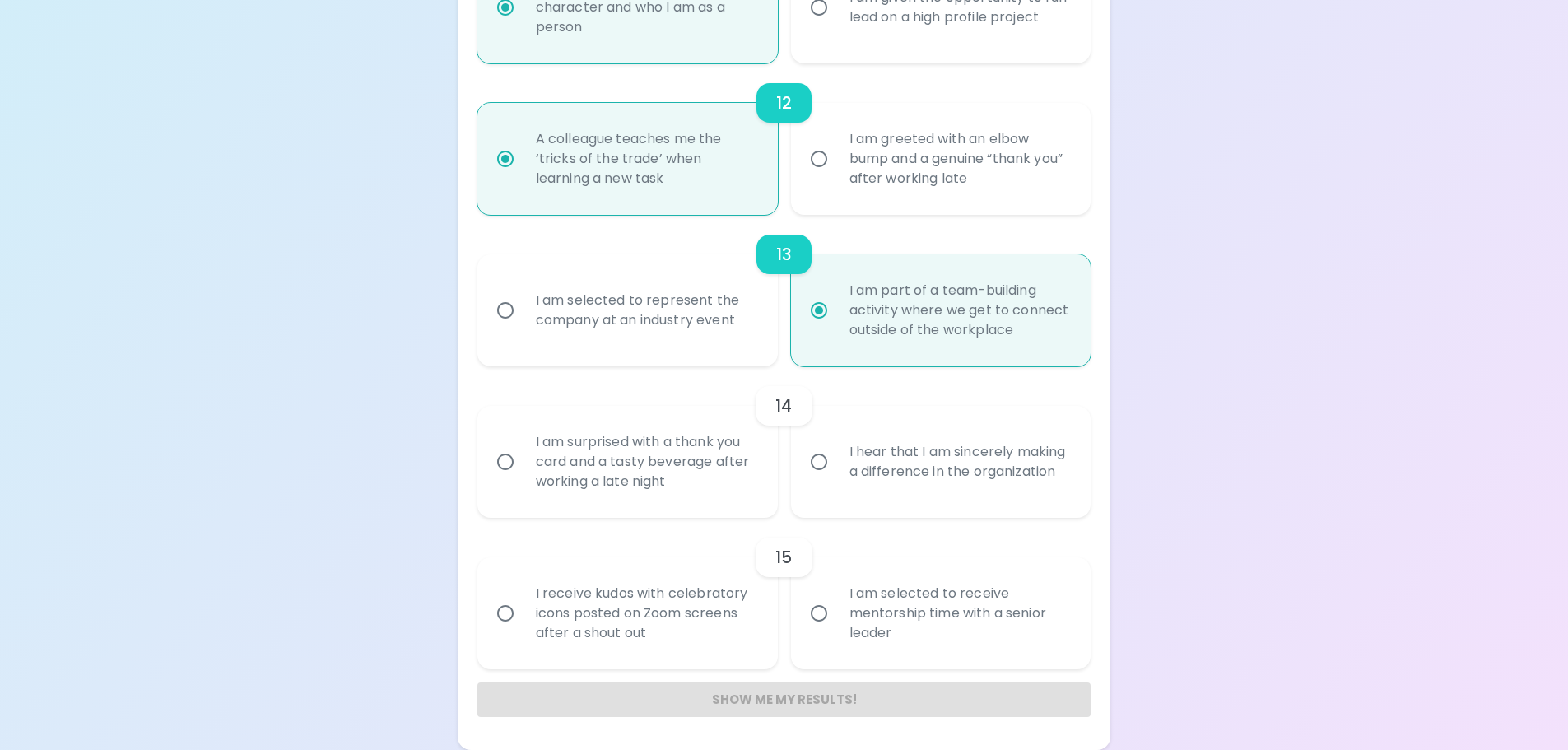
radio input "false"
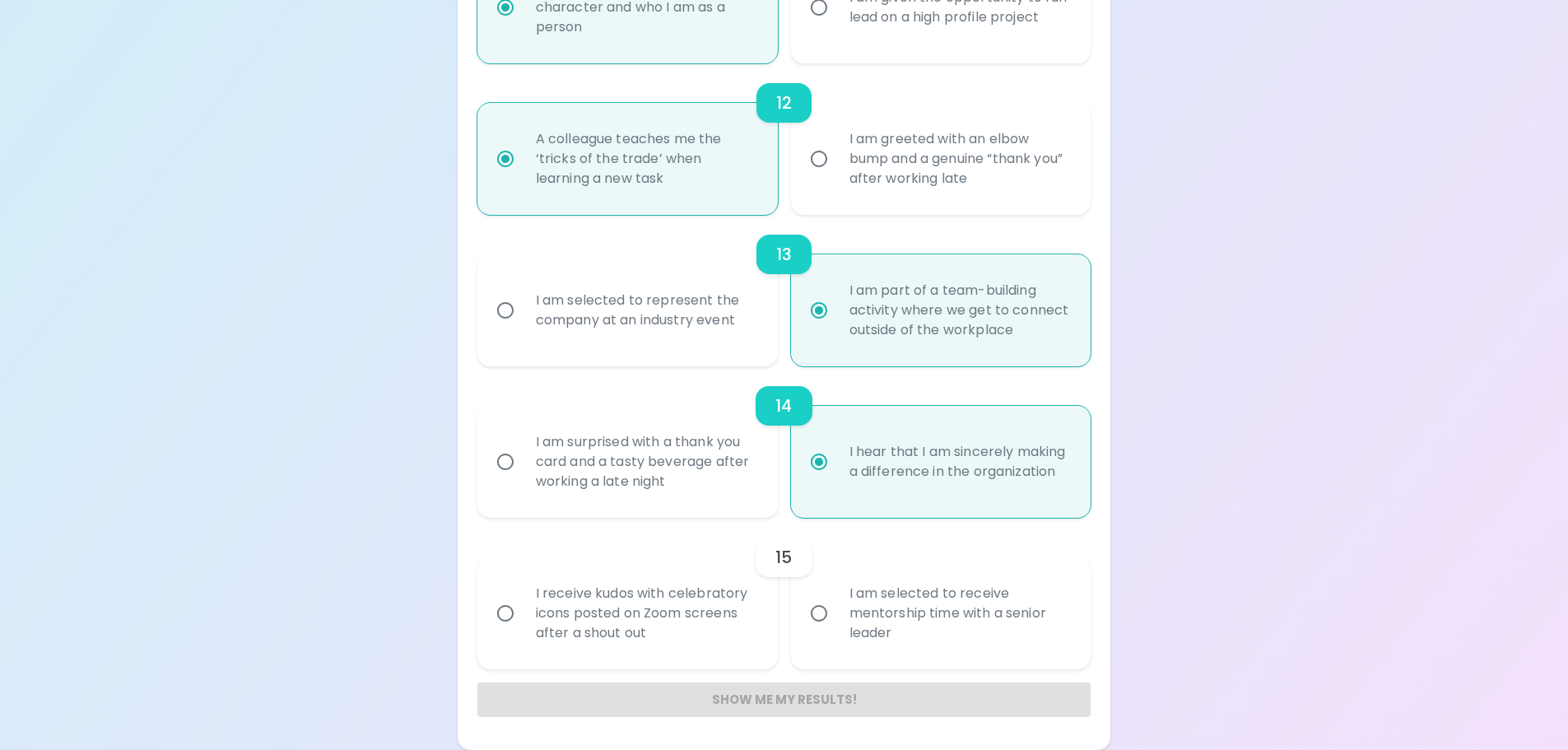
radio input "true"
click at [864, 601] on div "I am selected to receive mentorship time with a senior leader" at bounding box center [959, 612] width 246 height 99
click at [836, 601] on input "I am selected to receive mentorship time with a senior leader" at bounding box center [818, 612] width 34 height 34
radio input "false"
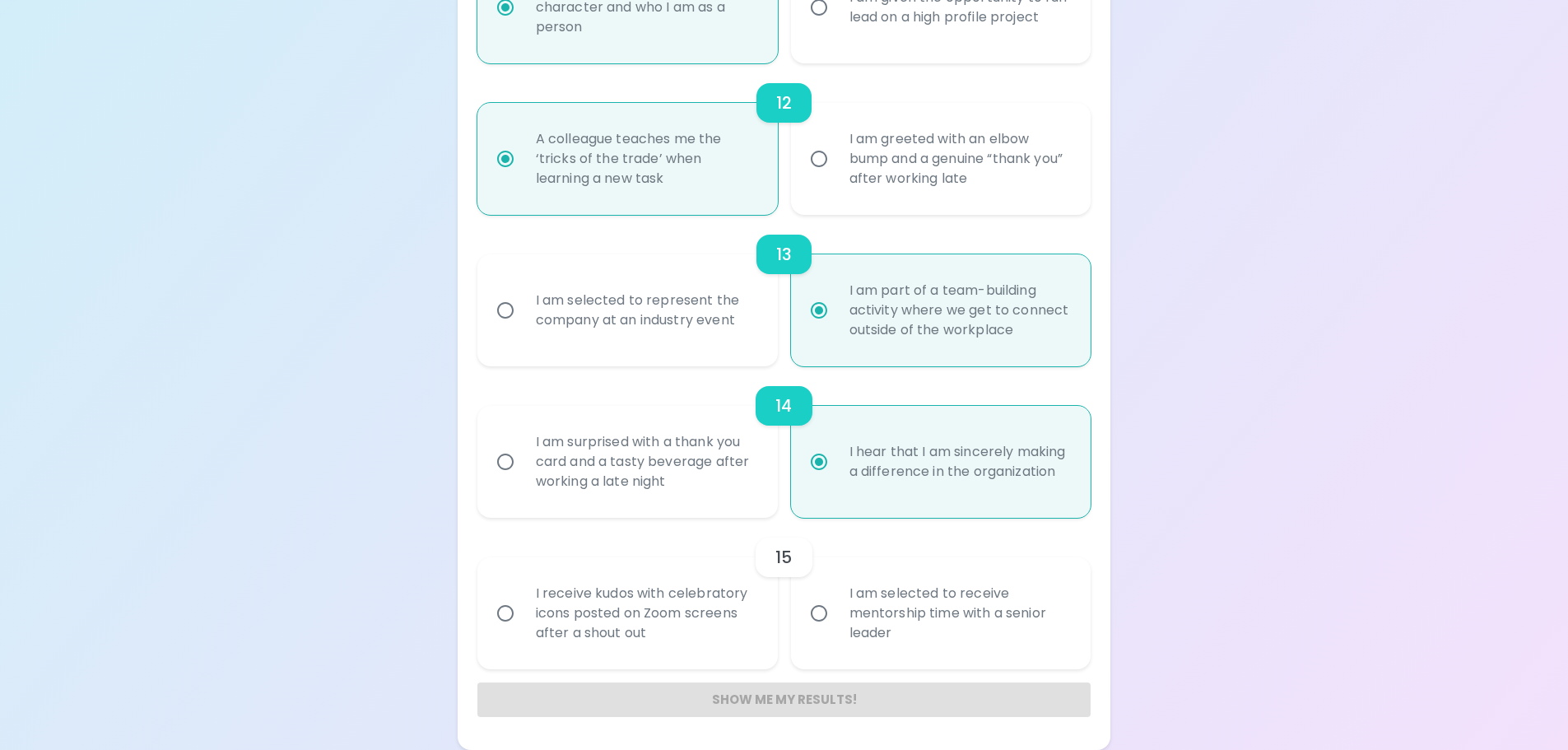
radio input "false"
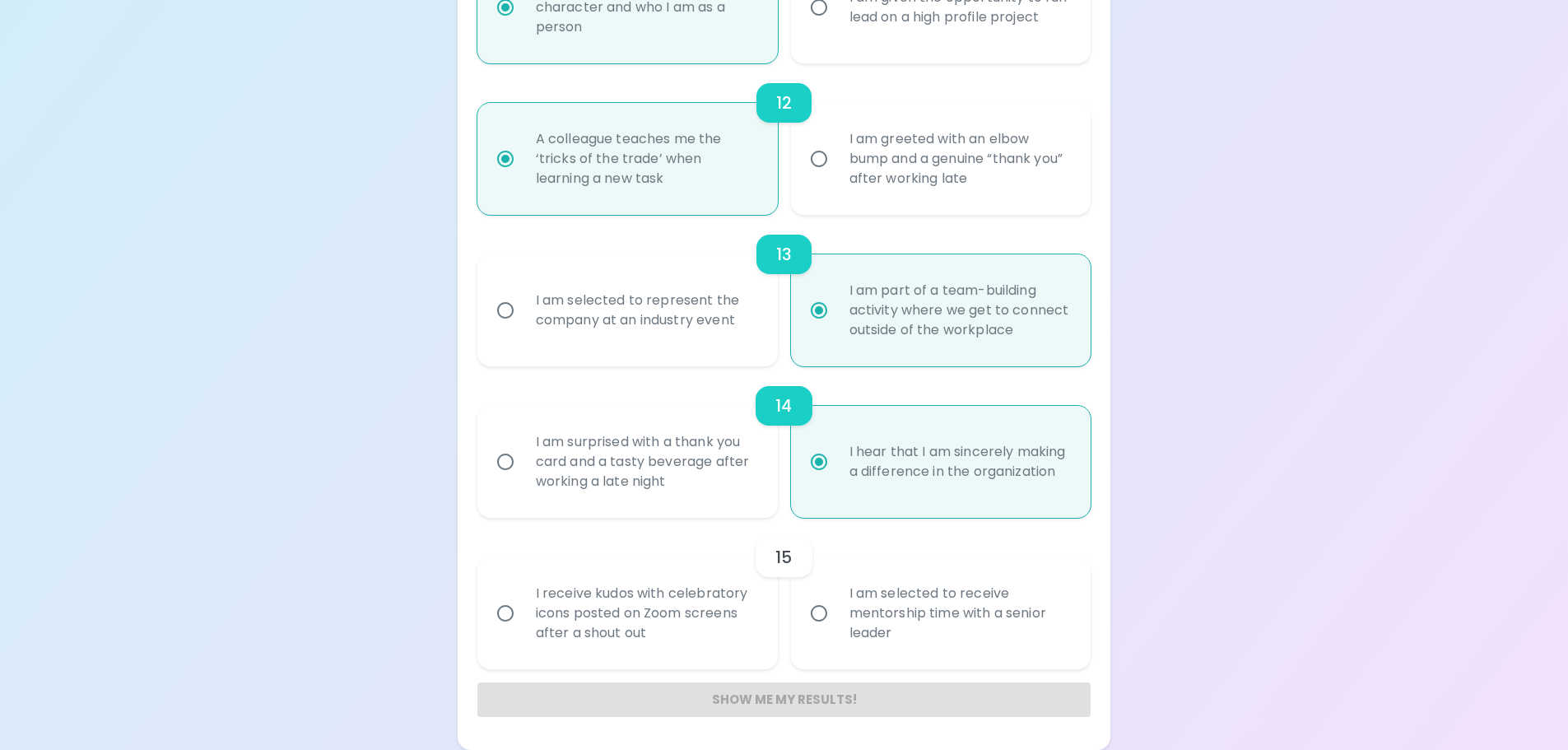
radio input "false"
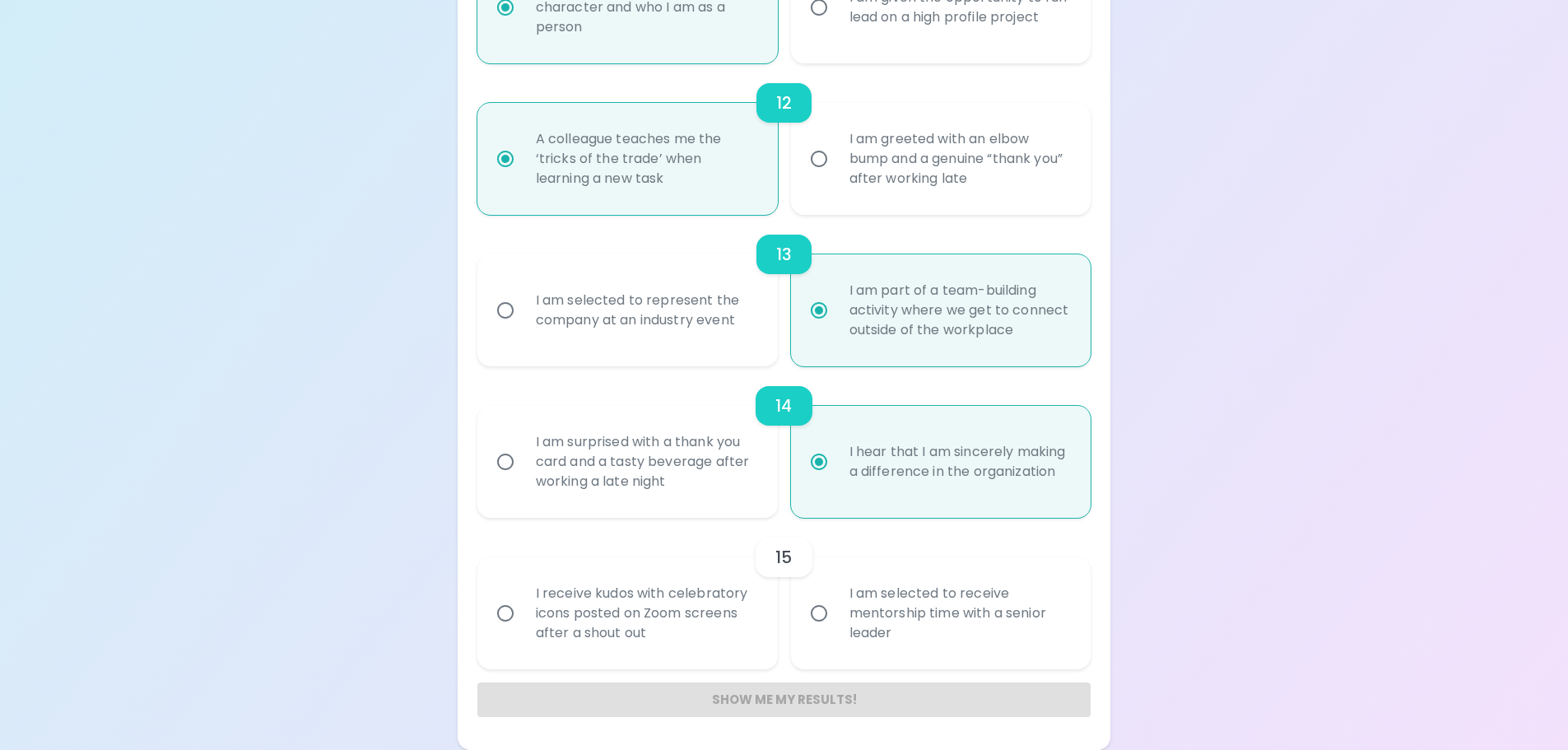
radio input "false"
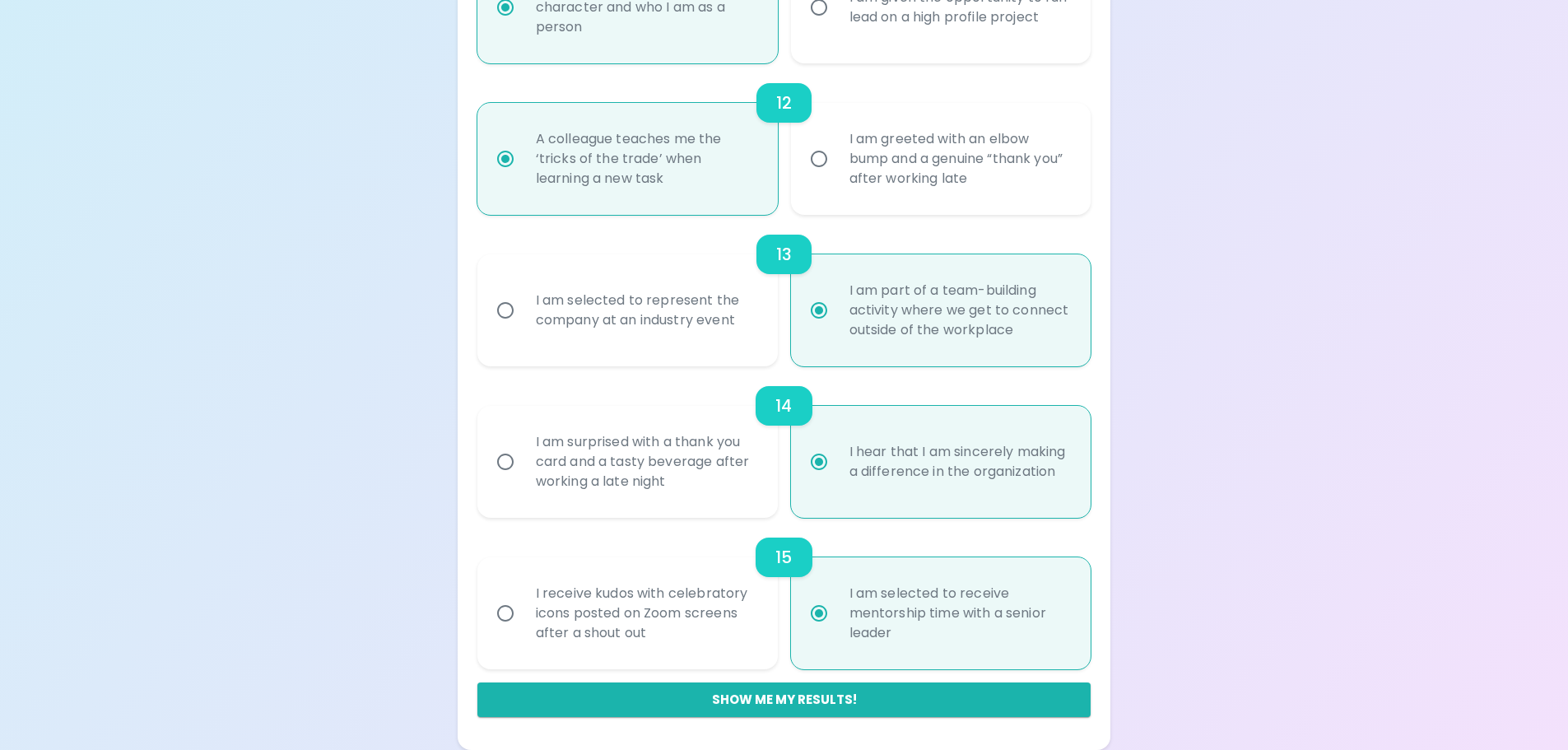
radio input "true"
click at [784, 523] on div "15 I receive kudos with celebratory icons posted on Zoom screens after a shout …" at bounding box center [785, 593] width 614 height 151
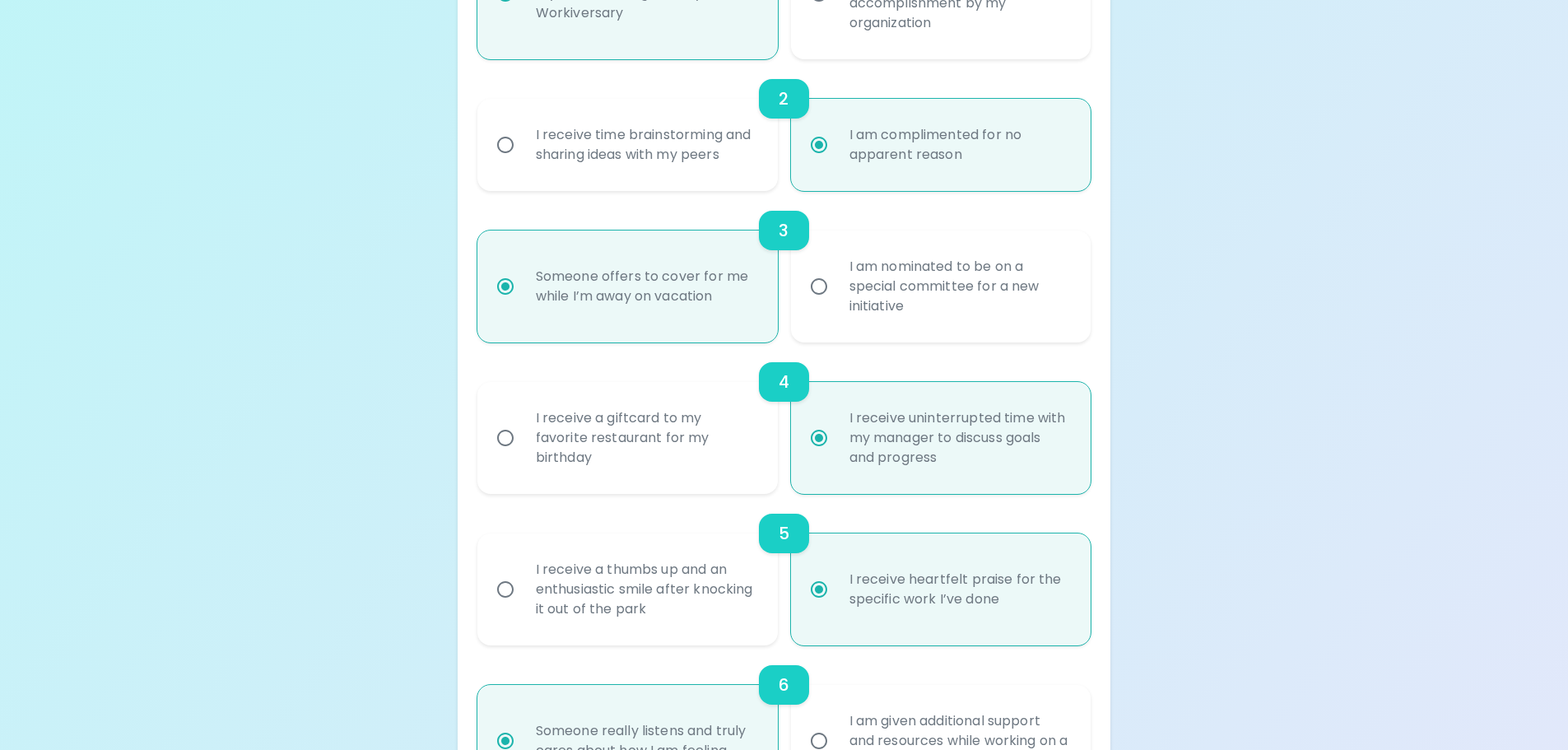
scroll to position [598, 0]
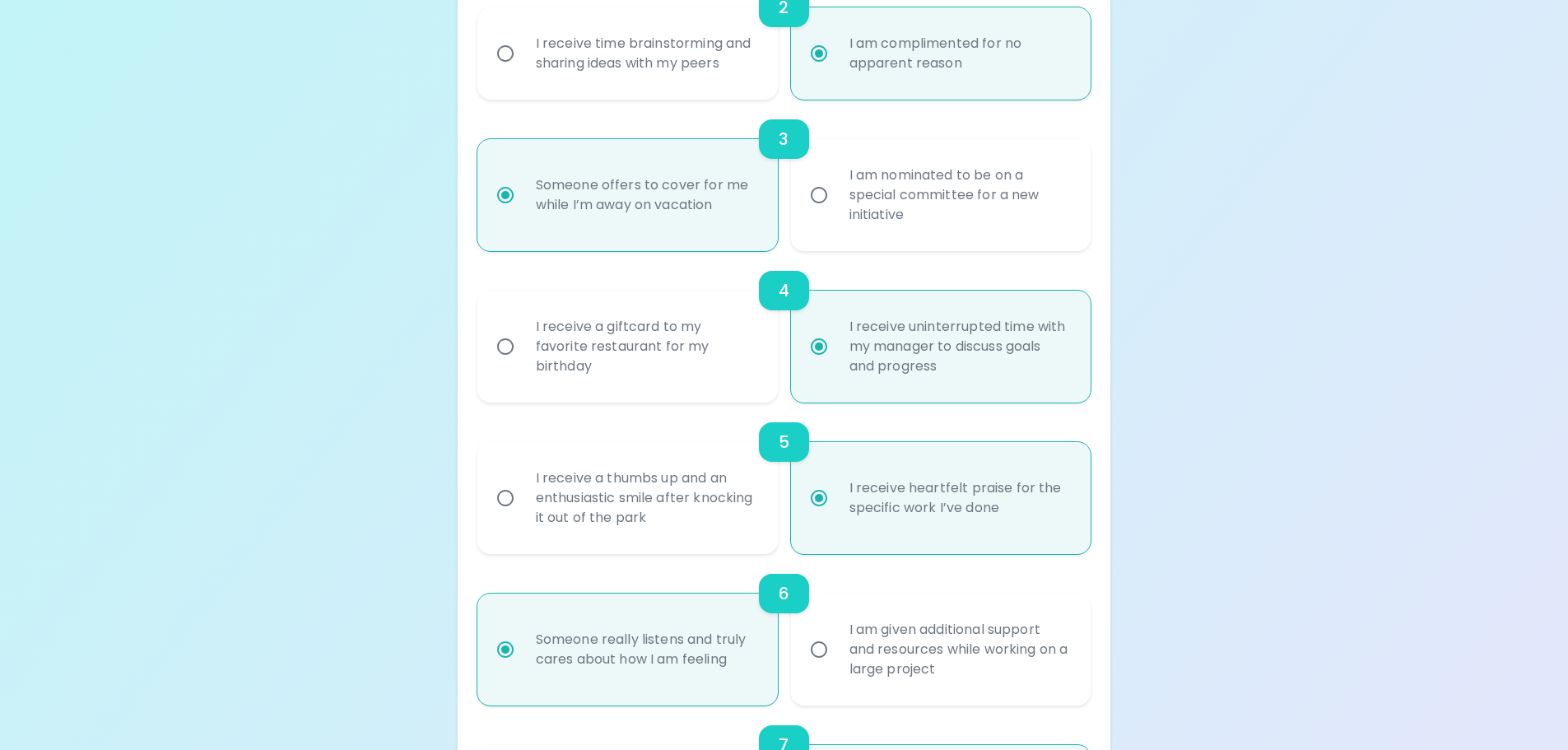
click at [872, 213] on div "I am nominated to be on a special committee for a new initiative" at bounding box center [959, 194] width 246 height 99
click at [836, 213] on input "I am nominated to be on a special committee for a new initiative" at bounding box center [818, 194] width 34 height 34
radio input "false"
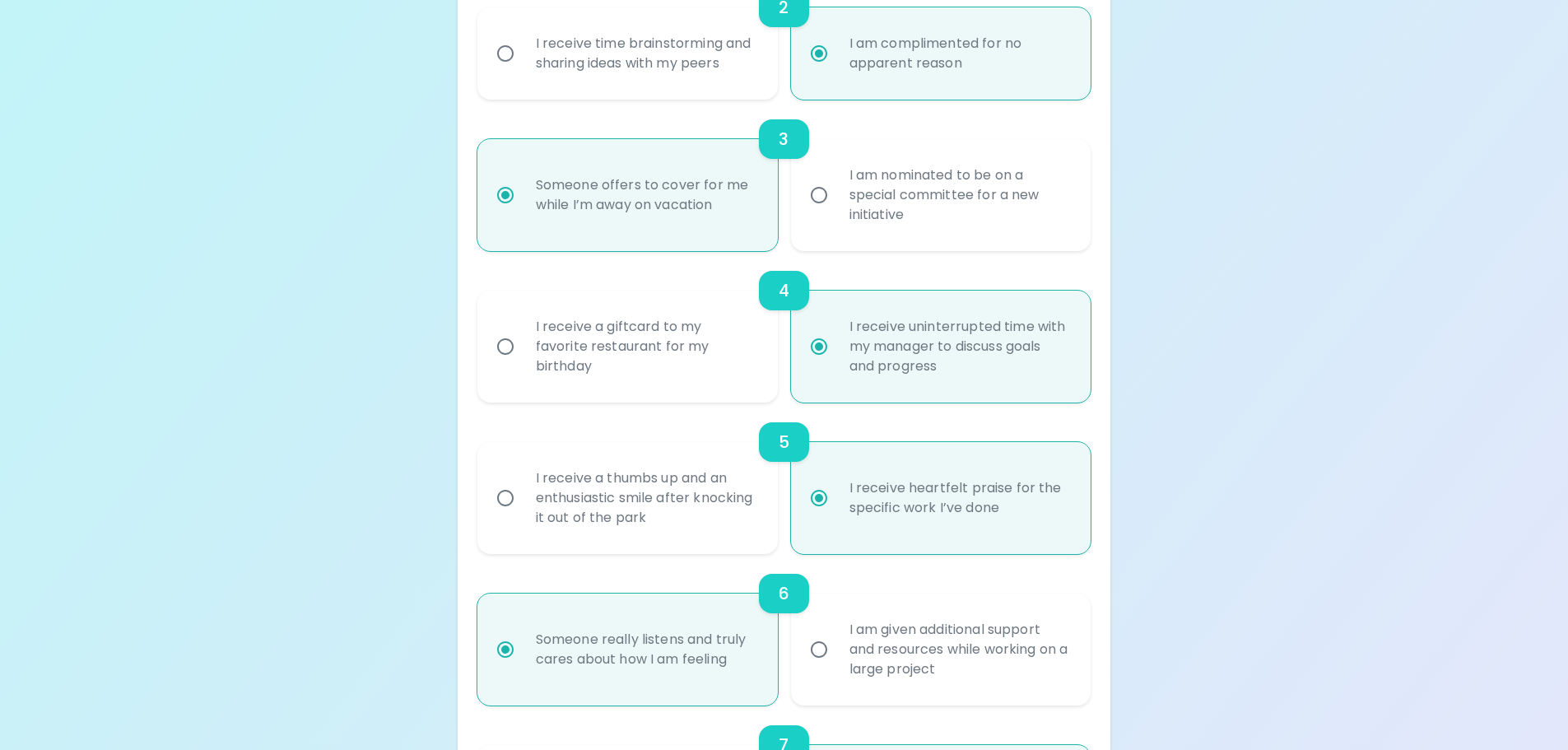
radio input "false"
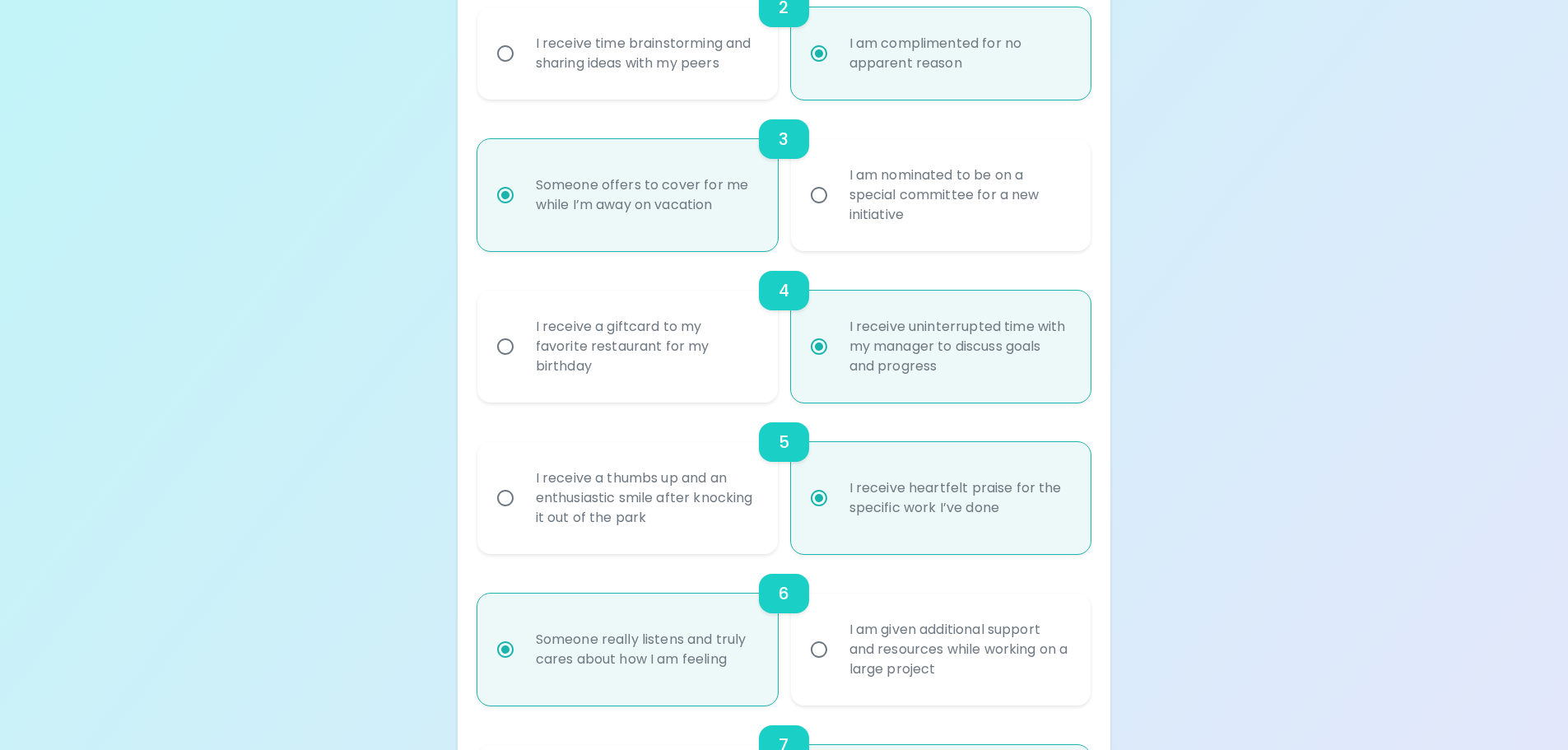
radio input "false"
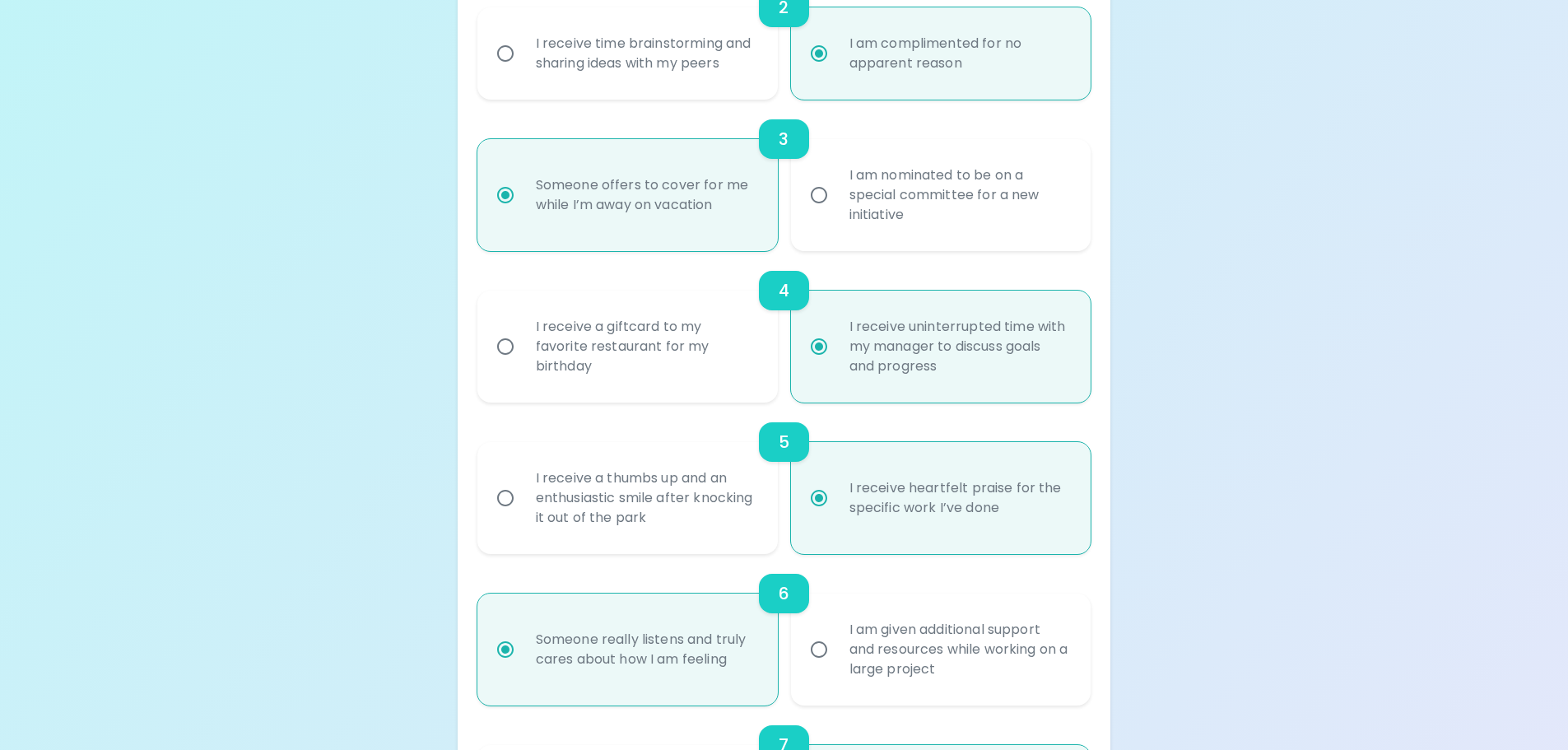
radio input "false"
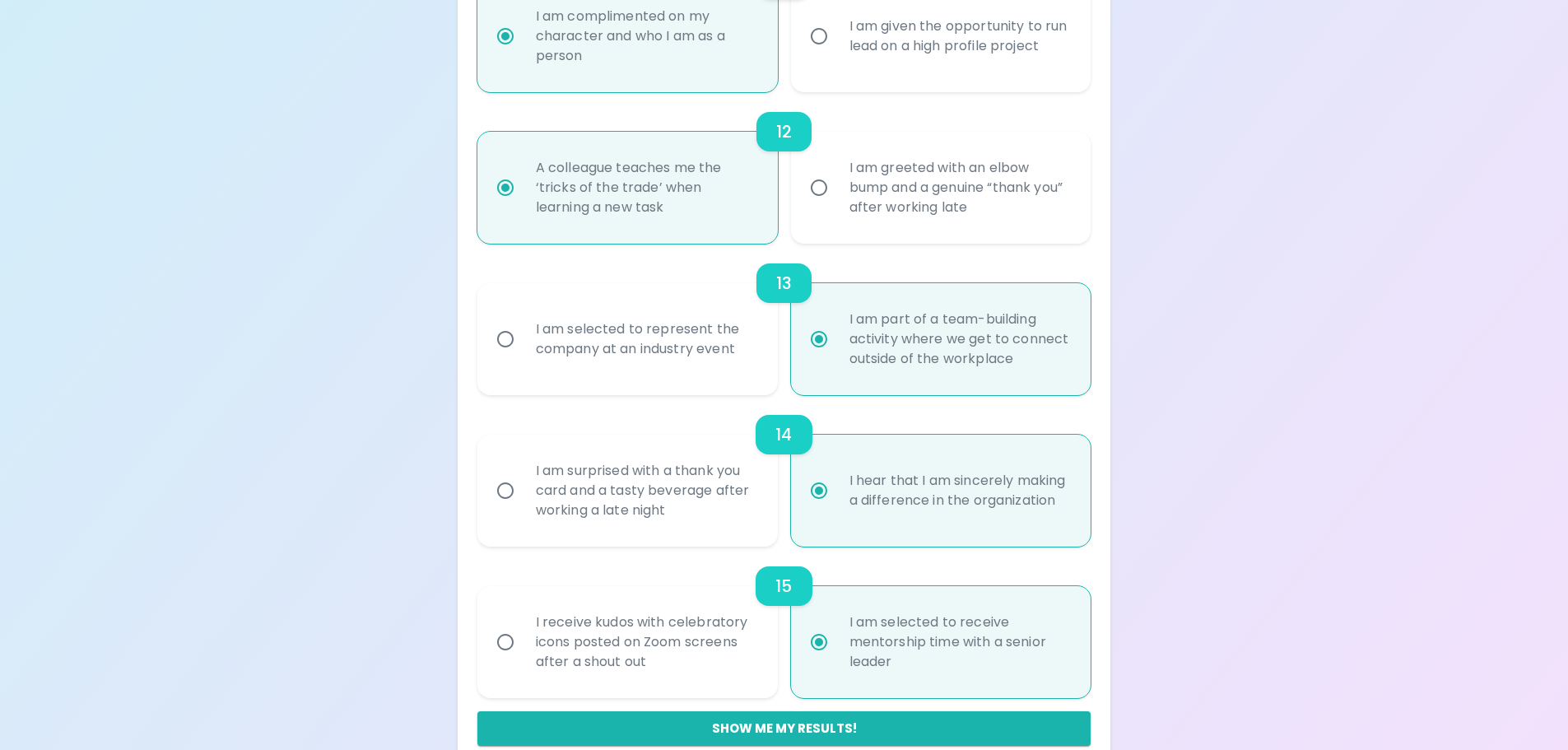
scroll to position [1996, 0]
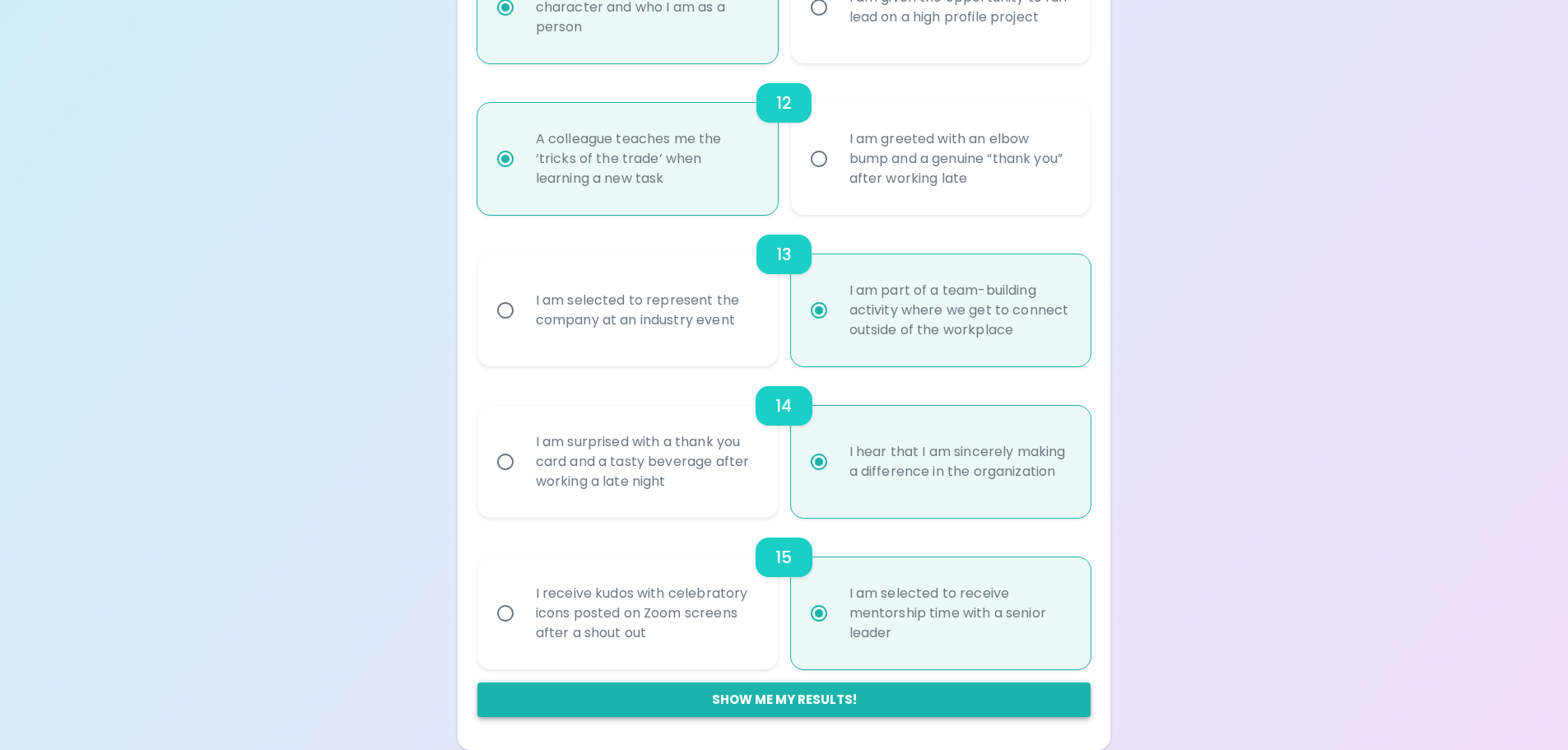
radio input "true"
click at [769, 700] on button "Show me my results!" at bounding box center [785, 699] width 614 height 34
radio input "false"
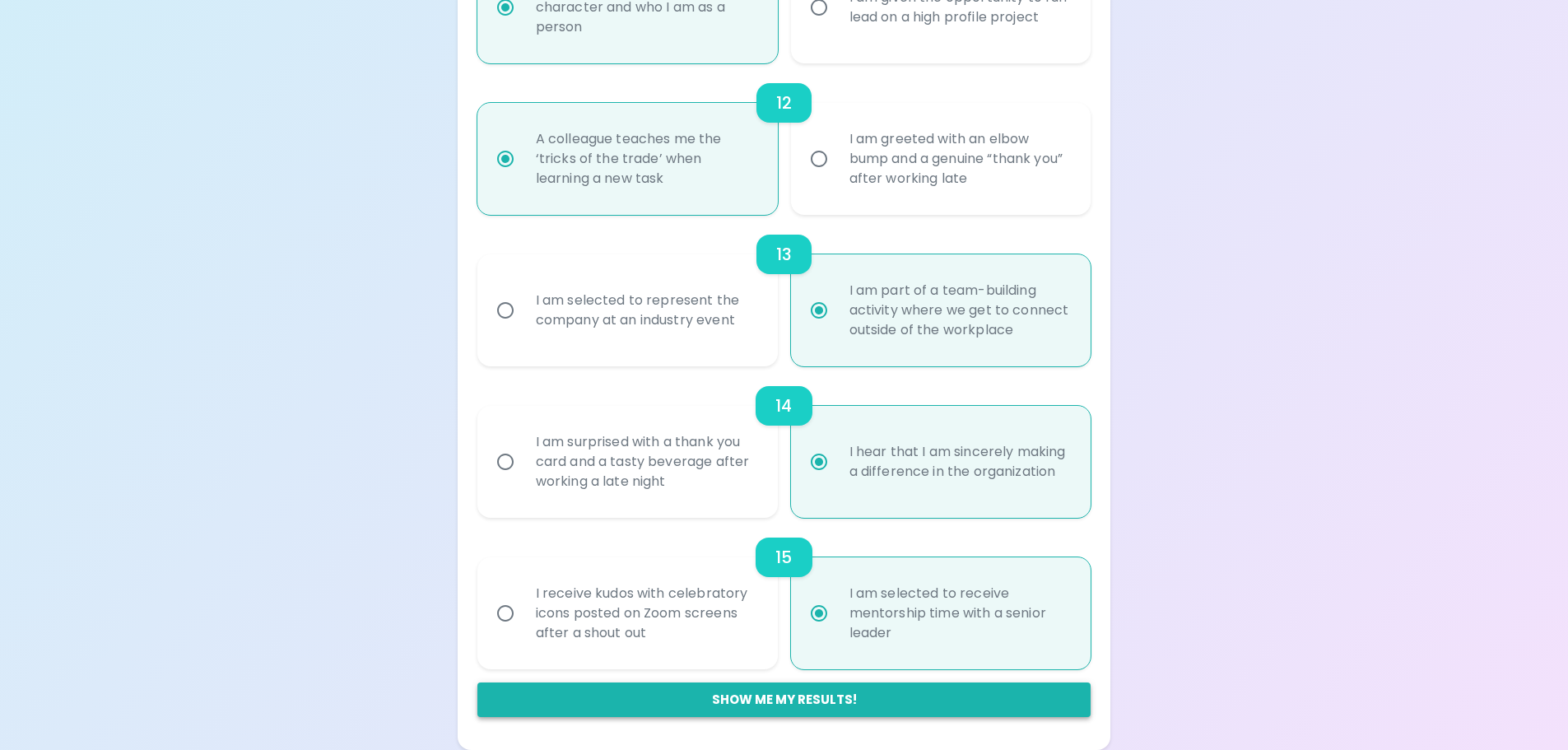
radio input "false"
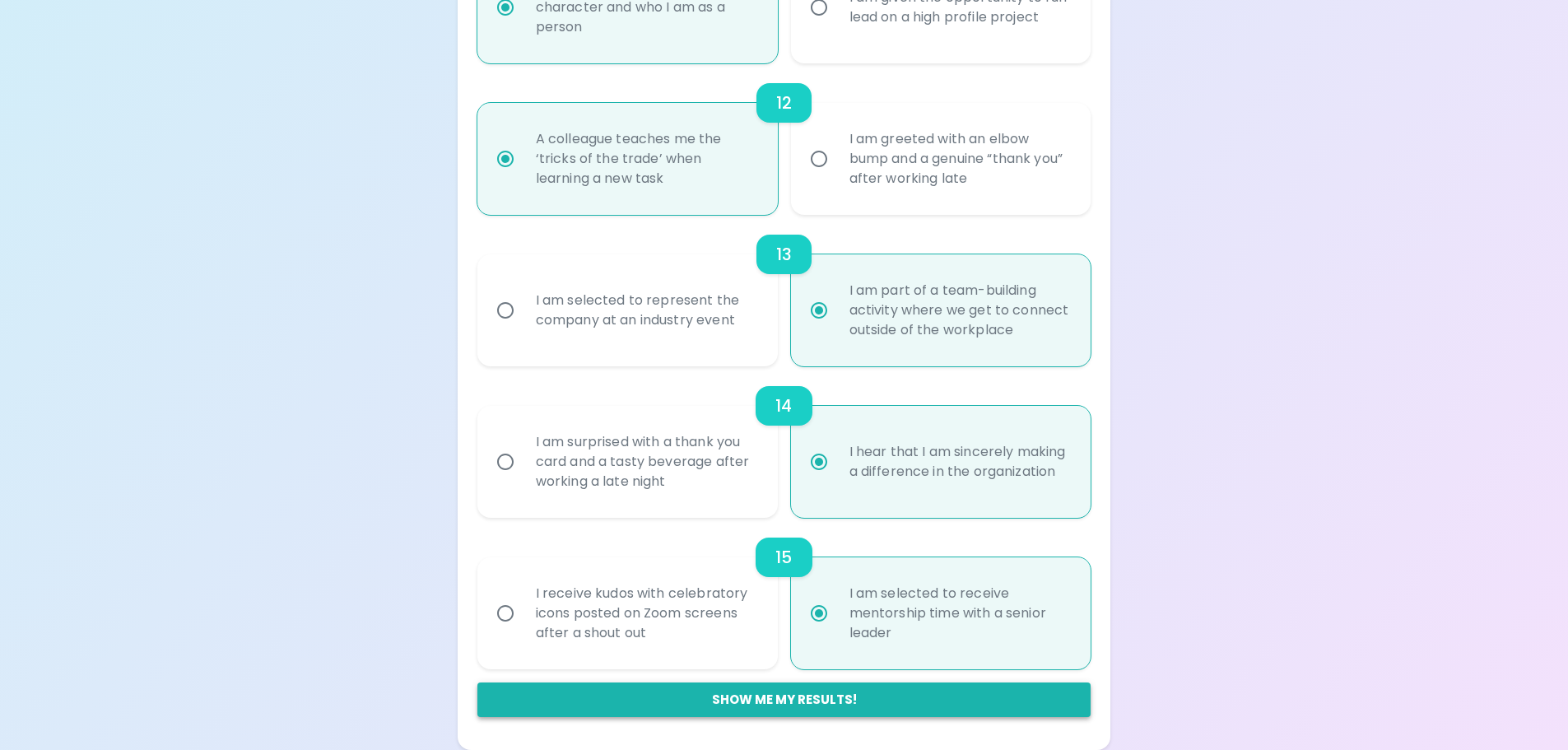
radio input "false"
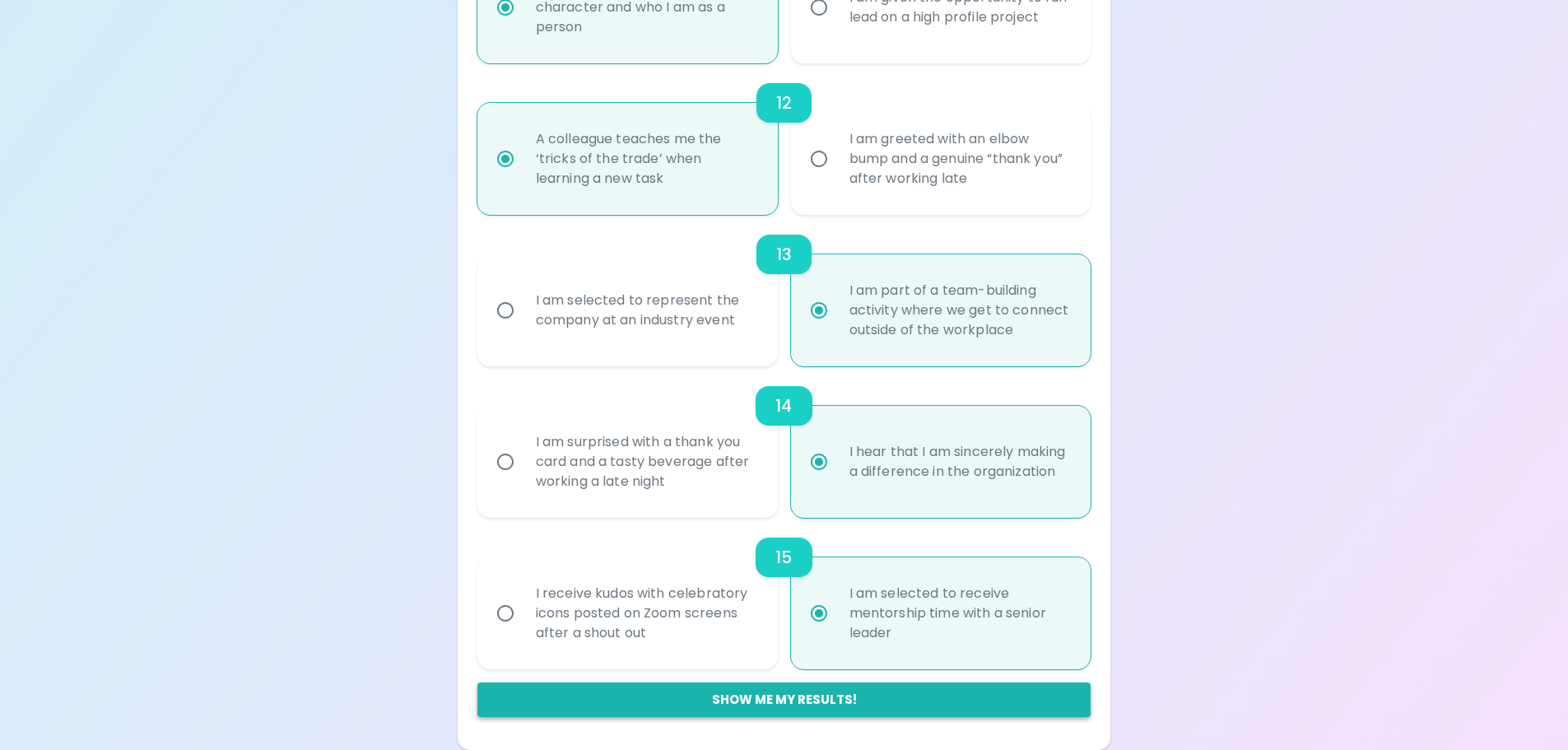
radio input "true"
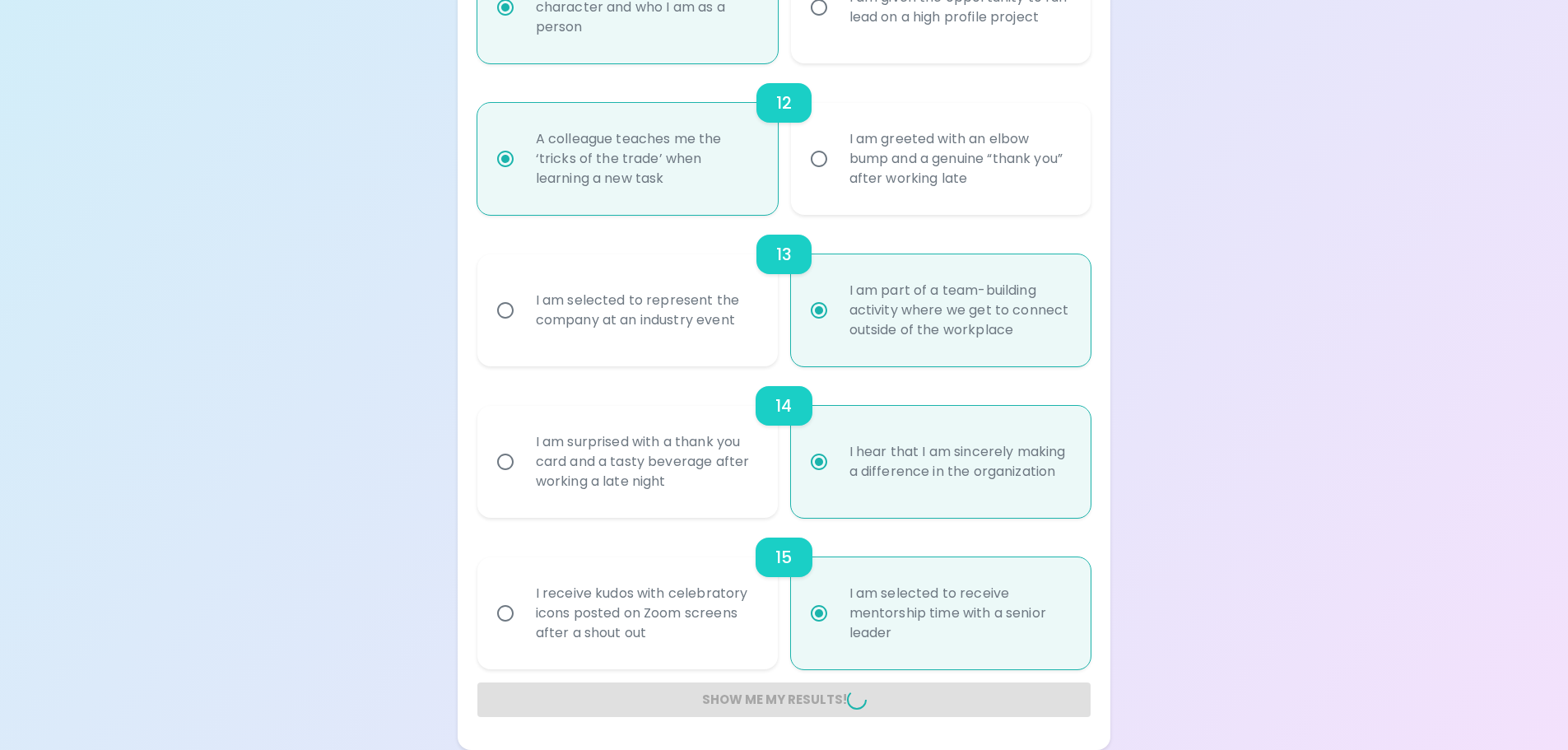
radio input "false"
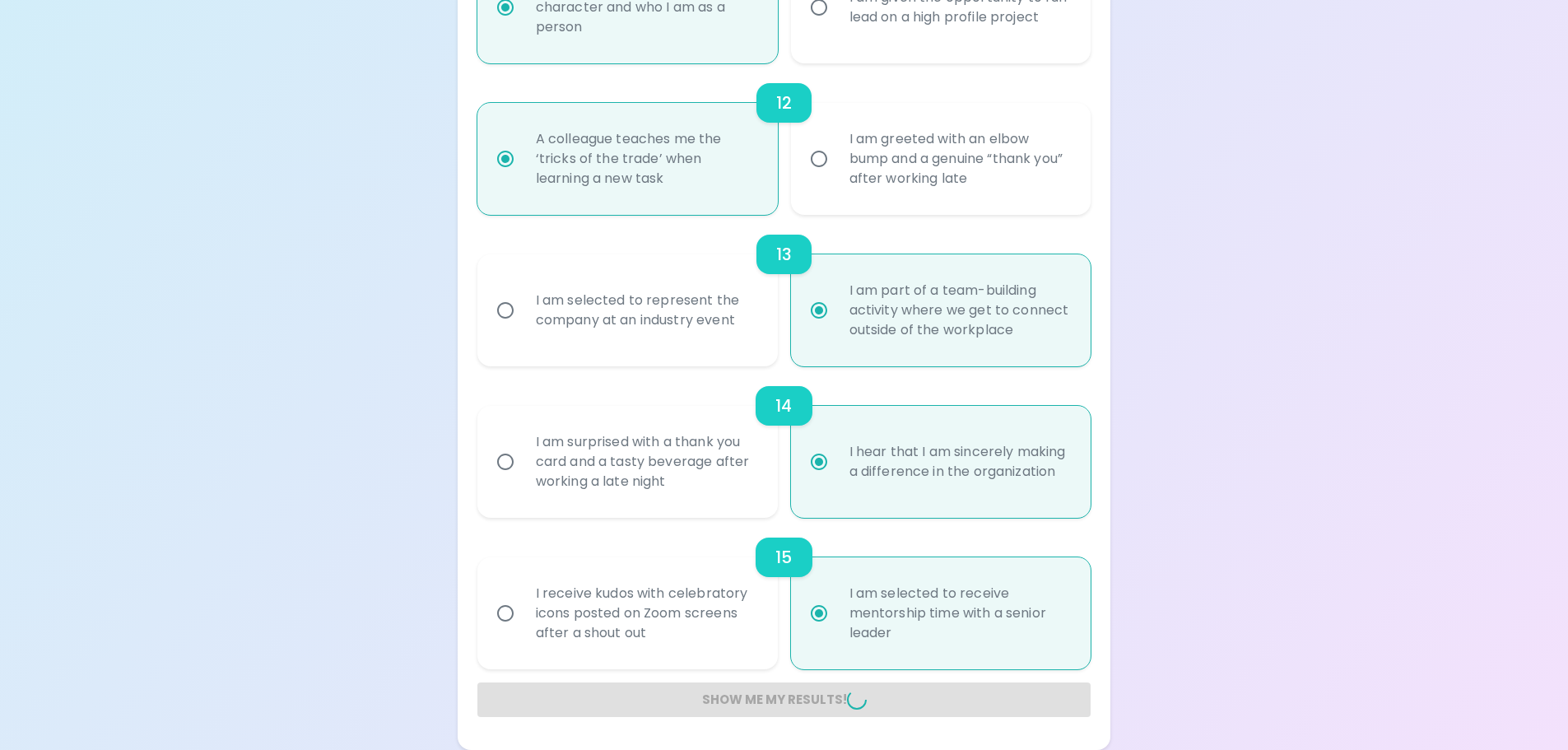
radio input "false"
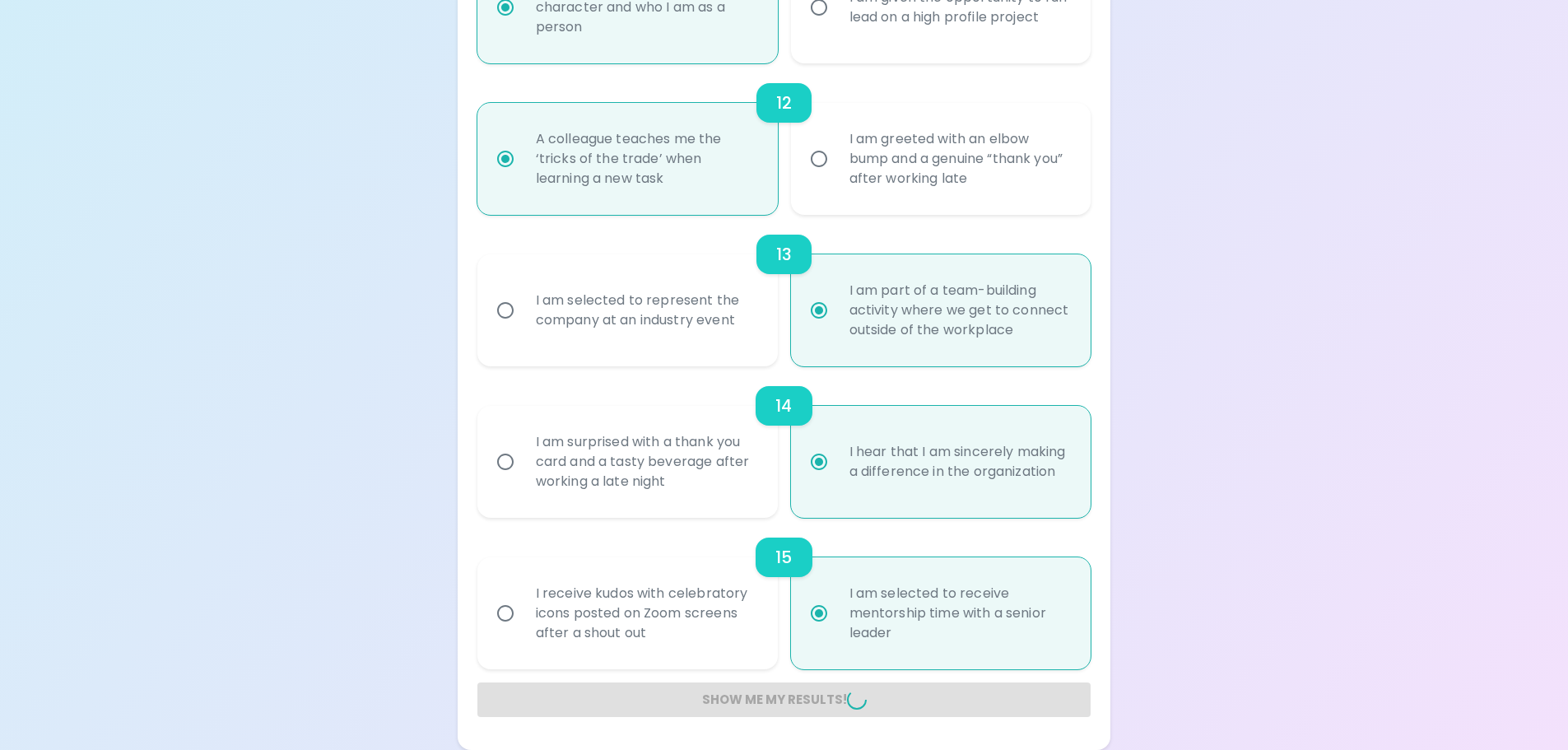
radio input "false"
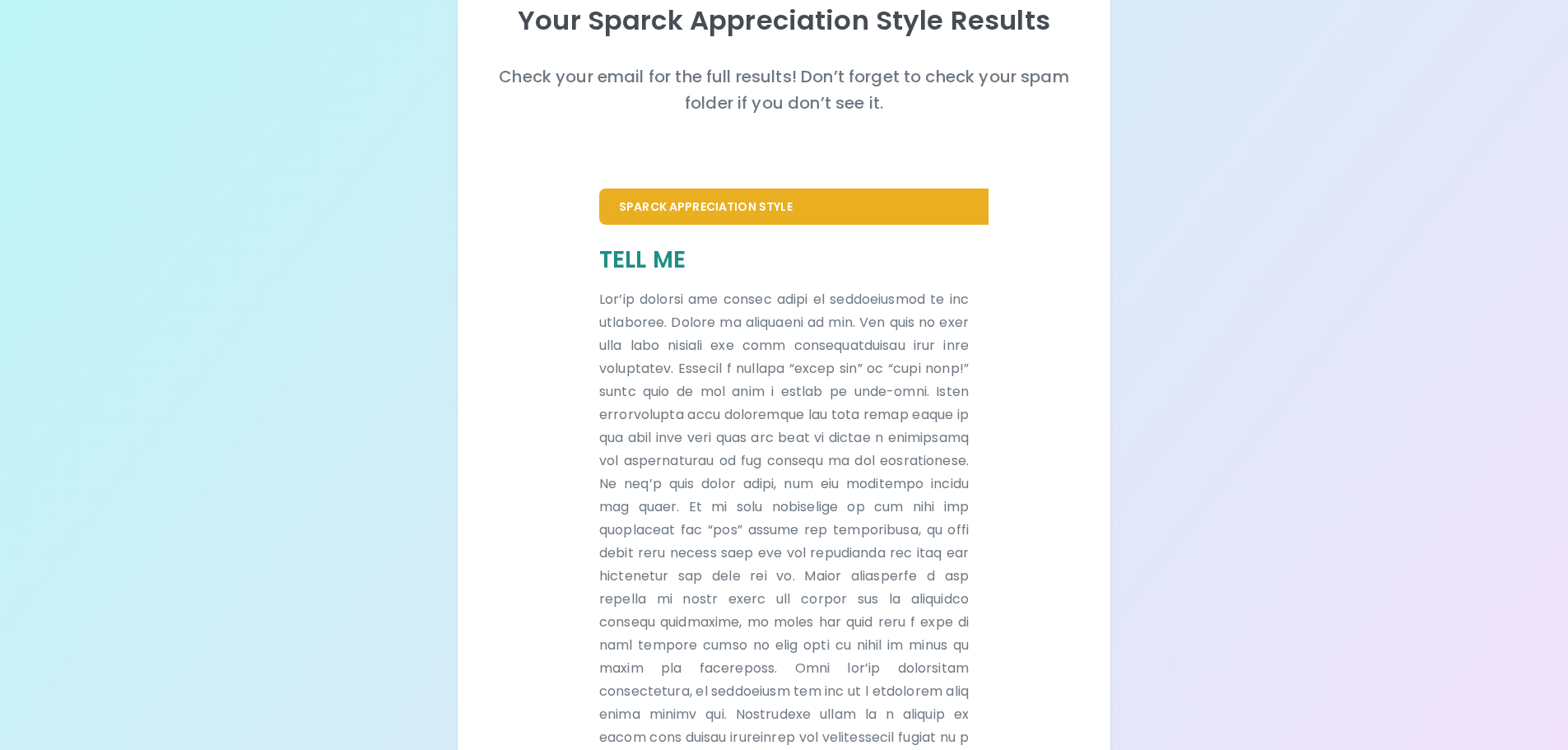
scroll to position [310, 0]
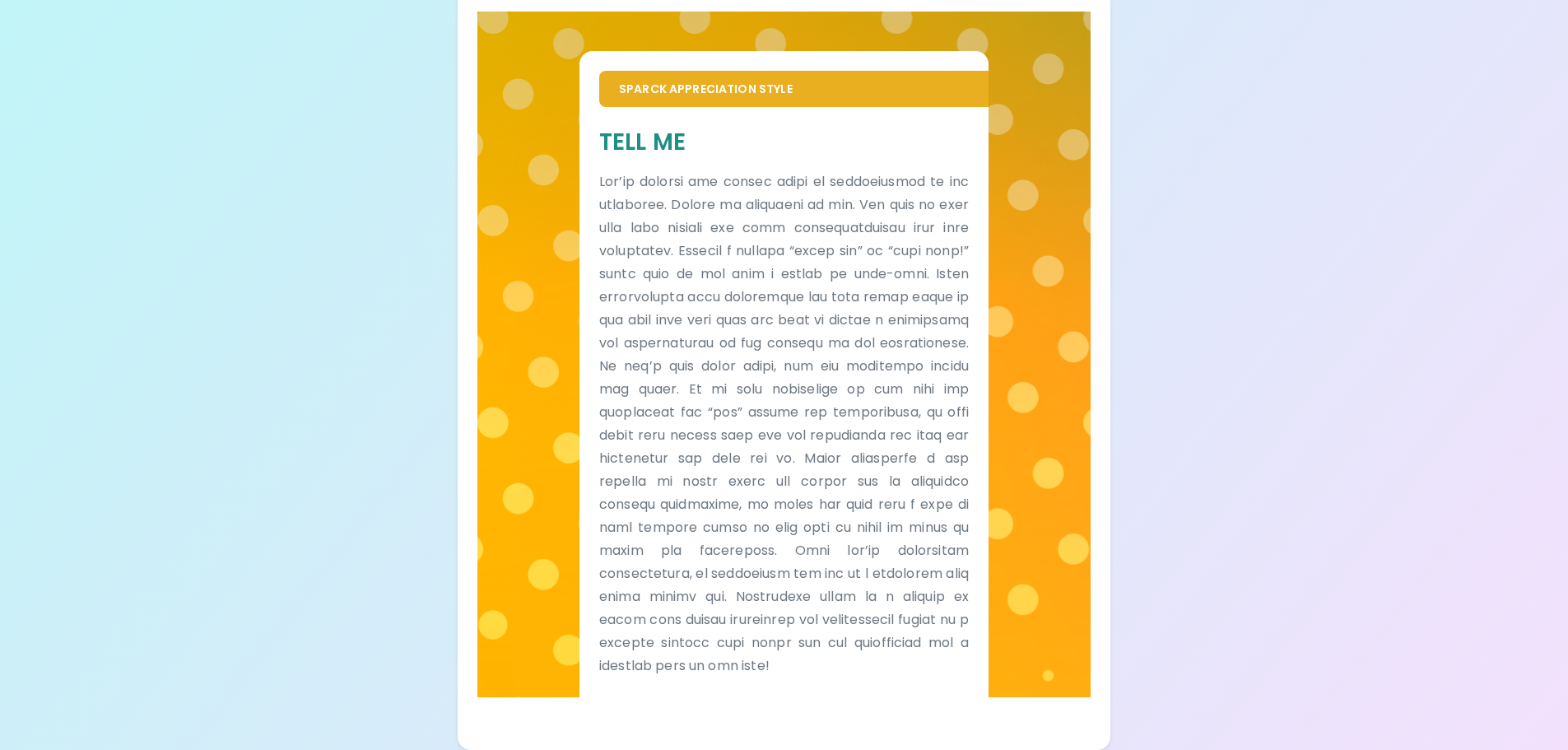
click at [1280, 381] on div "Your Sparck Appreciation Style Results Check your email for the full results! D…" at bounding box center [784, 219] width 1568 height 1060
click at [919, 684] on div "Tell Me" at bounding box center [783, 402] width 409 height 590
